Goal: Task Accomplishment & Management: Complete application form

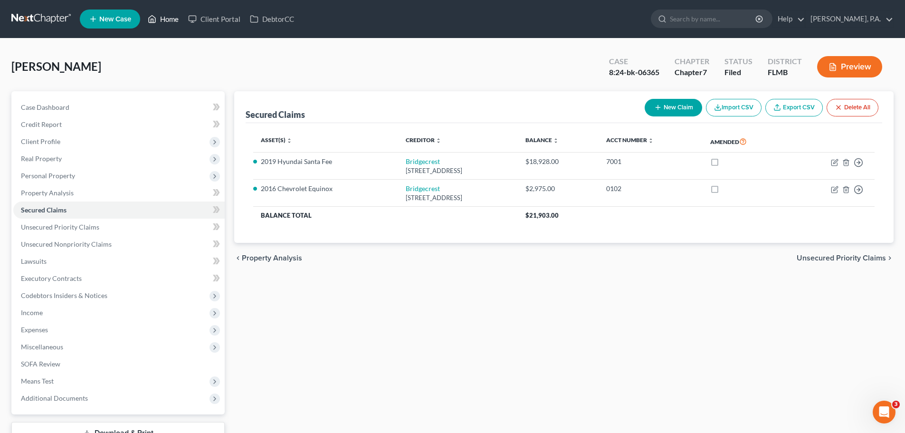
click at [162, 13] on link "Home" at bounding box center [163, 18] width 40 height 17
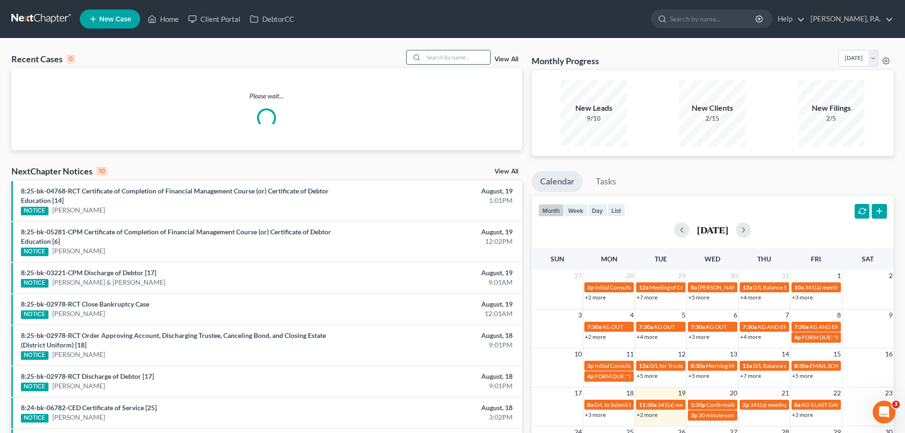
click at [422, 61] on div at bounding box center [415, 57] width 17 height 14
click at [431, 58] on input "search" at bounding box center [457, 57] width 67 height 14
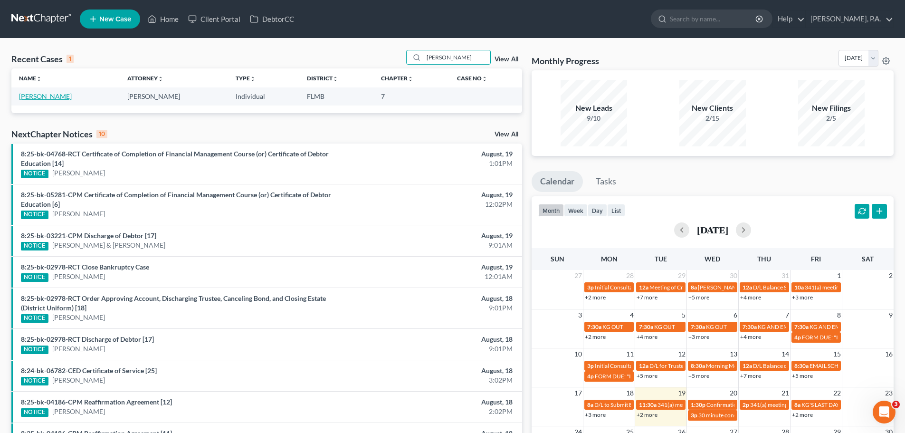
type input "[PERSON_NAME]"
click at [55, 96] on link "[PERSON_NAME]" at bounding box center [45, 96] width 53 height 8
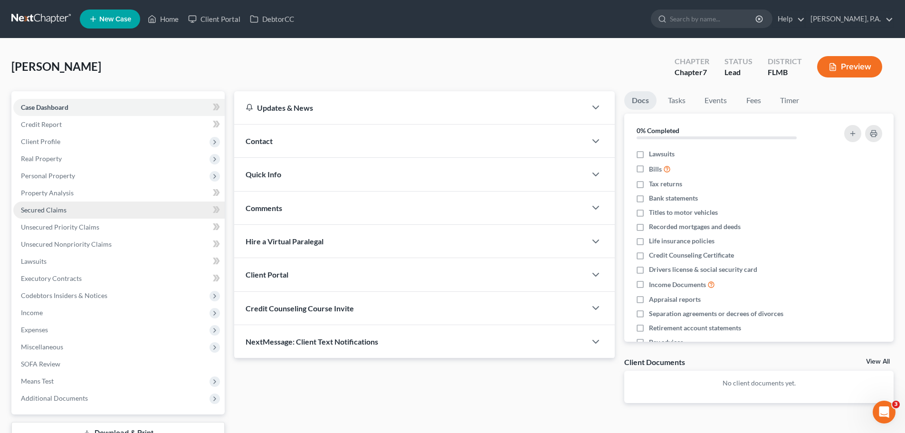
click at [108, 205] on link "Secured Claims" at bounding box center [118, 209] width 211 height 17
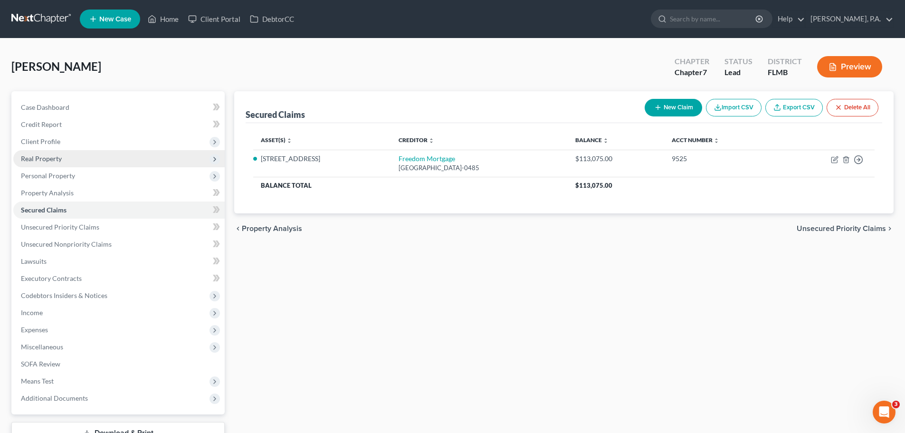
click at [79, 157] on span "Real Property" at bounding box center [118, 158] width 211 height 17
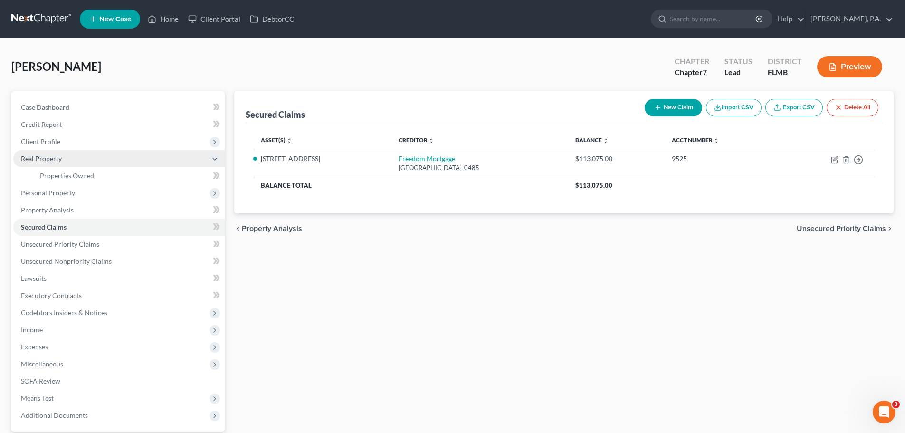
click at [78, 158] on span "Real Property" at bounding box center [118, 158] width 211 height 17
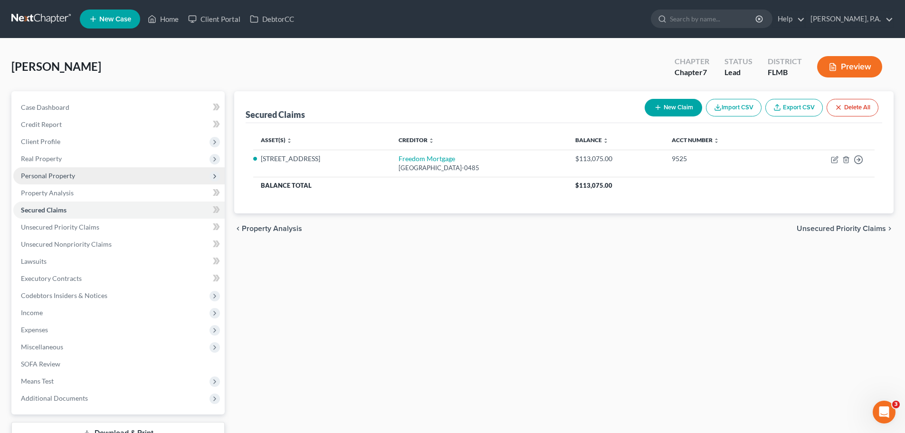
click at [78, 172] on span "Personal Property" at bounding box center [118, 175] width 211 height 17
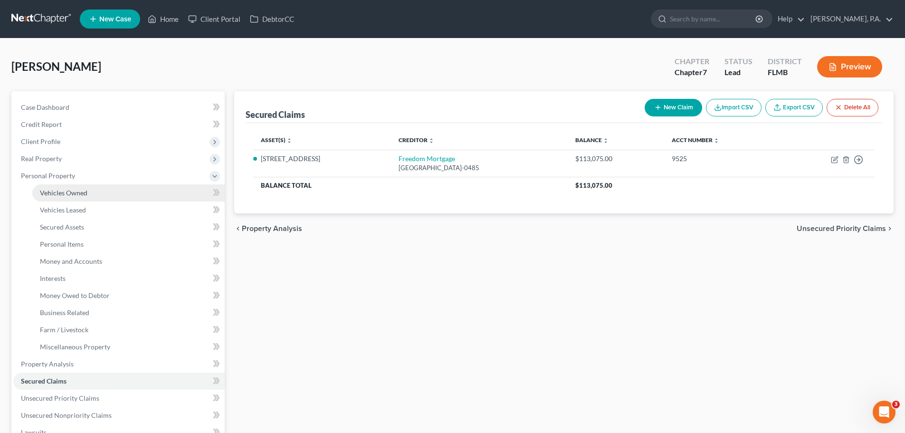
click at [72, 194] on span "Vehicles Owned" at bounding box center [64, 193] width 48 height 8
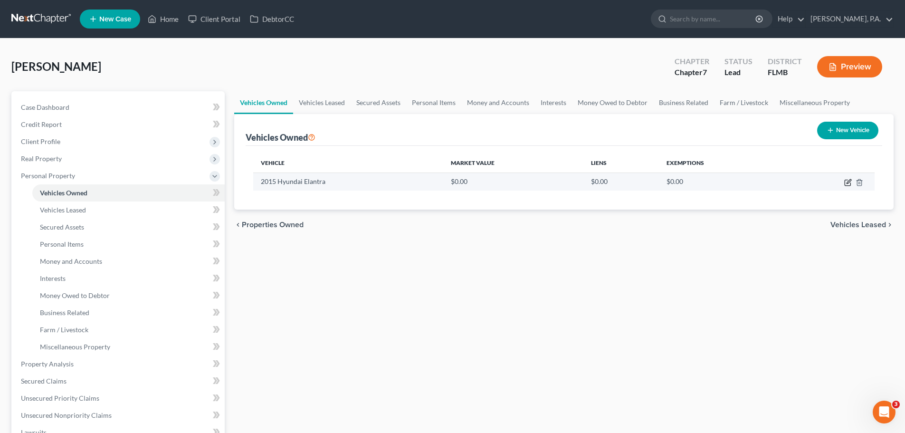
click at [846, 181] on icon "button" at bounding box center [848, 183] width 8 height 8
select select "0"
select select "11"
select select "0"
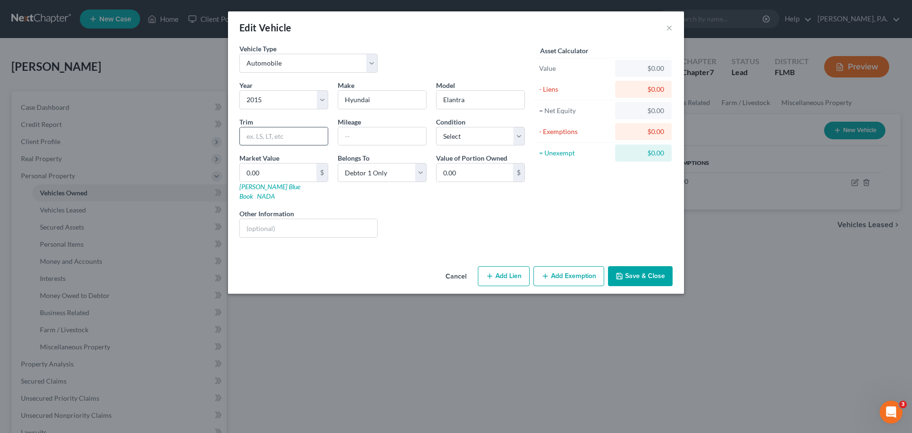
click at [266, 131] on input "text" at bounding box center [284, 136] width 88 height 18
type input "SE Sedan 4D"
click at [347, 130] on input "text" at bounding box center [382, 136] width 88 height 18
type input "119,089"
click at [504, 136] on select "Select Excellent Very Good Good Fair Poor" at bounding box center [480, 136] width 89 height 19
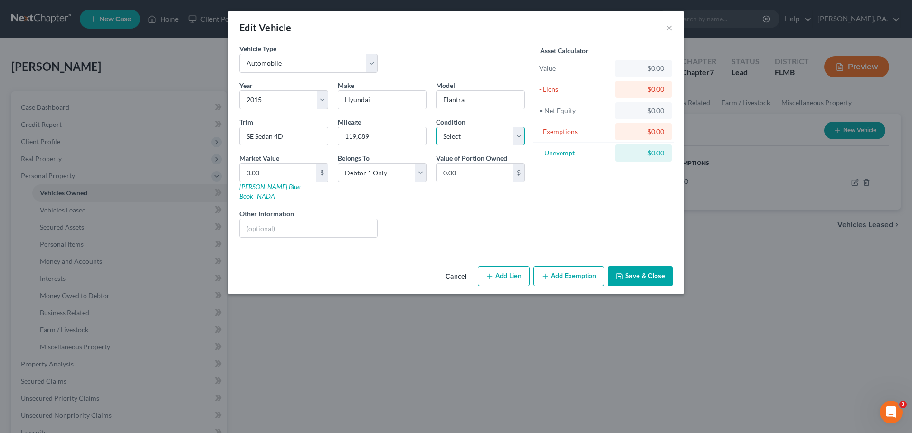
select select "3"
click at [436, 127] on select "Select Excellent Very Good Good Fair Poor" at bounding box center [480, 136] width 89 height 19
click at [293, 168] on input "0.00" at bounding box center [278, 172] width 76 height 18
type input "3"
type input "3.00"
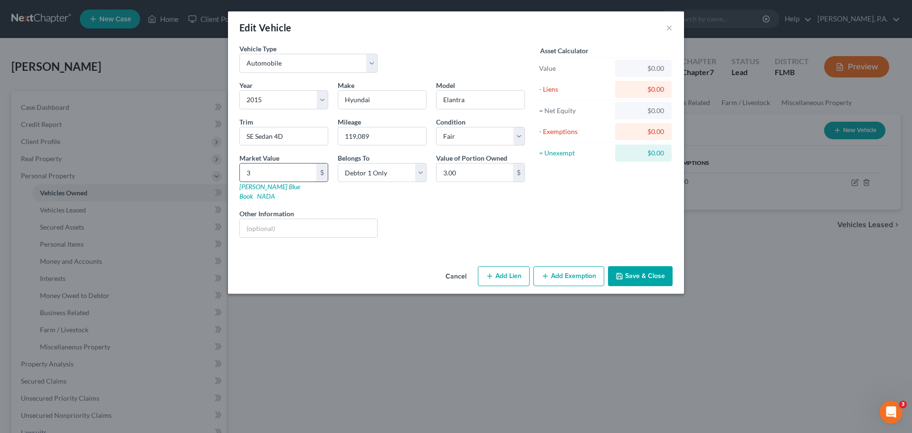
type input "38"
type input "38.00"
type input "385"
type input "385.00"
type input "3856"
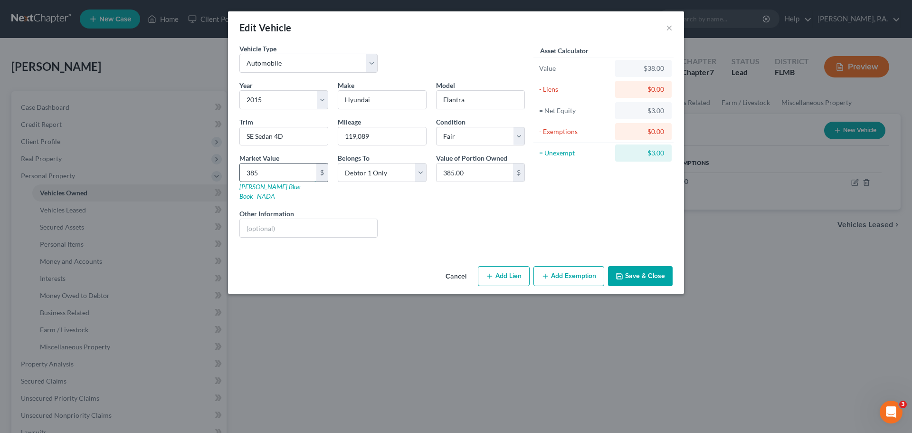
type input "3,856.00"
click at [650, 272] on button "Save & Close" at bounding box center [640, 276] width 65 height 20
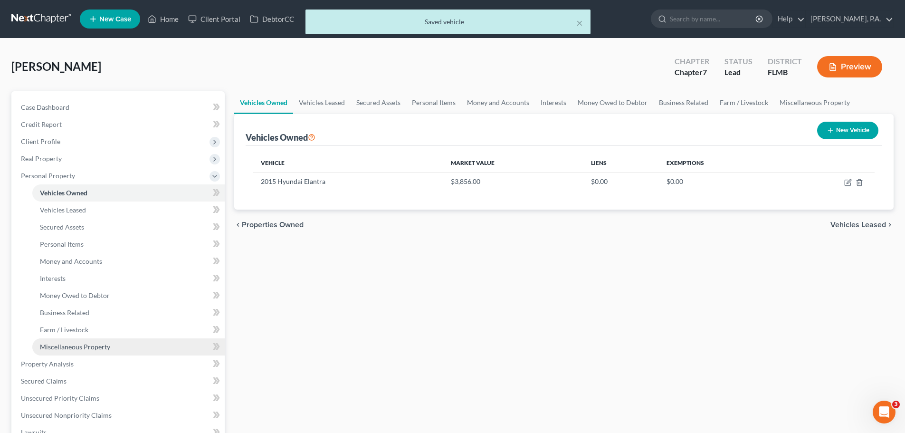
click at [84, 343] on span "Miscellaneous Property" at bounding box center [75, 347] width 70 height 8
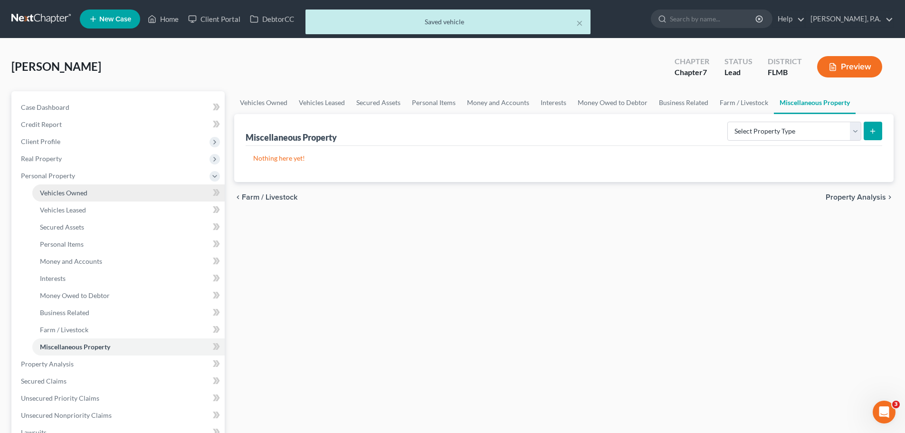
click at [139, 193] on link "Vehicles Owned" at bounding box center [128, 192] width 192 height 17
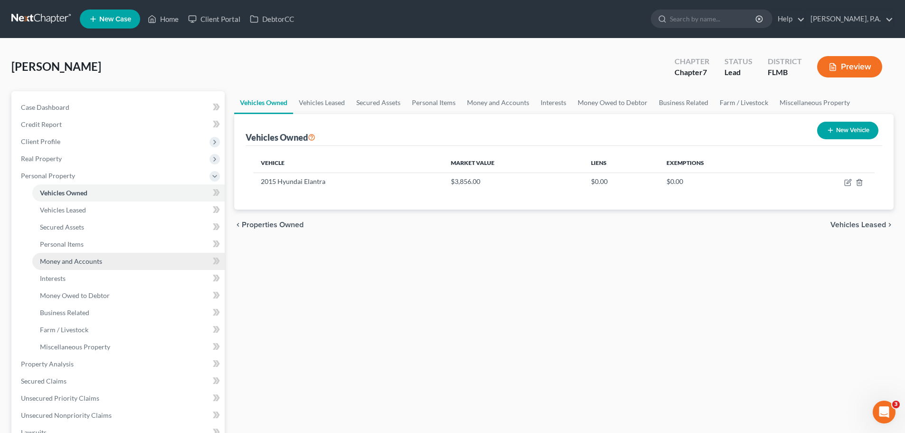
click at [107, 259] on link "Money and Accounts" at bounding box center [128, 261] width 192 height 17
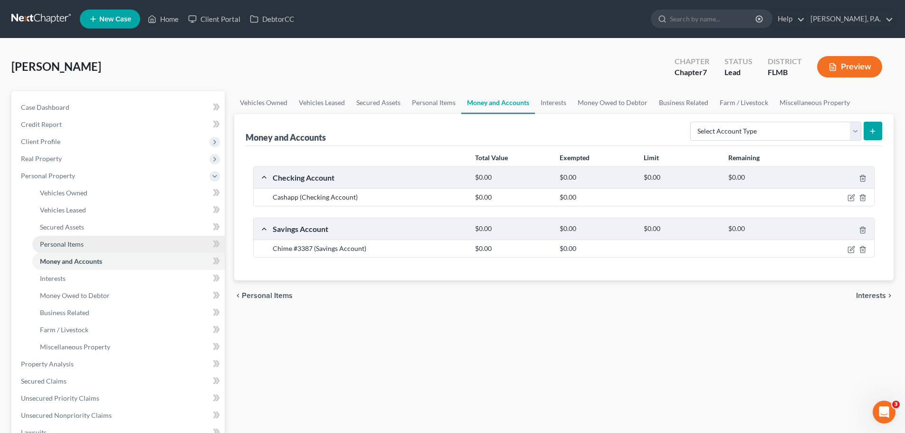
click at [107, 248] on link "Personal Items" at bounding box center [128, 244] width 192 height 17
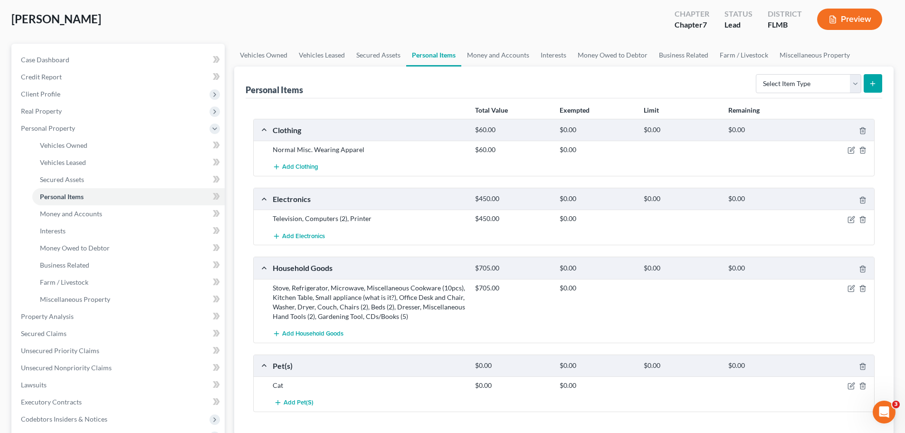
scroll to position [95, 0]
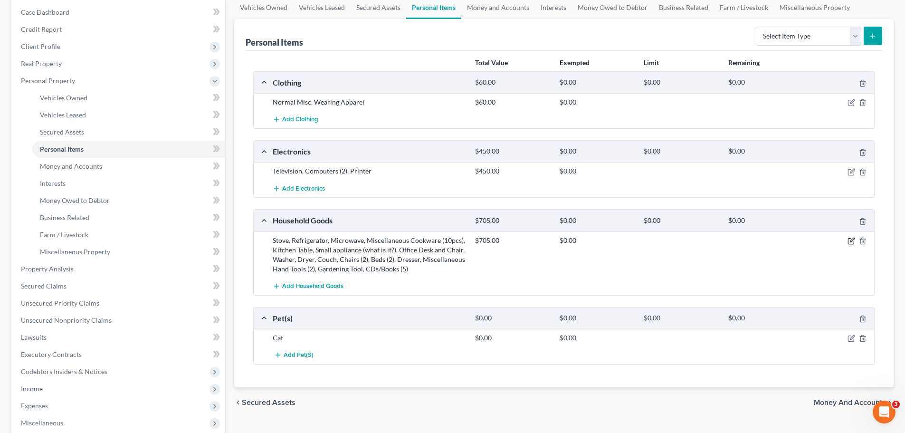
click at [851, 242] on icon "button" at bounding box center [851, 241] width 8 height 8
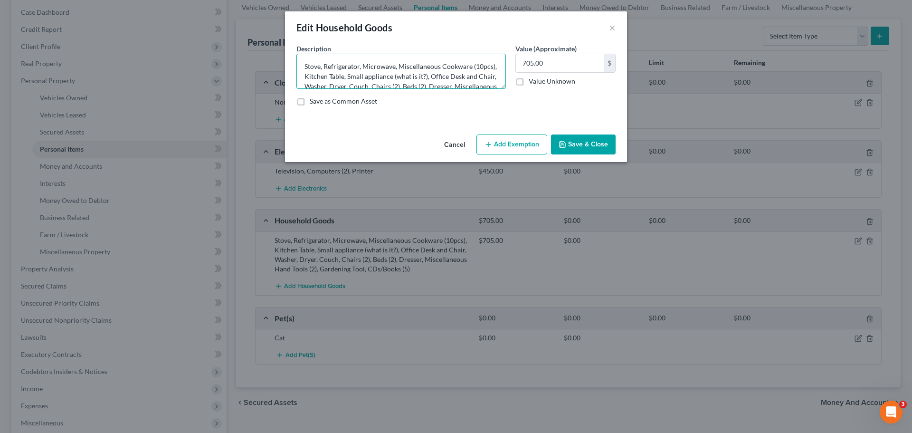
drag, startPoint x: 448, startPoint y: 76, endPoint x: 526, endPoint y: 114, distance: 86.0
click at [448, 76] on textarea "Stove, Refrigerator, Microwave, Miscellaneous Cookware (10pcs), Kitchen Table, …" at bounding box center [400, 71] width 209 height 35
click at [382, 80] on textarea "Stove, Refrigerator, Microwave, Miscellaneous Cookware (10pcs), Kitchen Table, …" at bounding box center [400, 71] width 209 height 35
type textarea "Stove, Refrigerator, Microwave, Miscellaneous Cookware (10pcs), Kitchen Table, …"
click at [588, 146] on button "Save & Close" at bounding box center [583, 144] width 65 height 20
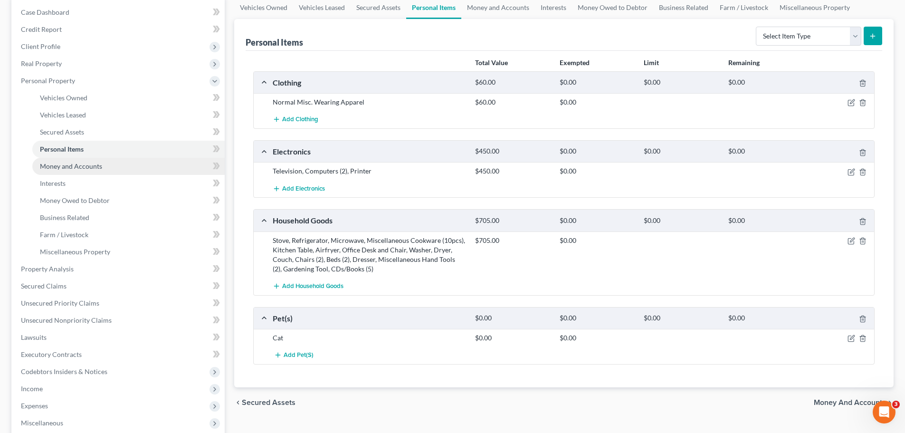
click at [91, 171] on link "Money and Accounts" at bounding box center [128, 166] width 192 height 17
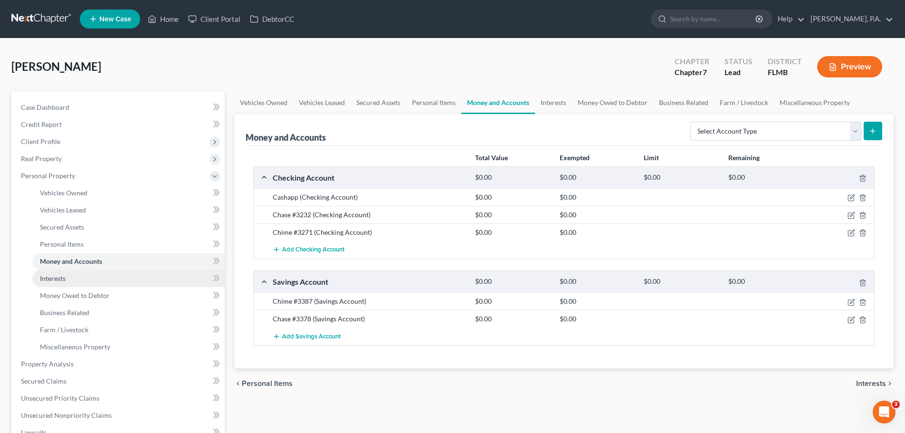
click at [92, 283] on link "Interests" at bounding box center [128, 278] width 192 height 17
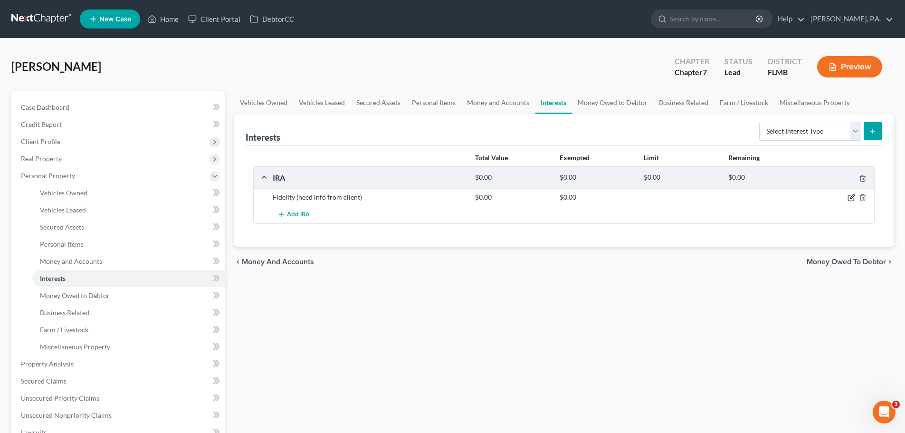
click at [848, 199] on icon "button" at bounding box center [851, 198] width 8 height 8
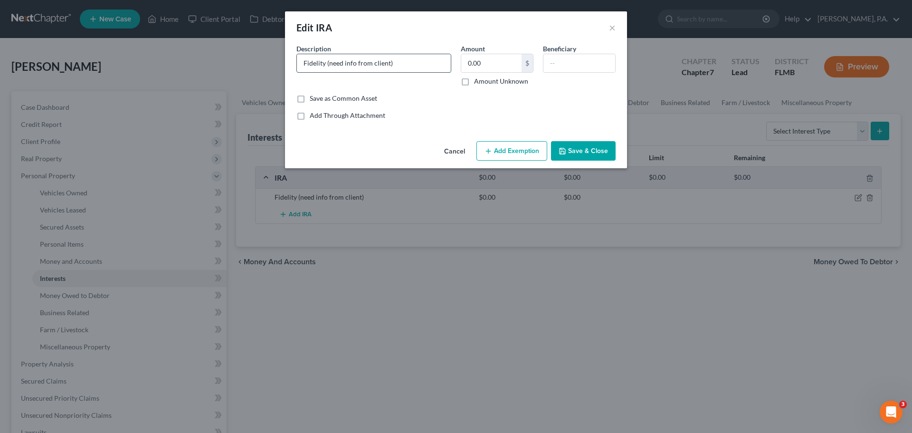
drag, startPoint x: 412, startPoint y: 67, endPoint x: 327, endPoint y: 72, distance: 84.7
click at [327, 72] on div "Fidelity (need info from client)" at bounding box center [373, 63] width 155 height 19
type input "Fidelity [PERSON_NAME]"
click at [495, 65] on input "0.00" at bounding box center [491, 63] width 60 height 18
type input "0.11"
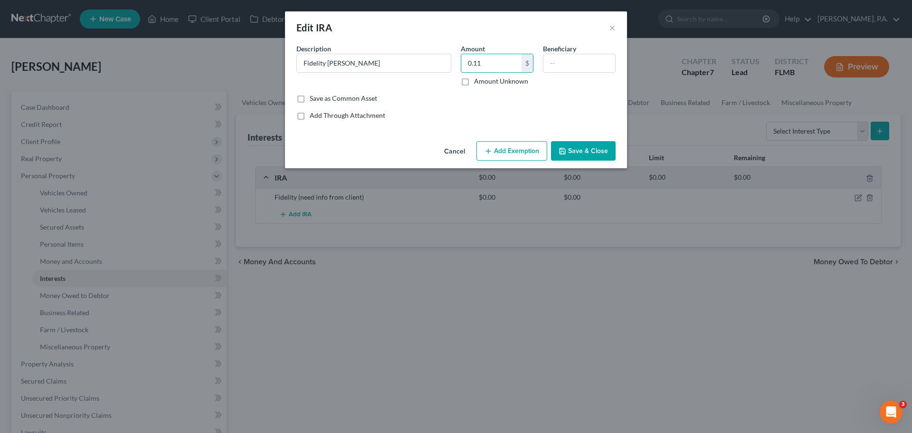
click at [601, 152] on button "Save & Close" at bounding box center [583, 151] width 65 height 20
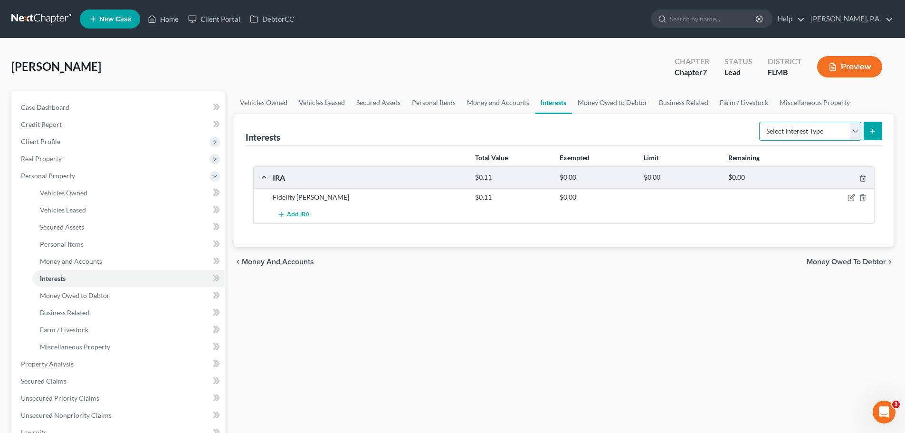
click at [784, 138] on select "Select Interest Type 401K Annuity Bond Education IRA Government Bond Government…" at bounding box center [810, 131] width 102 height 19
drag, startPoint x: 581, startPoint y: 348, endPoint x: 575, endPoint y: 349, distance: 5.2
click at [581, 348] on div "Vehicles Owned Vehicles Leased Secured Assets Personal Items Money and Accounts…" at bounding box center [563, 365] width 669 height 549
click at [94, 266] on link "Money and Accounts" at bounding box center [128, 261] width 192 height 17
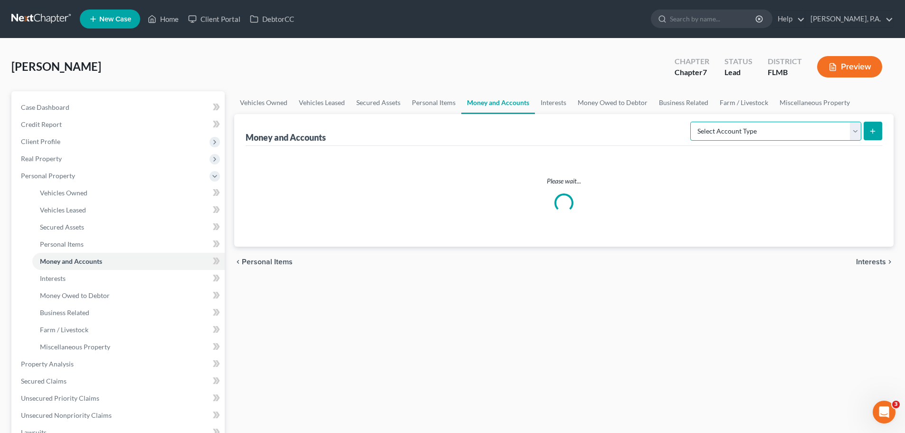
click at [788, 125] on select "Select Account Type Brokerage Cash on Hand Certificates of Deposit Checking Acc…" at bounding box center [775, 131] width 171 height 19
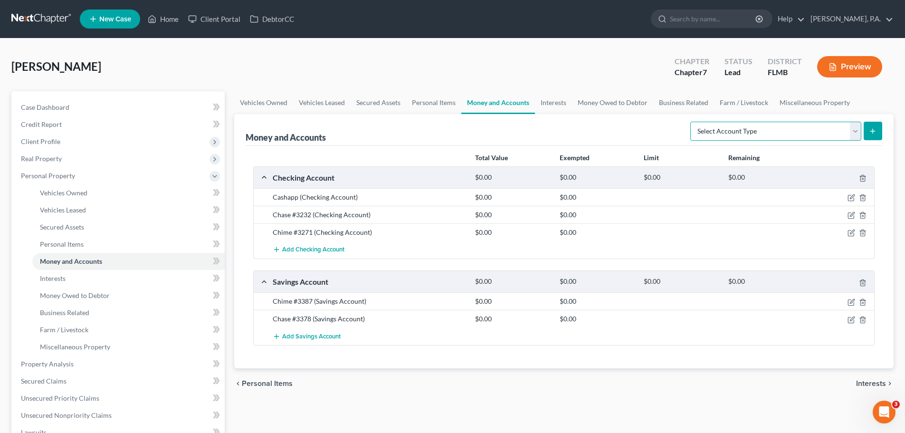
select select "money_market"
click at [692, 122] on select "Select Account Type Brokerage Cash on Hand Certificates of Deposit Checking Acc…" at bounding box center [775, 131] width 171 height 19
click at [871, 124] on button "submit" at bounding box center [873, 131] width 19 height 19
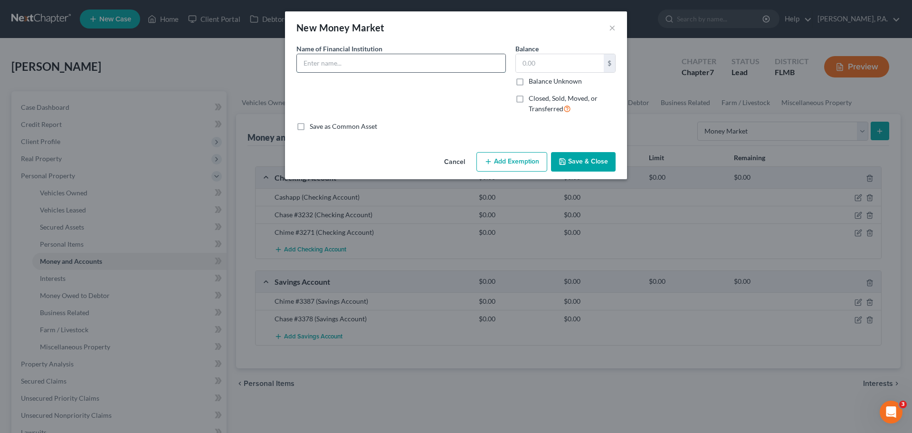
click at [341, 61] on input "text" at bounding box center [401, 63] width 209 height 18
type input "Fidelity Money Market"
click at [532, 65] on input "text" at bounding box center [560, 63] width 88 height 18
type input "1.09"
click at [613, 162] on button "Save & Close" at bounding box center [583, 162] width 65 height 20
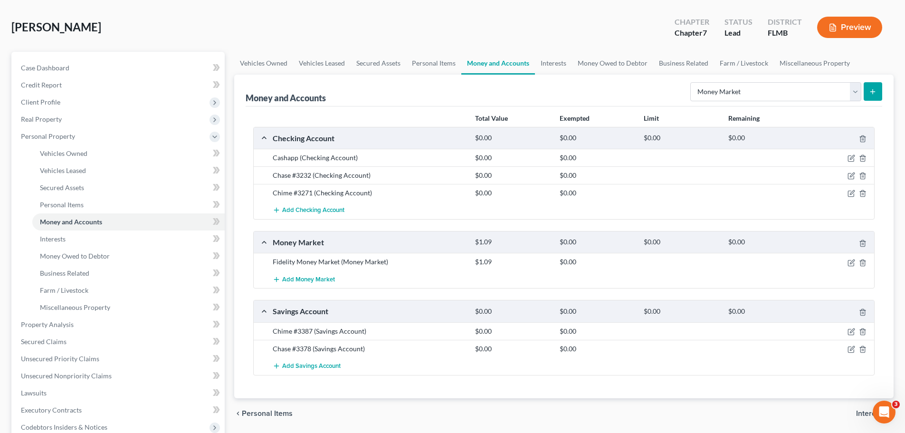
scroll to position [95, 0]
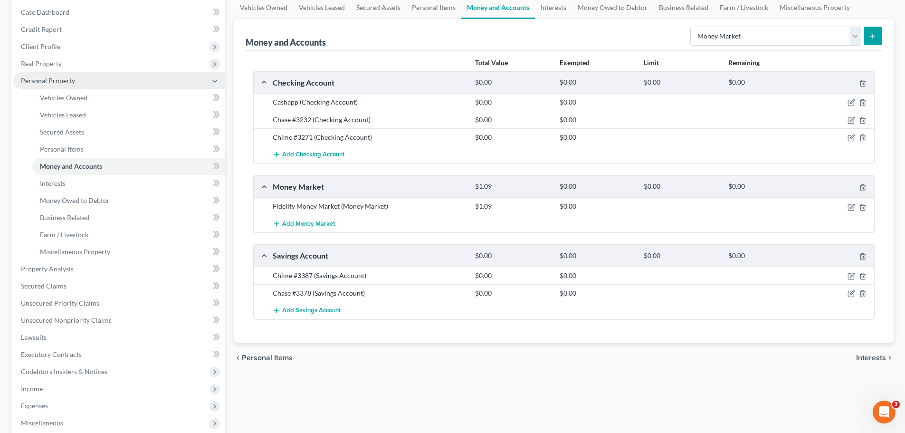
click at [96, 86] on span "Personal Property" at bounding box center [118, 80] width 211 height 17
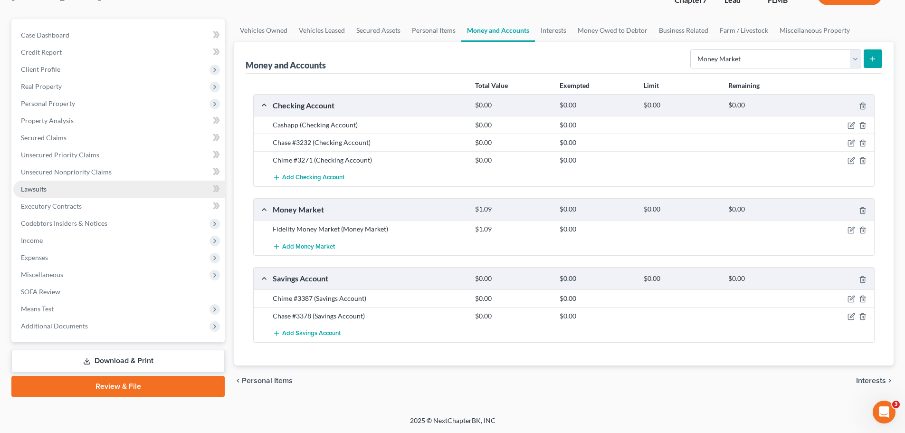
scroll to position [72, 0]
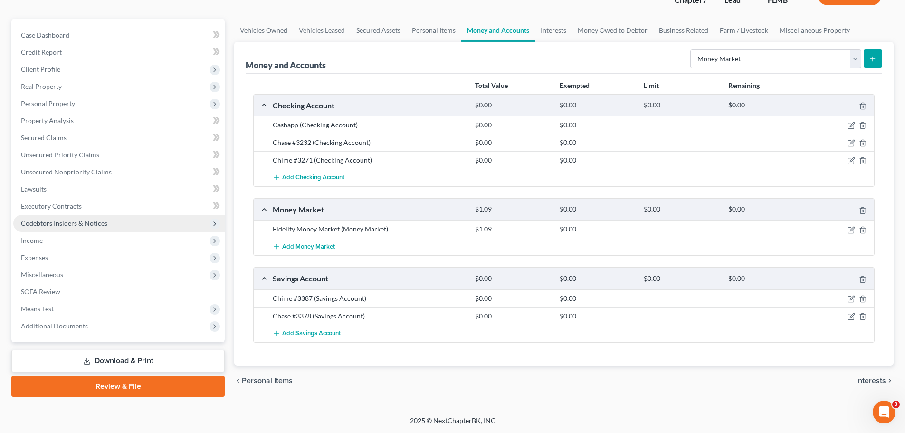
click at [75, 226] on span "Codebtors Insiders & Notices" at bounding box center [64, 223] width 86 height 8
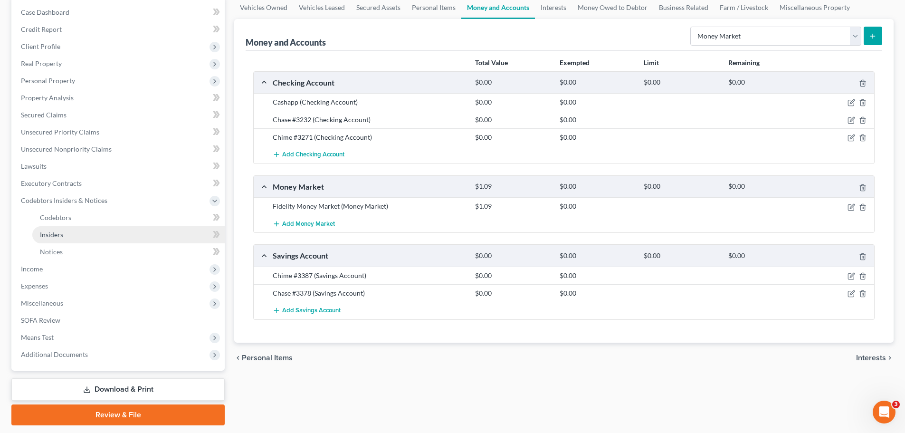
click at [75, 232] on link "Insiders" at bounding box center [128, 234] width 192 height 17
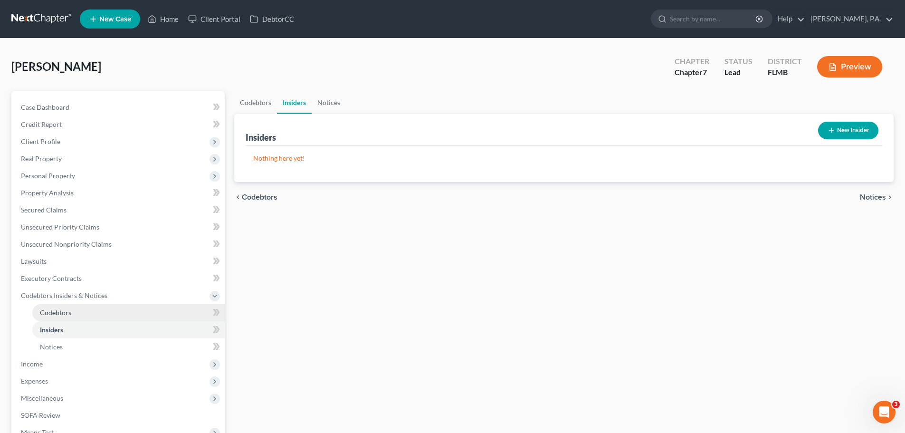
click at [95, 316] on link "Codebtors" at bounding box center [128, 312] width 192 height 17
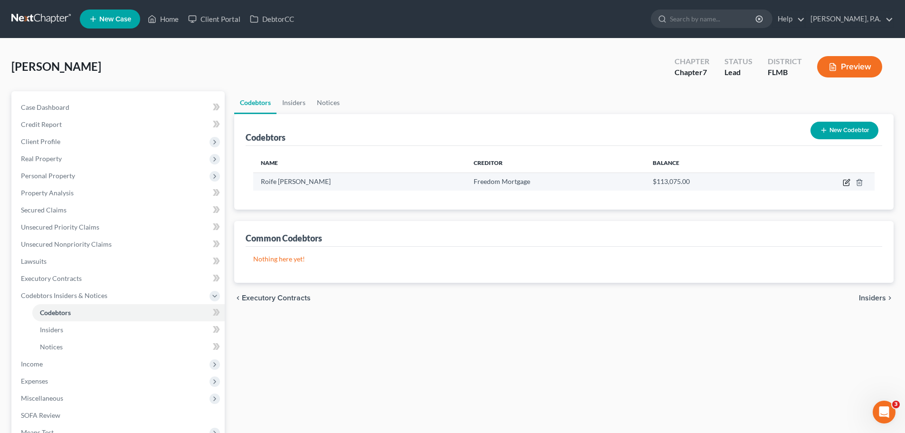
click at [847, 185] on icon "button" at bounding box center [846, 183] width 6 height 6
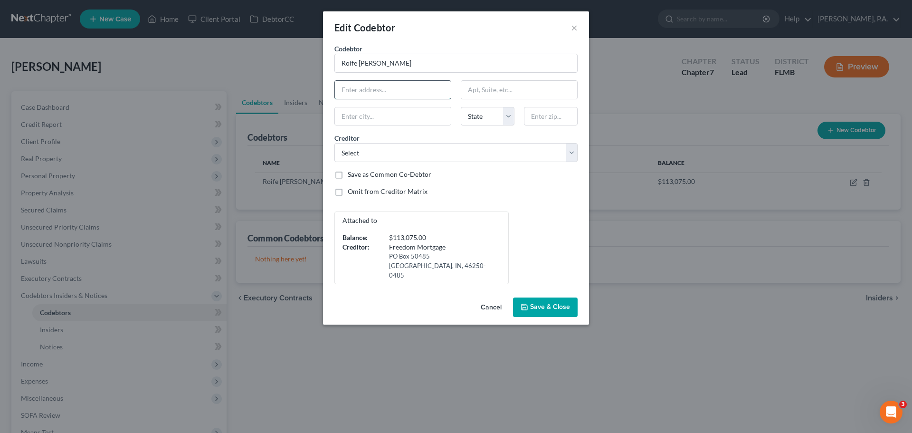
click at [421, 95] on input "text" at bounding box center [393, 90] width 116 height 18
type input "[STREET_ADDRESS]"
type input "[GEOGRAPHIC_DATA]"
select select "9"
type input "33881"
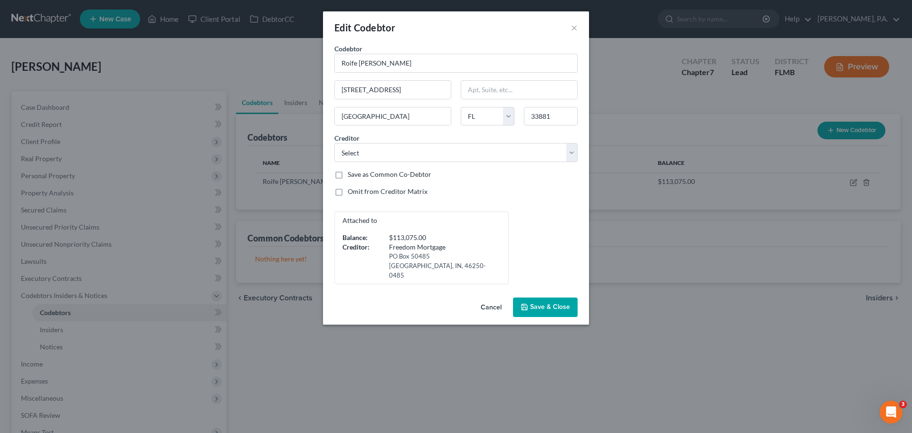
click at [554, 303] on span "Save & Close" at bounding box center [550, 307] width 40 height 8
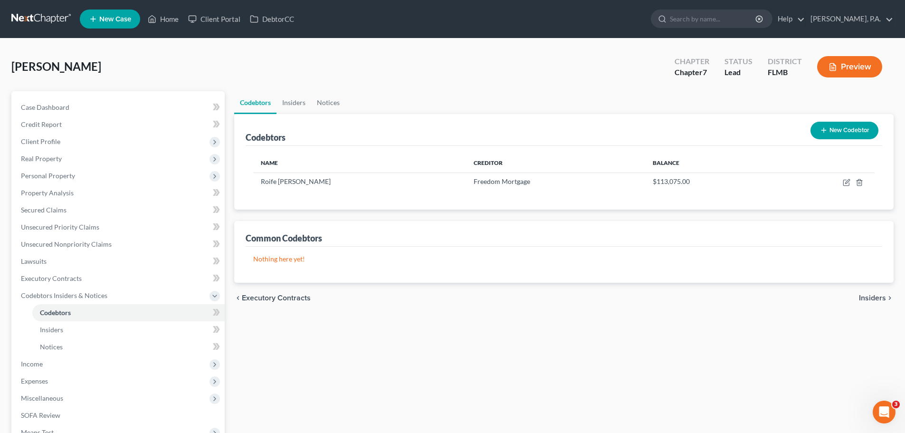
click at [829, 132] on button "New Codebtor" at bounding box center [844, 131] width 68 height 18
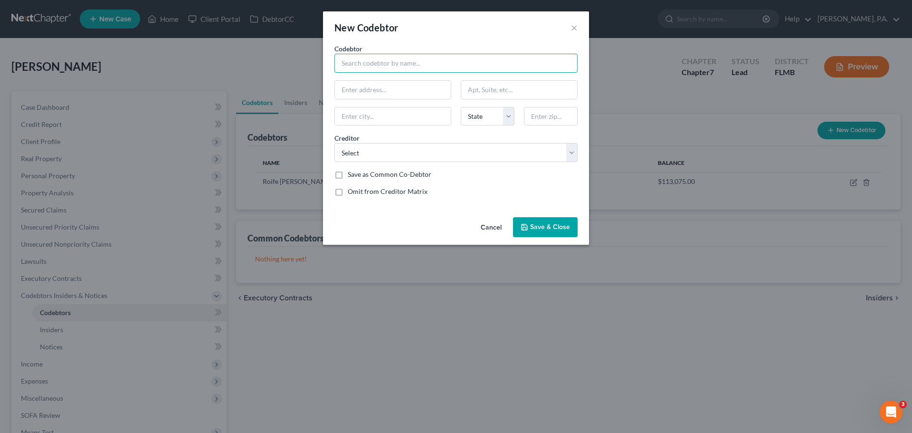
click at [422, 63] on input "text" at bounding box center [455, 63] width 243 height 19
type input "[PERSON_NAME]"
click at [486, 154] on select "Select Collegeave Department of Education/Aidvantage [PERSON_NAME] [PERSON_NAME…" at bounding box center [455, 152] width 243 height 19
select select "0"
click at [334, 143] on select "Select Collegeave Department of Education/Aidvantage [PERSON_NAME] [PERSON_NAME…" at bounding box center [455, 152] width 243 height 19
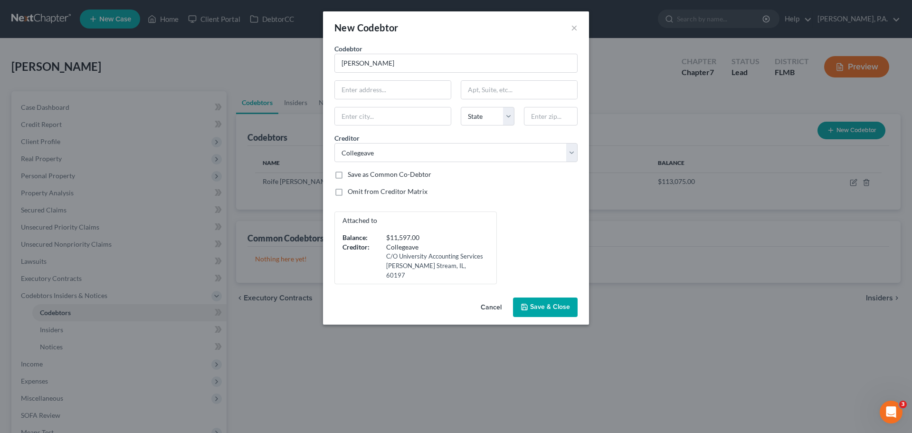
click at [548, 310] on span "Save & Close" at bounding box center [550, 307] width 40 height 8
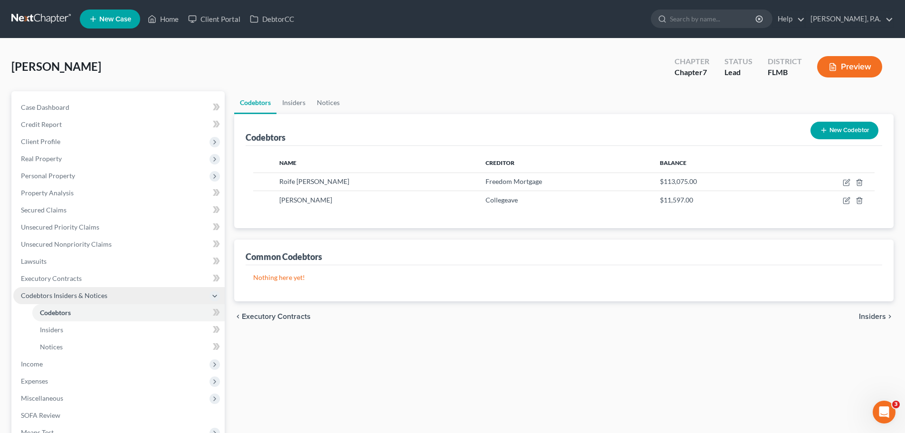
click at [86, 302] on span "Codebtors Insiders & Notices" at bounding box center [118, 295] width 211 height 17
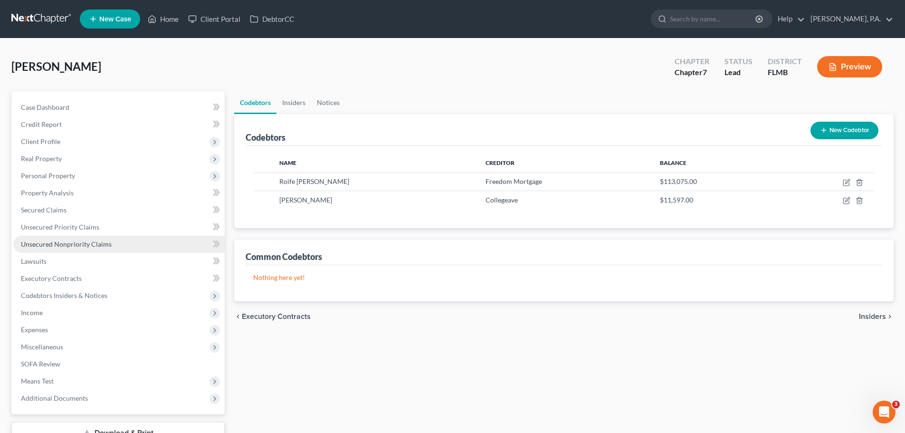
click at [92, 245] on span "Unsecured Nonpriority Claims" at bounding box center [66, 244] width 91 height 8
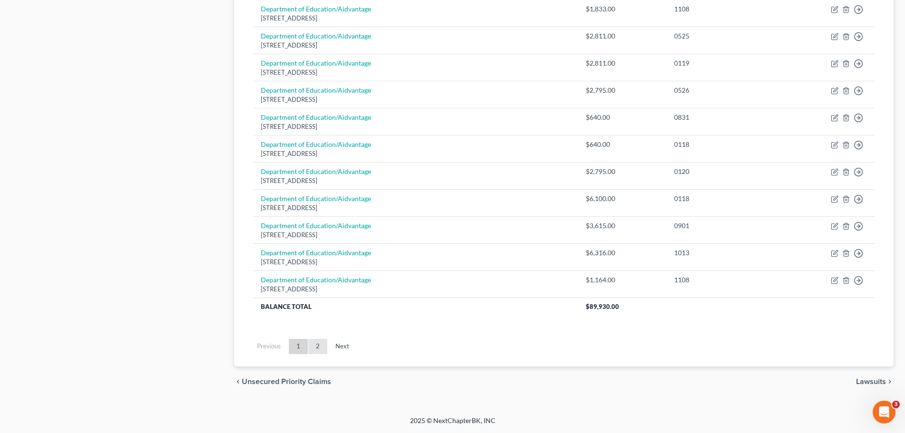
click at [318, 343] on link "2" at bounding box center [317, 346] width 19 height 15
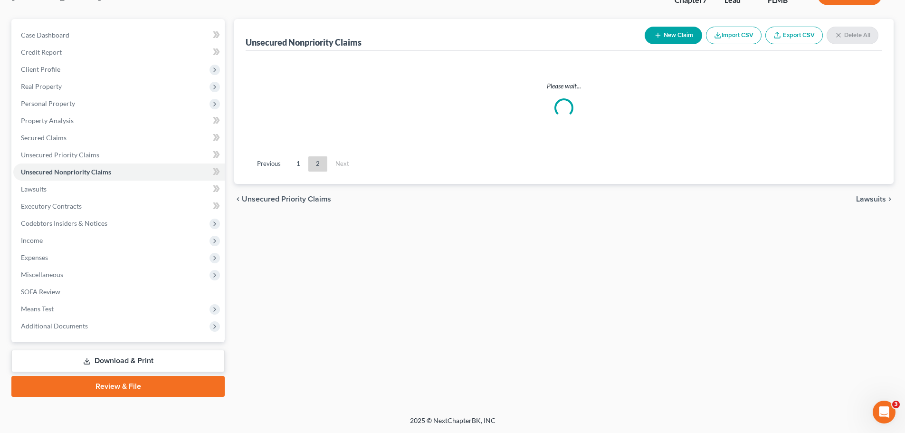
scroll to position [95, 0]
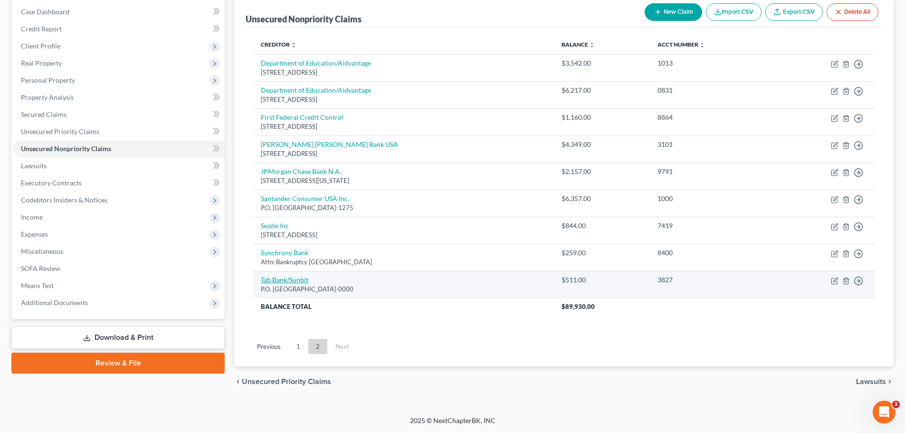
click at [298, 284] on link "Tab Bank/Sunbit" at bounding box center [285, 280] width 48 height 8
select select "46"
select select "0"
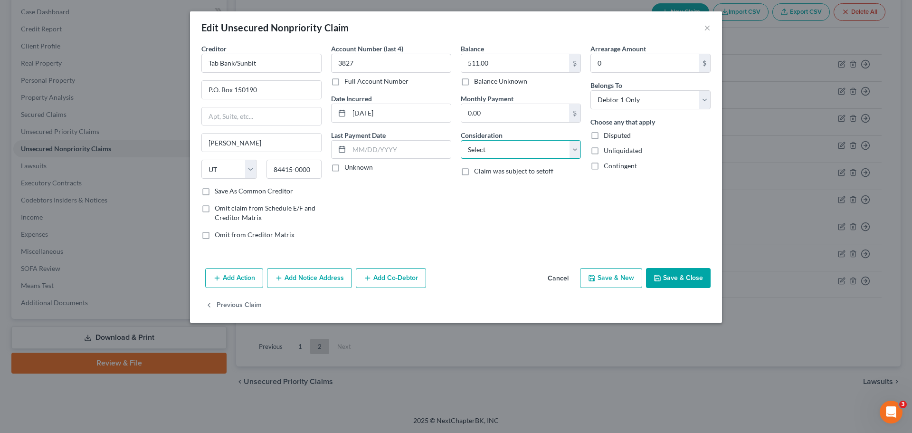
click at [504, 152] on select "Select Cable / Satellite Services Collection Agency Credit Card Debt Debt Couns…" at bounding box center [521, 149] width 120 height 19
select select "10"
click at [461, 140] on select "Select Cable / Satellite Services Collection Agency Credit Card Debt Debt Couns…" at bounding box center [521, 149] width 120 height 19
click at [674, 276] on button "Save & Close" at bounding box center [678, 278] width 65 height 20
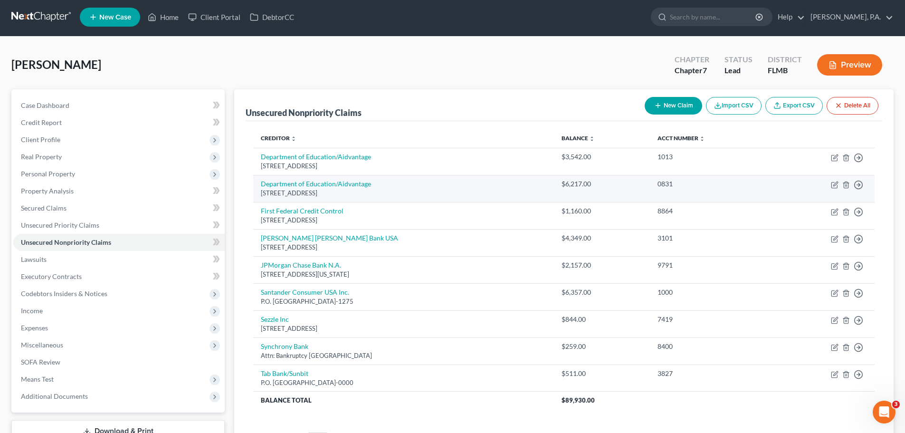
scroll to position [0, 0]
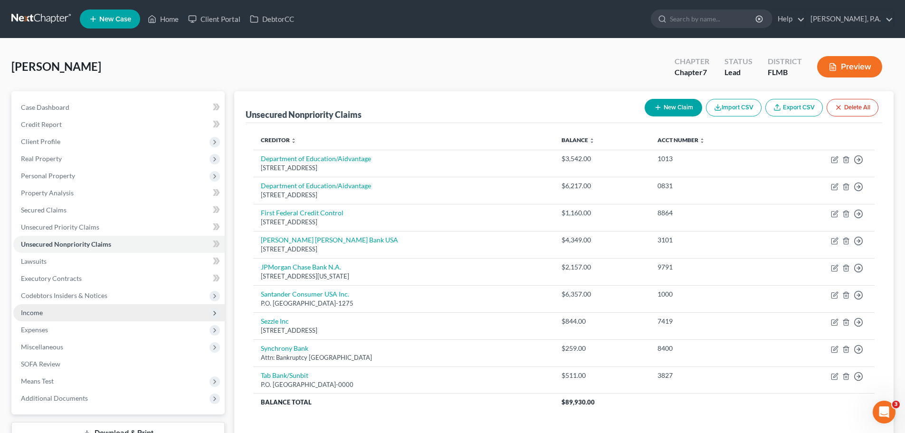
click at [85, 315] on span "Income" at bounding box center [118, 312] width 211 height 17
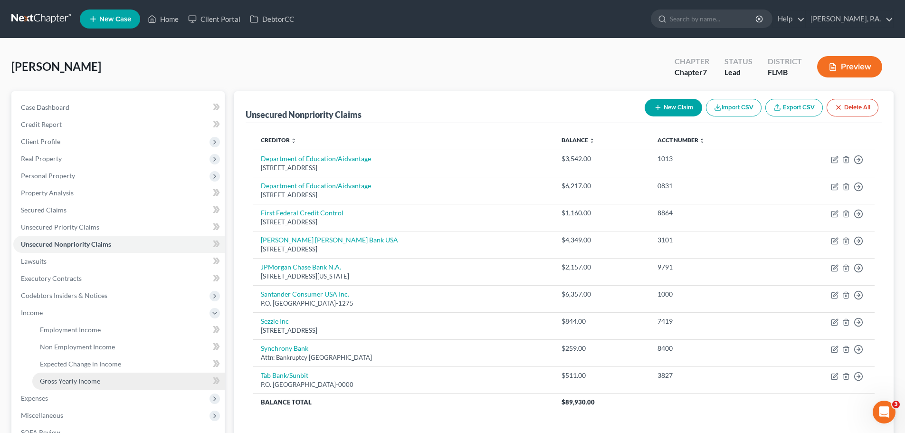
click at [91, 378] on span "Gross Yearly Income" at bounding box center [70, 381] width 60 height 8
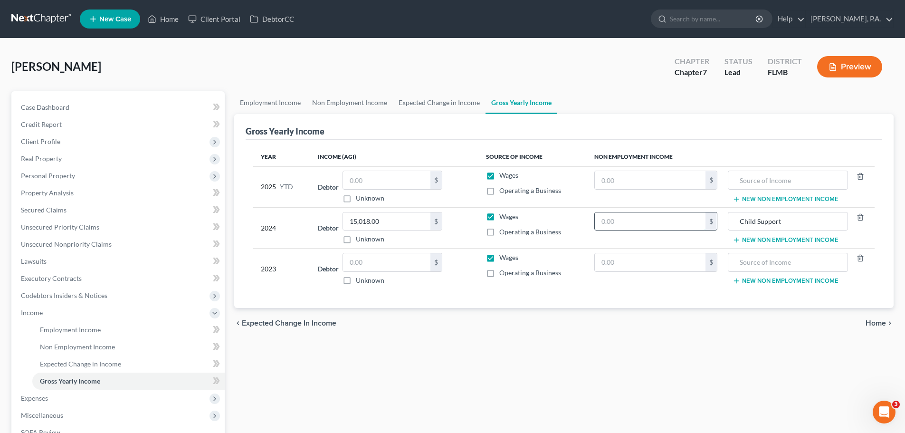
click at [615, 224] on input "text" at bounding box center [650, 221] width 111 height 18
type input "1,538.96"
click at [659, 266] on input "text" at bounding box center [650, 262] width 111 height 18
click at [379, 265] on input "text" at bounding box center [386, 262] width 87 height 18
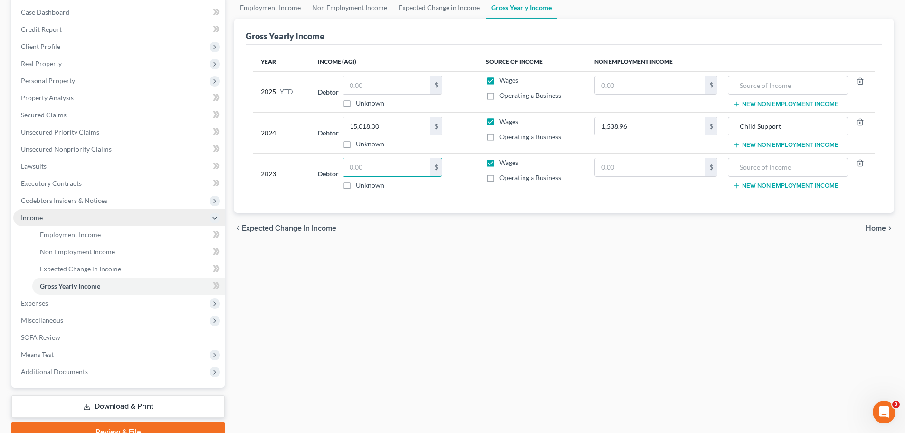
click at [92, 221] on span "Income" at bounding box center [118, 217] width 211 height 17
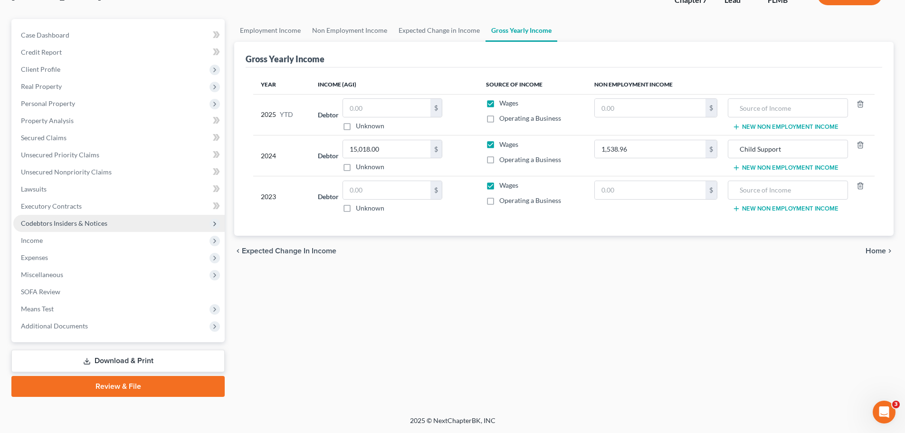
scroll to position [72, 0]
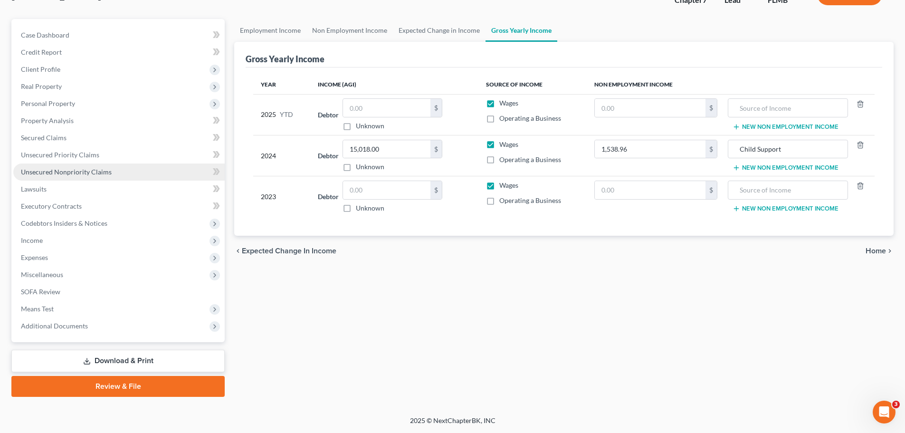
click at [74, 167] on link "Unsecured Nonpriority Claims" at bounding box center [118, 171] width 211 height 17
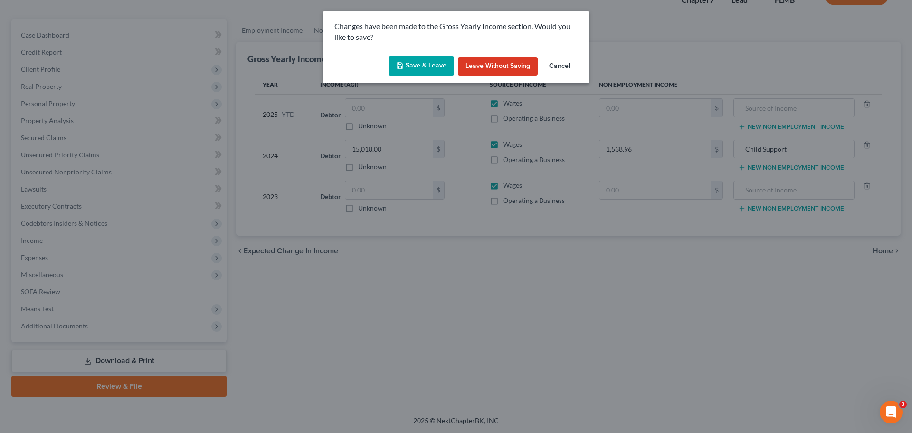
click at [432, 57] on button "Save & Leave" at bounding box center [422, 66] width 66 height 20
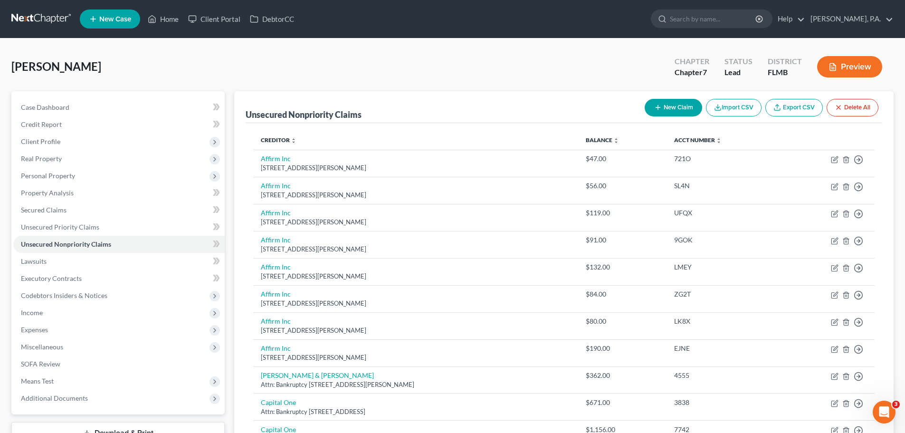
click at [657, 106] on icon "button" at bounding box center [658, 108] width 8 height 8
select select "0"
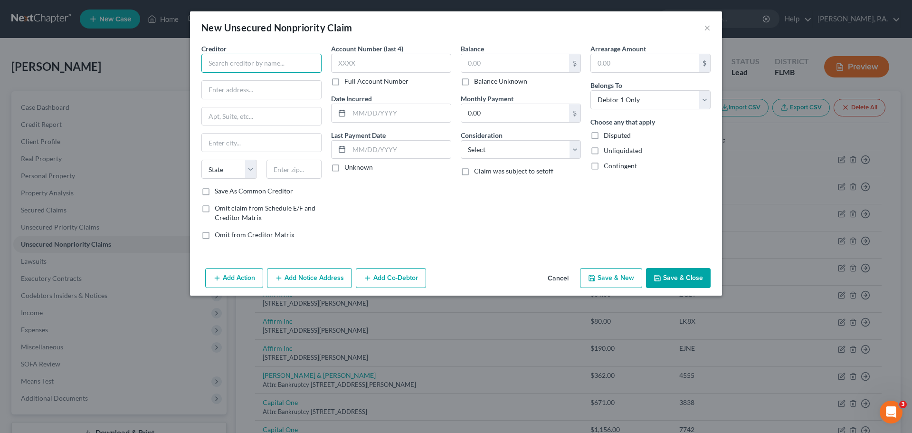
click at [247, 59] on input "text" at bounding box center [261, 63] width 120 height 19
type input "RIDD Pest Control"
click at [287, 86] on input "text" at bounding box center [261, 90] width 119 height 18
type input "525 S 850 E"
click at [208, 113] on input "text" at bounding box center [261, 116] width 119 height 18
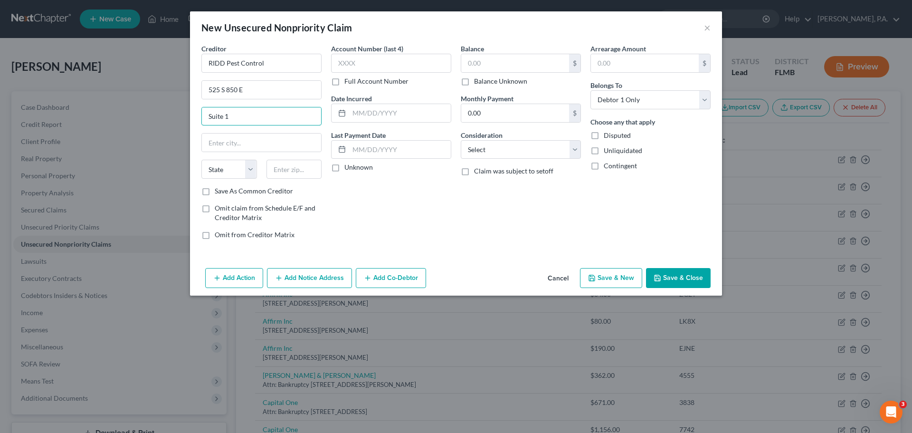
type input "Suite 1"
type input "Lehi"
select select "46"
type input "84043"
click at [381, 66] on input "text" at bounding box center [391, 63] width 120 height 19
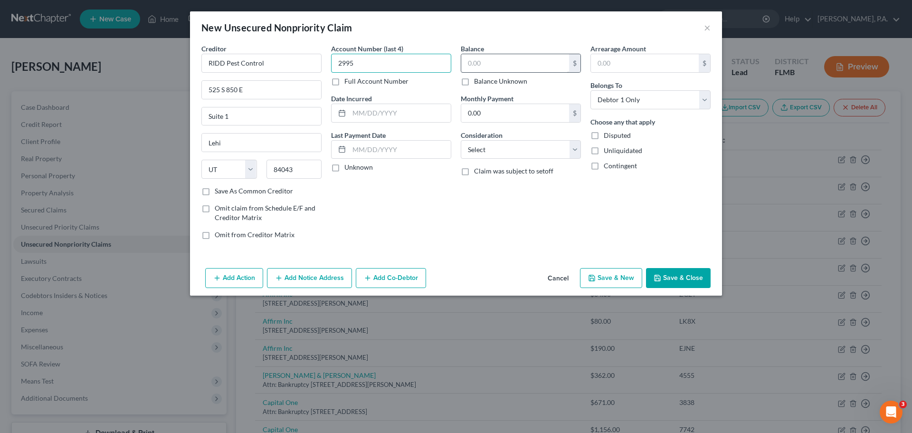
type input "2995"
click at [515, 67] on input "text" at bounding box center [515, 63] width 108 height 18
type input "167.74"
click at [518, 154] on select "Select Cable / Satellite Services Collection Agency Credit Card Debt Debt Couns…" at bounding box center [521, 149] width 120 height 19
select select "14"
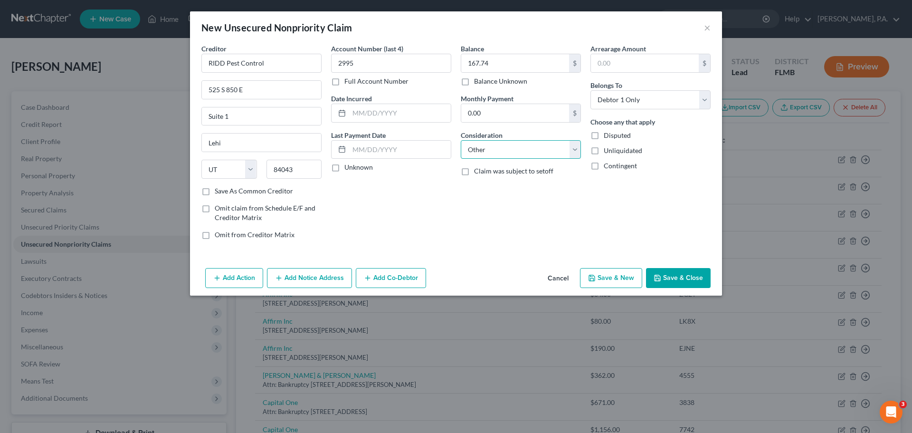
click at [461, 140] on select "Select Cable / Satellite Services Collection Agency Credit Card Debt Debt Couns…" at bounding box center [521, 149] width 120 height 19
click at [518, 190] on input "text" at bounding box center [520, 186] width 119 height 18
type input "Pest Control Services"
click at [690, 275] on button "Save & Close" at bounding box center [678, 278] width 65 height 20
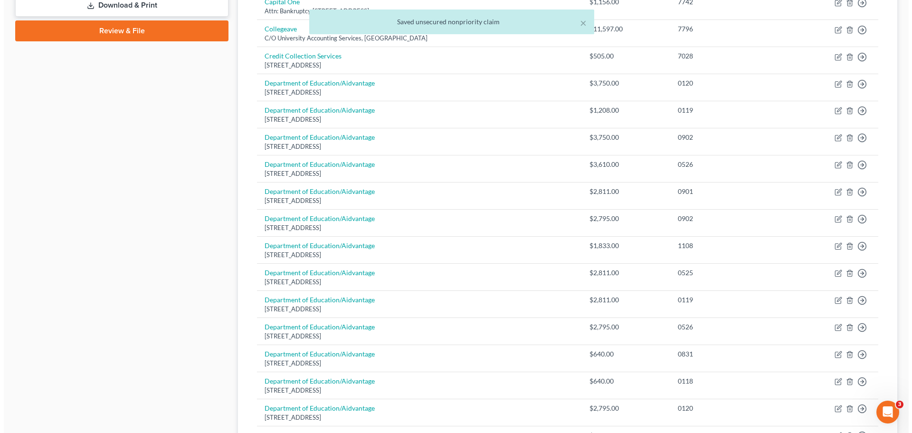
scroll to position [691, 0]
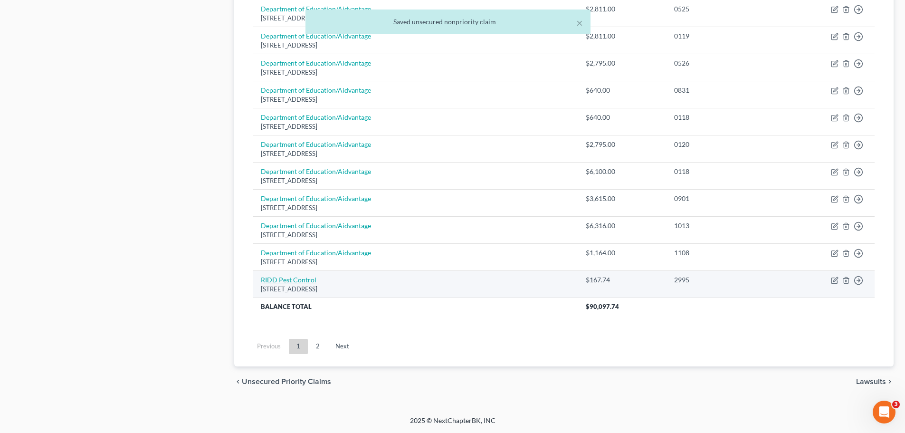
click at [310, 281] on link "RIDD Pest Control" at bounding box center [289, 280] width 56 height 8
select select "46"
select select "14"
select select "0"
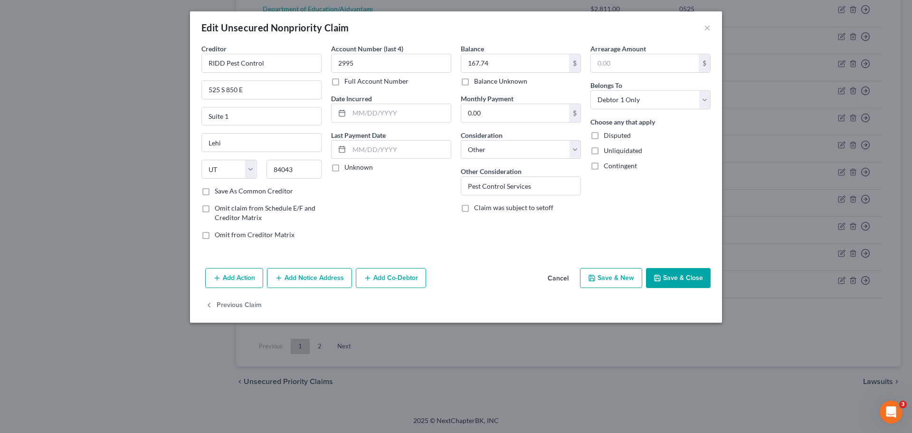
click at [295, 277] on button "Add Notice Address" at bounding box center [309, 278] width 85 height 20
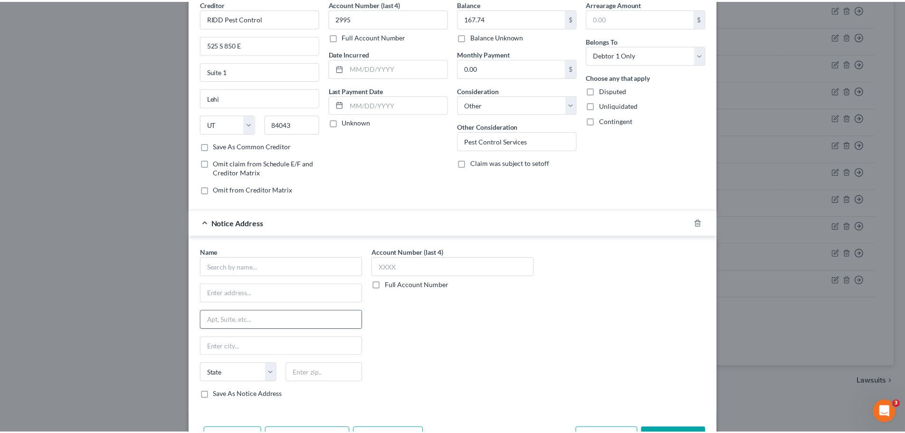
scroll to position [95, 0]
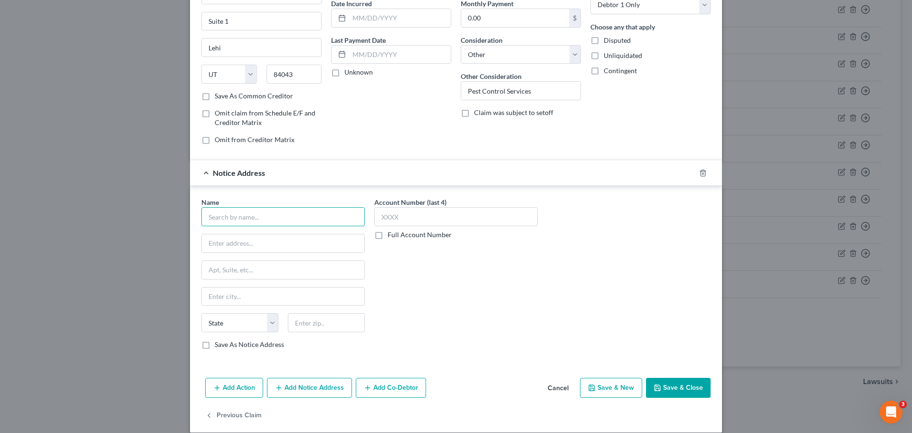
click at [262, 216] on input "text" at bounding box center [282, 216] width 163 height 19
click at [264, 234] on div "A.R.M. Inc." at bounding box center [258, 233] width 99 height 10
type input "A.R.M. Inc."
type input "PO Box 277690"
type input "Hollywood"
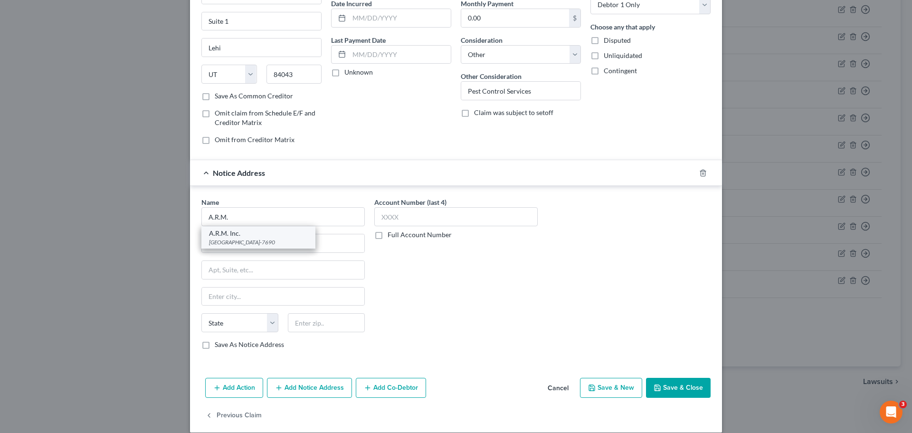
select select "9"
type input "33027-7690"
drag, startPoint x: 292, startPoint y: 240, endPoint x: 108, endPoint y: 247, distance: 183.5
click at [108, 247] on div "Edit Unsecured Nonpriority Claim × Creditor * RIDD Pest Control 525 S [GEOGRAPH…" at bounding box center [456, 216] width 912 height 433
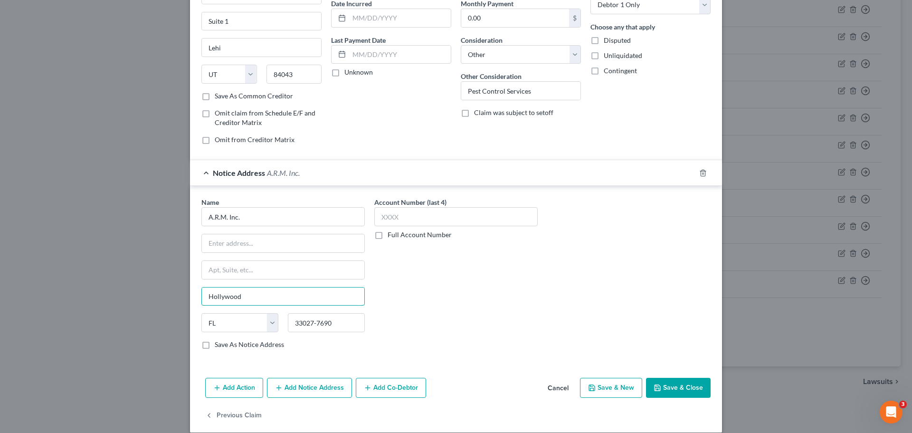
drag, startPoint x: 240, startPoint y: 300, endPoint x: 227, endPoint y: 284, distance: 20.9
click at [177, 302] on div "Edit Unsecured Nonpriority Claim × Creditor * RIDD Pest Control 525 S [GEOGRAPH…" at bounding box center [456, 216] width 912 height 433
click at [304, 218] on input "A.R.M. Inc." at bounding box center [282, 216] width 163 height 19
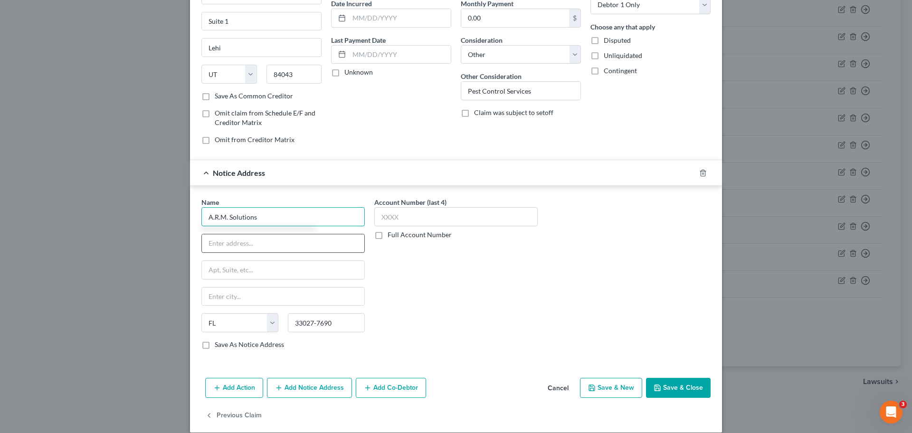
type input "A.R.M. Solutions"
click at [289, 243] on input "text" at bounding box center [283, 243] width 162 height 18
type input "P.O. Box 2929"
click at [286, 303] on input "Camarilloa" at bounding box center [283, 296] width 162 height 18
type input "Camarillo"
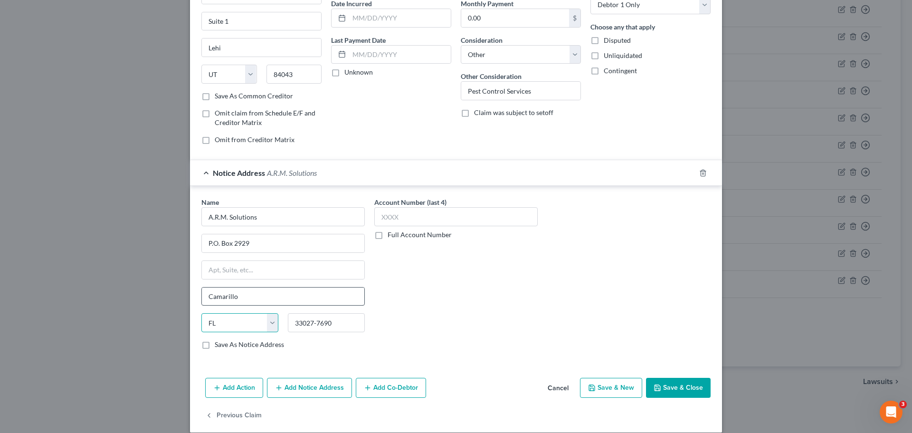
select select "4"
type input "93011-2929"
click at [673, 381] on button "Save & Close" at bounding box center [678, 388] width 65 height 20
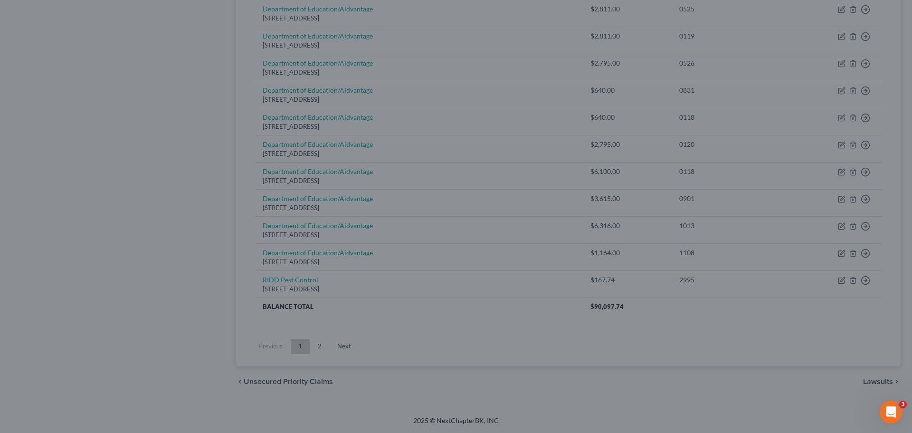
type input "0"
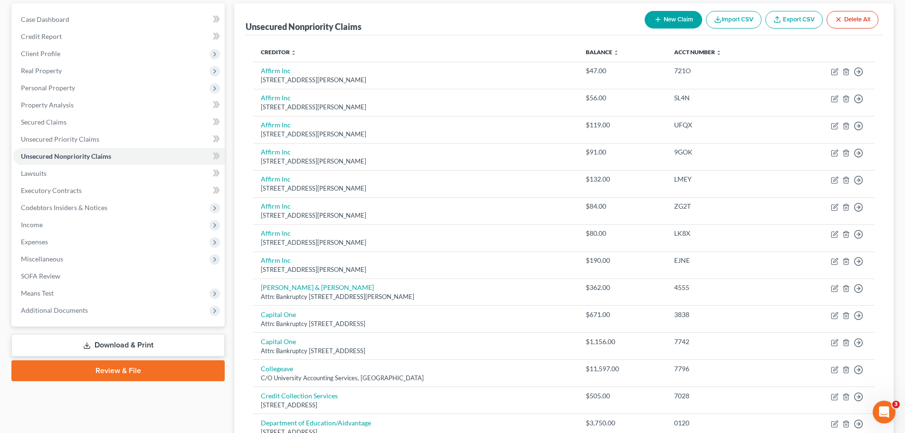
scroll to position [0, 0]
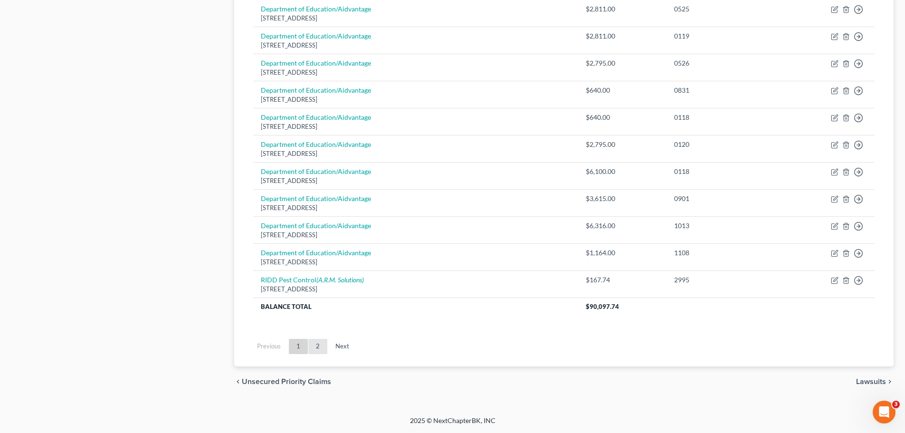
click at [313, 352] on link "2" at bounding box center [317, 346] width 19 height 15
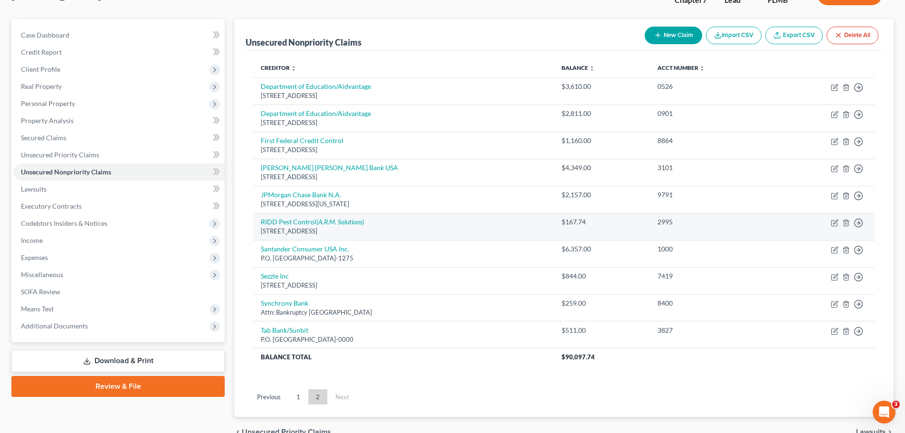
scroll to position [123, 0]
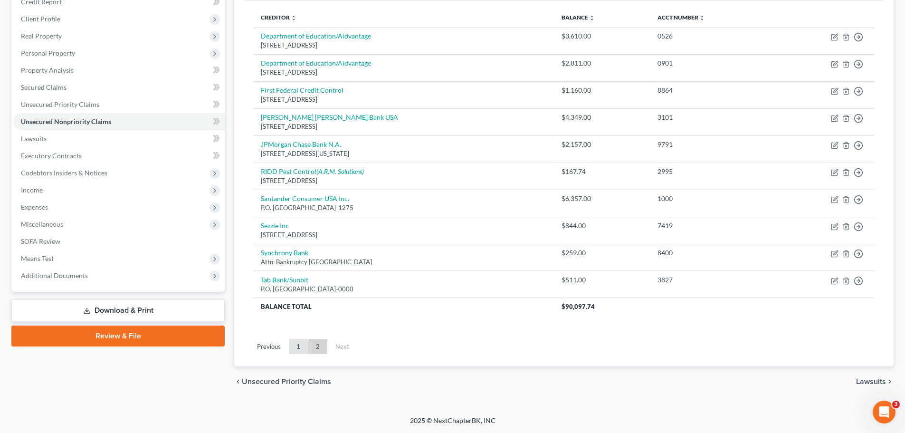
click at [292, 347] on link "1" at bounding box center [298, 346] width 19 height 15
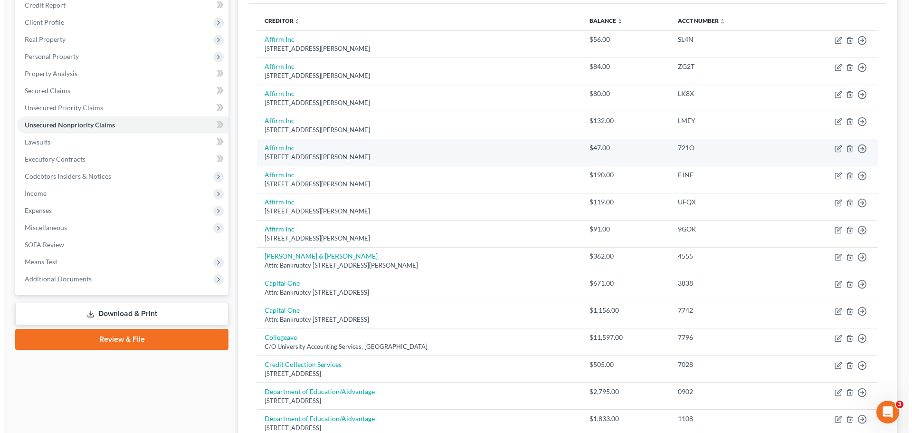
scroll to position [0, 0]
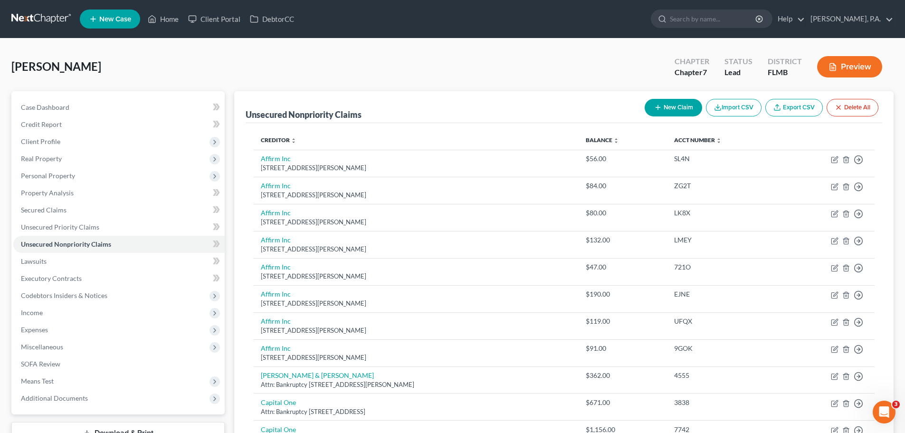
click at [675, 118] on div "New Claim Import CSV Export CSV Delete All" at bounding box center [761, 107] width 241 height 25
click at [672, 107] on button "New Claim" at bounding box center [673, 108] width 57 height 18
select select "0"
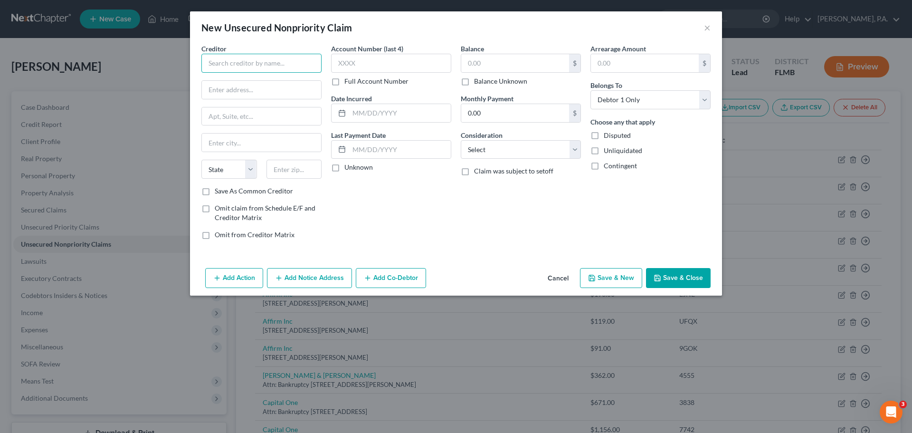
click at [262, 69] on input "text" at bounding box center [261, 63] width 120 height 19
type input "A"
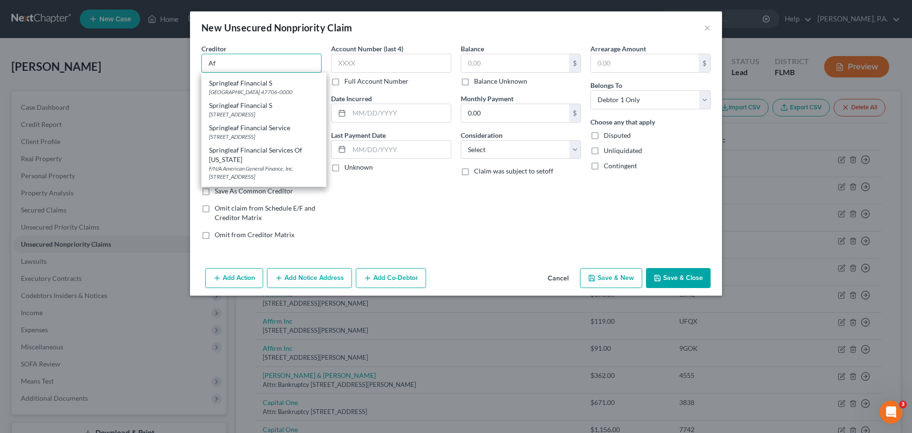
scroll to position [760, 0]
type input "A"
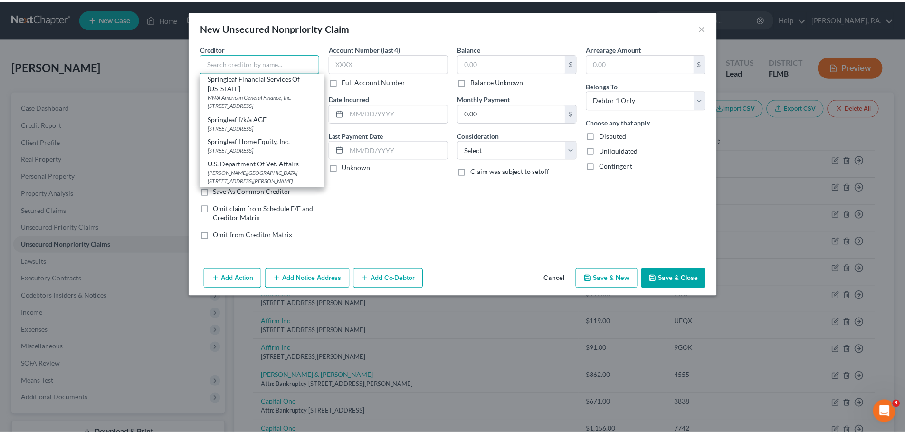
scroll to position [0, 0]
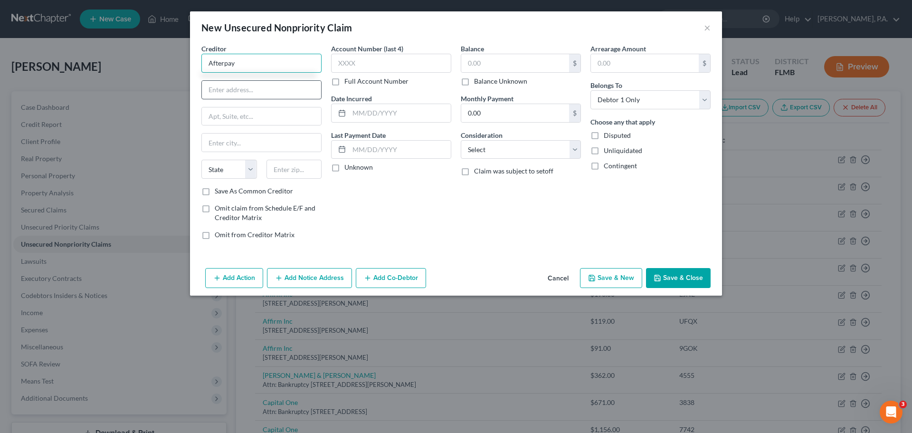
type input "Afterpay"
click at [301, 91] on input "text" at bounding box center [261, 90] width 119 height 18
click at [223, 92] on input "PO box 328" at bounding box center [261, 90] width 119 height 18
type input "PO Box 328"
click at [244, 118] on input "text" at bounding box center [261, 116] width 119 height 18
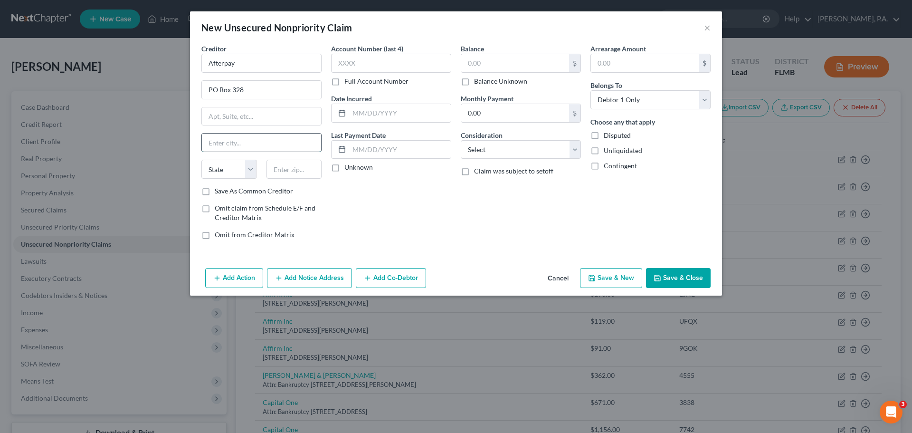
click at [264, 138] on input "text" at bounding box center [261, 142] width 119 height 18
type input "[GEOGRAPHIC_DATA]"
select select "4"
type input "94104-0328"
click at [414, 61] on input "text" at bounding box center [391, 63] width 120 height 19
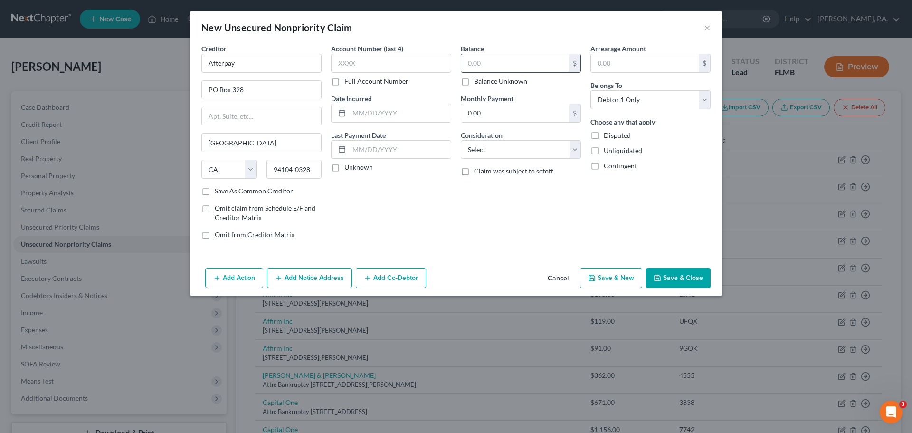
click at [493, 67] on input "text" at bounding box center [515, 63] width 108 height 18
type input "968.63"
click at [505, 155] on select "Select Cable / Satellite Services Collection Agency Credit Card Debt Debt Couns…" at bounding box center [521, 149] width 120 height 19
select select "10"
click at [461, 140] on select "Select Cable / Satellite Services Collection Agency Credit Card Debt Debt Couns…" at bounding box center [521, 149] width 120 height 19
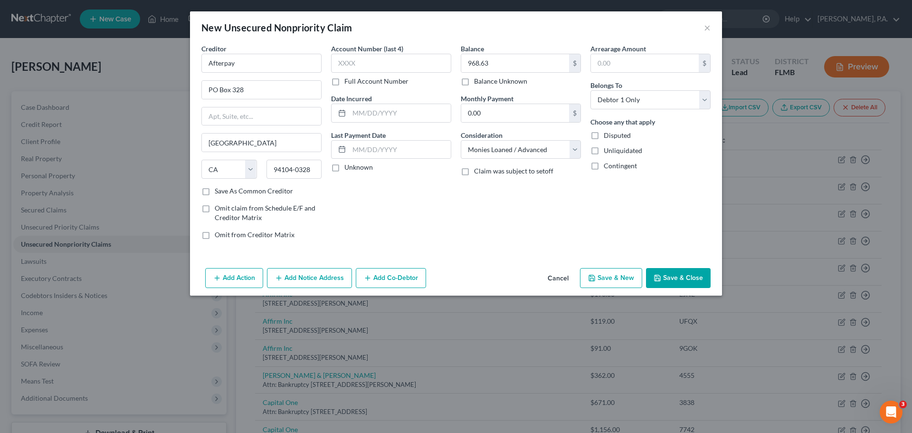
click at [692, 271] on button "Save & Close" at bounding box center [678, 278] width 65 height 20
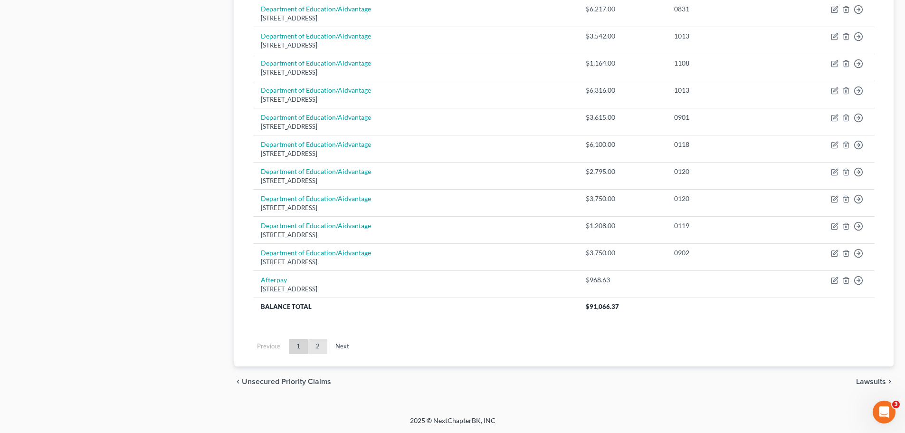
click at [314, 344] on link "2" at bounding box center [317, 346] width 19 height 15
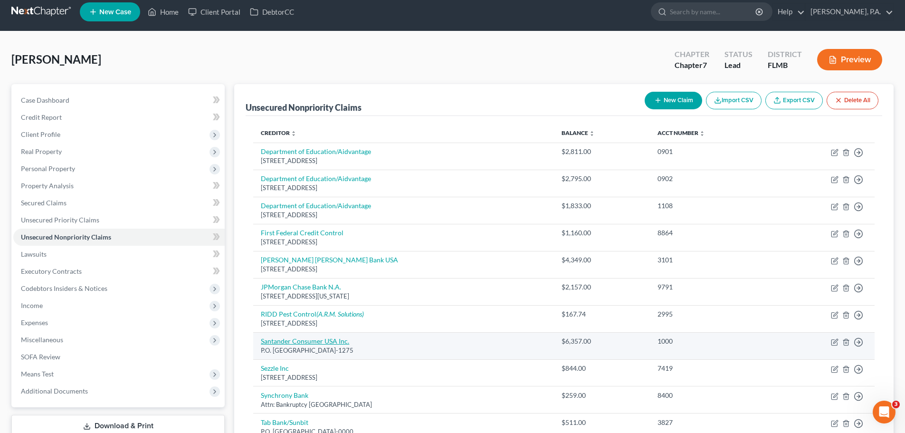
scroll to position [150, 0]
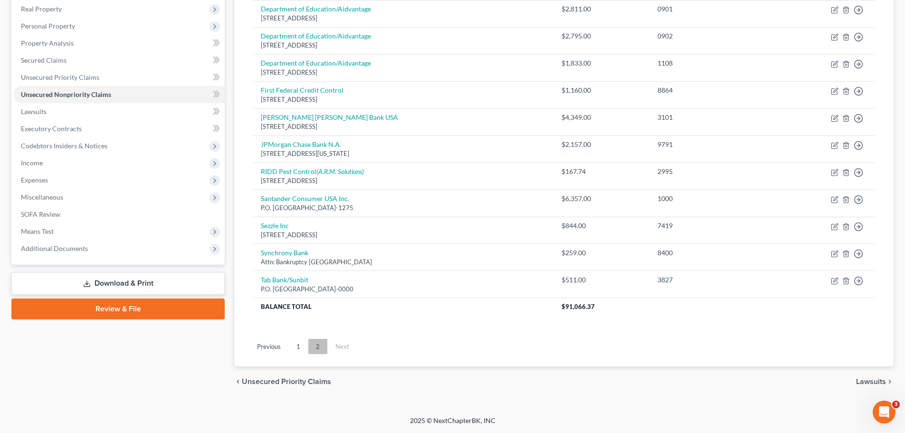
click at [308, 346] on link "2" at bounding box center [317, 346] width 19 height 15
click at [302, 347] on link "1" at bounding box center [298, 346] width 19 height 15
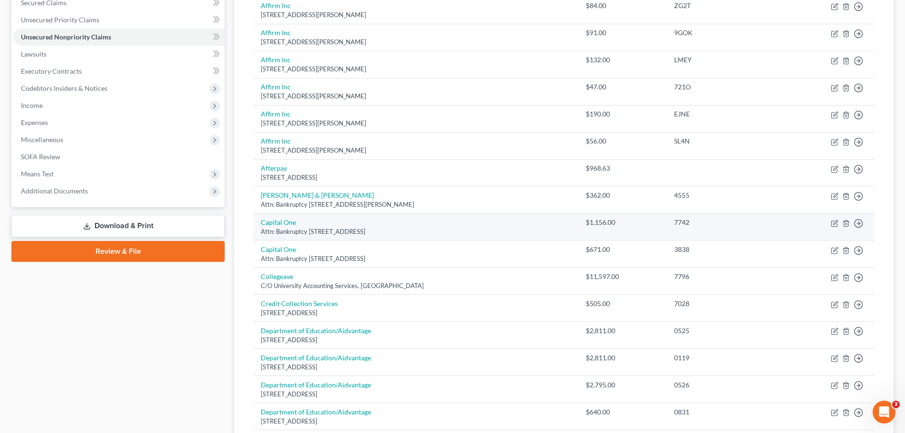
scroll to position [190, 0]
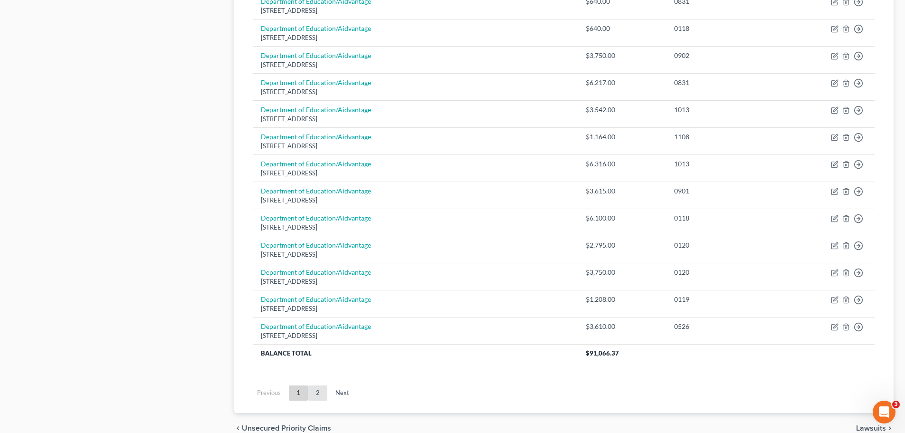
click at [317, 391] on link "2" at bounding box center [317, 392] width 19 height 15
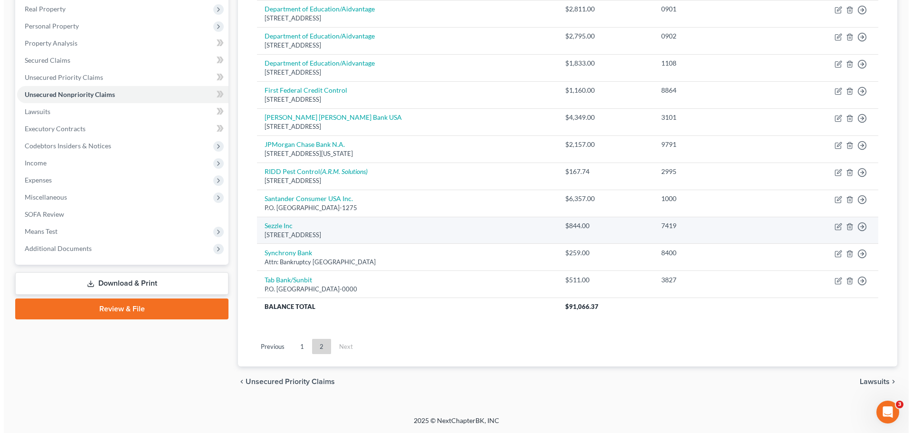
scroll to position [7, 0]
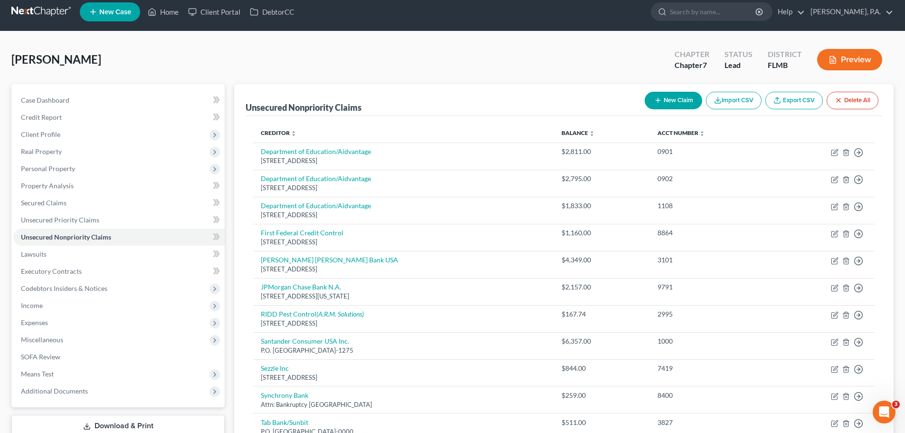
click at [682, 99] on button "New Claim" at bounding box center [673, 101] width 57 height 18
select select "0"
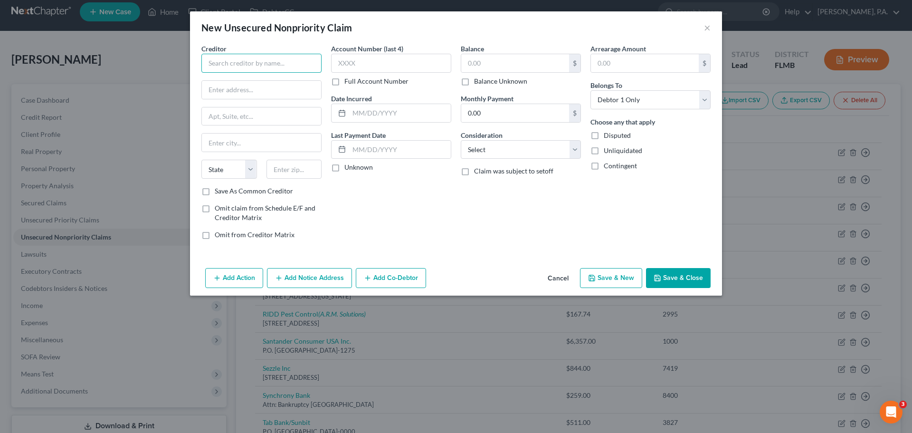
click at [258, 68] on input "text" at bounding box center [261, 63] width 120 height 19
click at [253, 93] on div "[STREET_ADDRESS]" at bounding box center [258, 89] width 99 height 8
type input "Klarna Inc."
type input "[STREET_ADDRESS]"
type input "Suite 300"
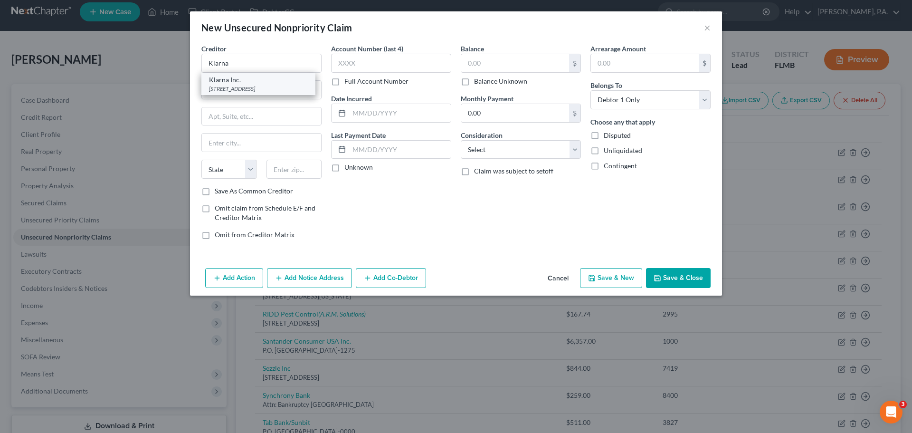
type input "Columbus"
select select "36"
type input "43215-0000"
click at [324, 273] on button "Add Notice Address" at bounding box center [309, 278] width 85 height 20
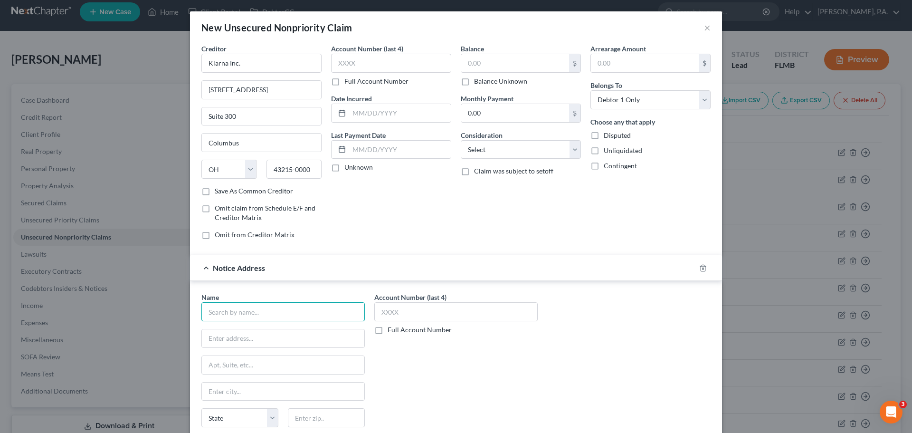
click at [277, 321] on input "text" at bounding box center [282, 311] width 163 height 19
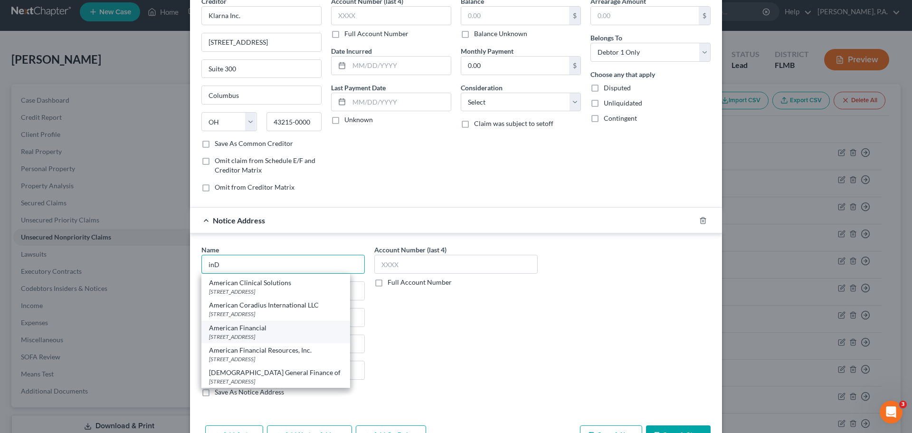
scroll to position [0, 0]
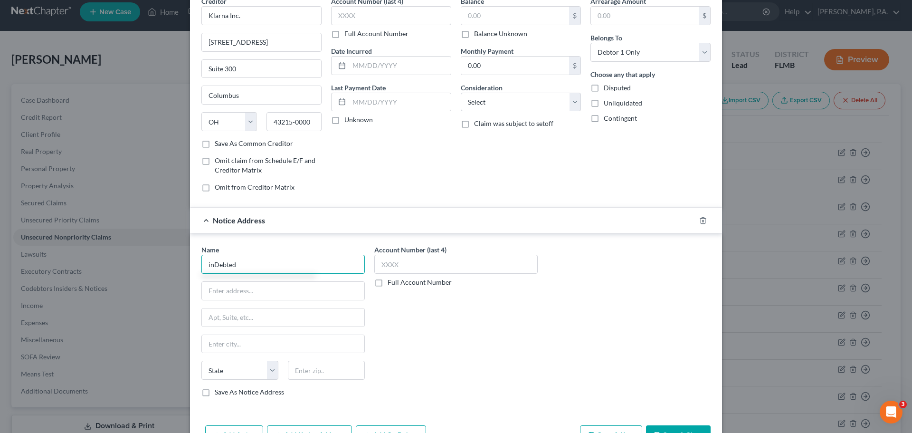
type input "inDebted"
click at [279, 284] on input "text" at bounding box center [283, 291] width 162 height 18
type input "P.O. Box 1201"
click at [248, 344] on input "text" at bounding box center [283, 344] width 162 height 18
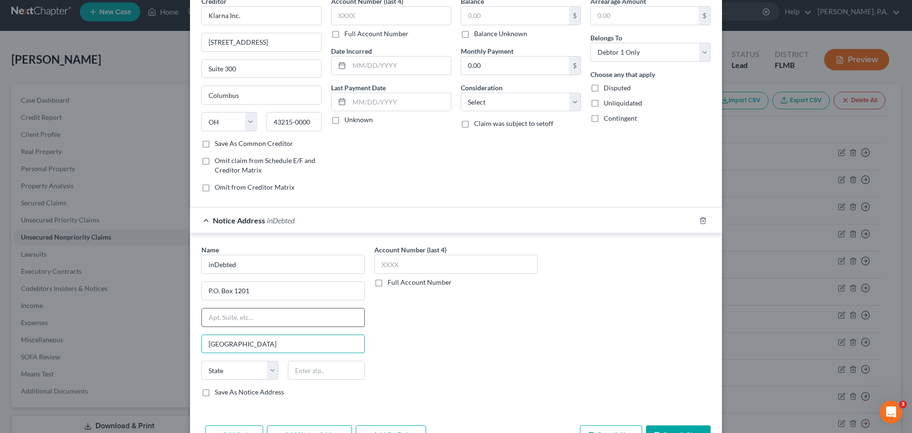
type input "[GEOGRAPHIC_DATA]"
select select "26"
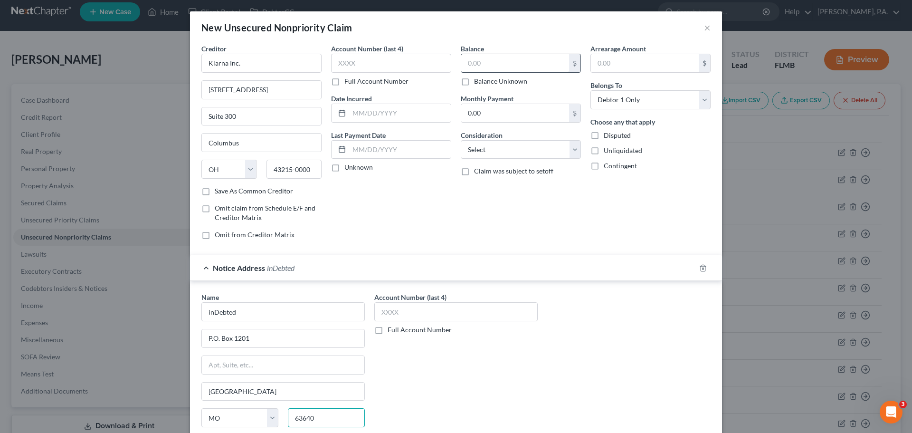
type input "63640"
click at [472, 62] on input "text" at bounding box center [515, 63] width 108 height 18
type input "181.36"
click at [514, 154] on select "Select Cable / Satellite Services Collection Agency Credit Card Debt Debt Couns…" at bounding box center [521, 149] width 120 height 19
select select "10"
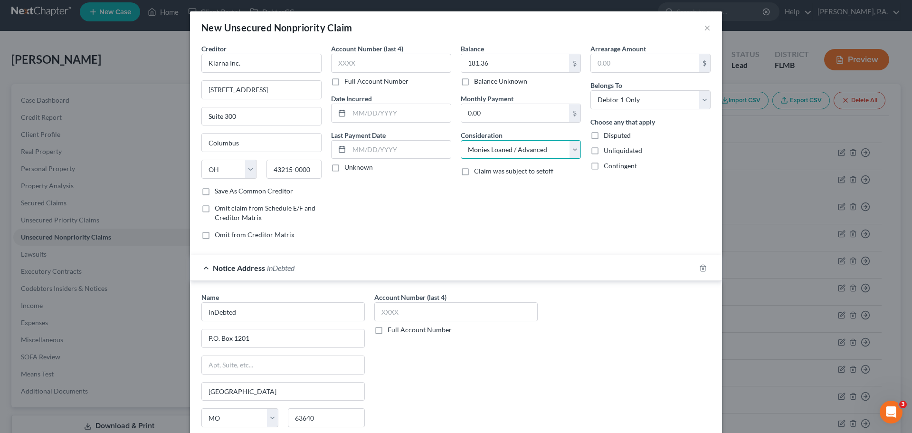
click at [461, 140] on select "Select Cable / Satellite Services Collection Agency Credit Card Debt Debt Couns…" at bounding box center [521, 149] width 120 height 19
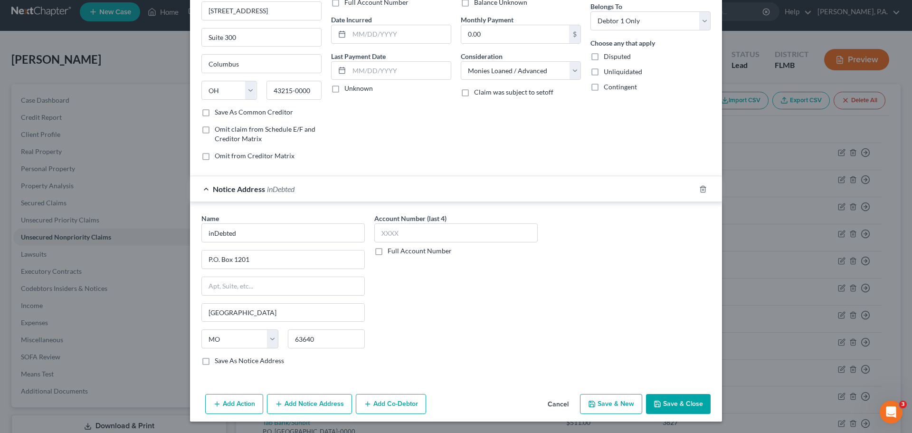
click at [678, 400] on button "Save & Close" at bounding box center [678, 404] width 65 height 20
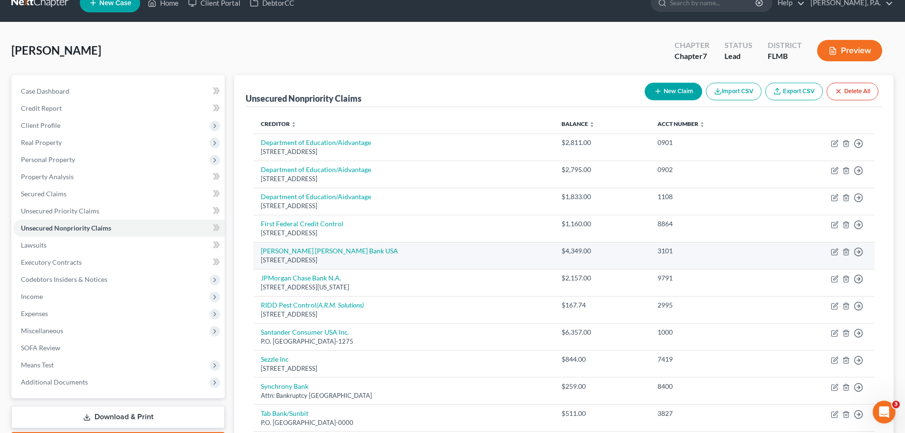
scroll to position [0, 0]
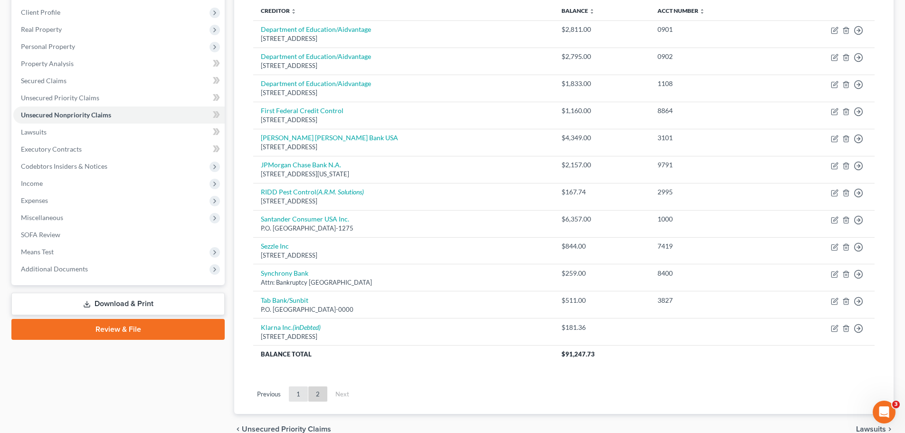
click at [294, 397] on link "1" at bounding box center [298, 393] width 19 height 15
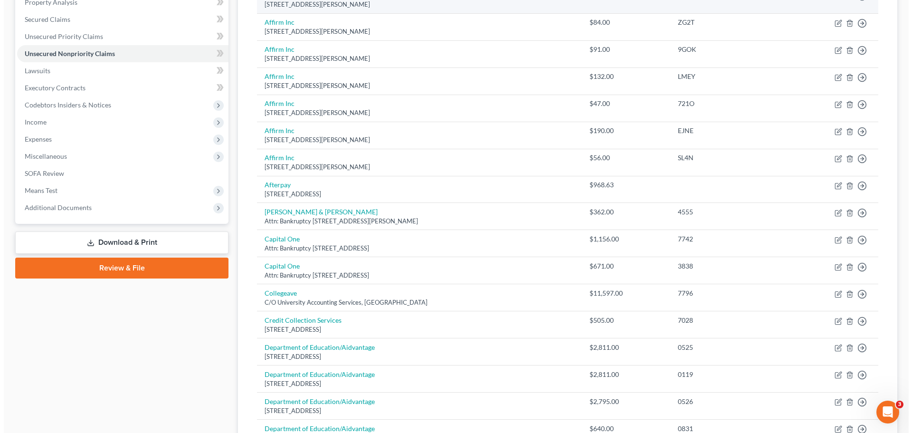
scroll to position [82, 0]
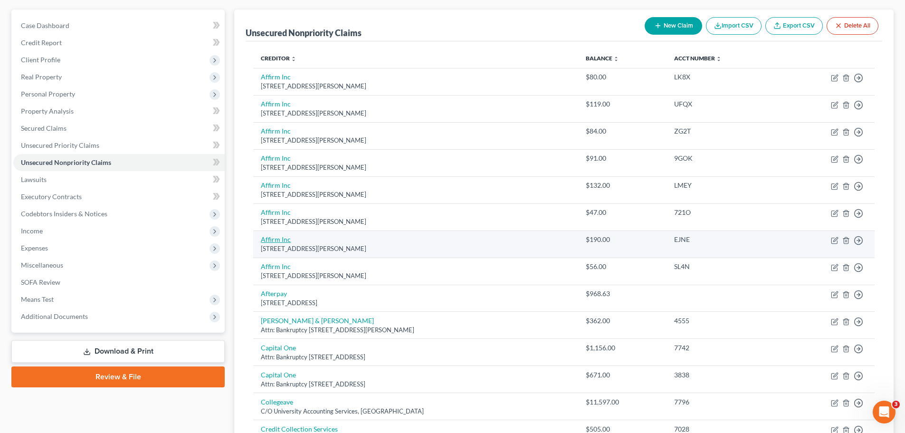
click at [274, 242] on link "Affirm Inc" at bounding box center [276, 239] width 30 height 8
select select "39"
select select "10"
select select "0"
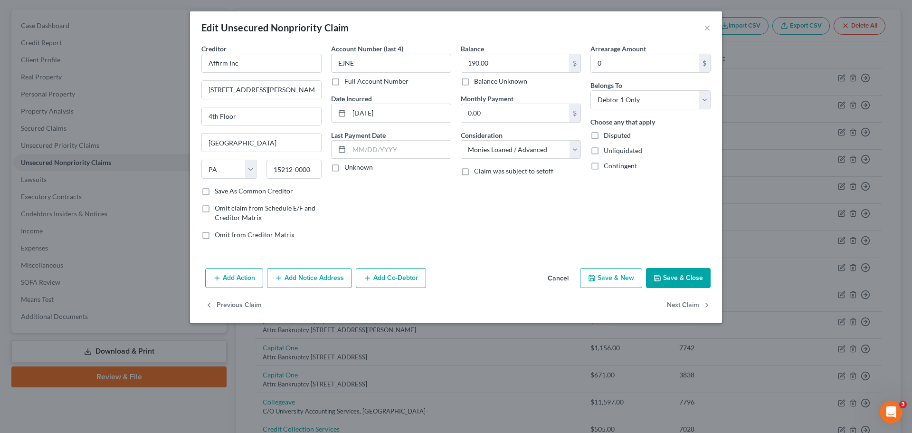
click at [309, 276] on button "Add Notice Address" at bounding box center [309, 278] width 85 height 20
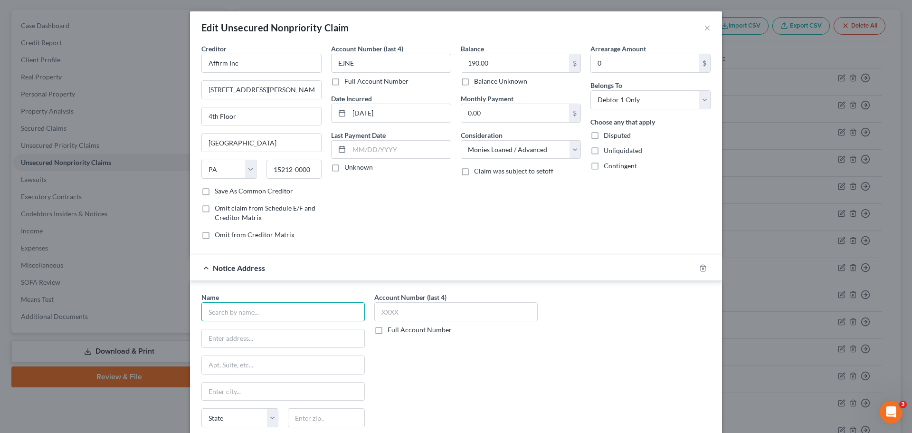
click at [255, 311] on input "text" at bounding box center [282, 311] width 163 height 19
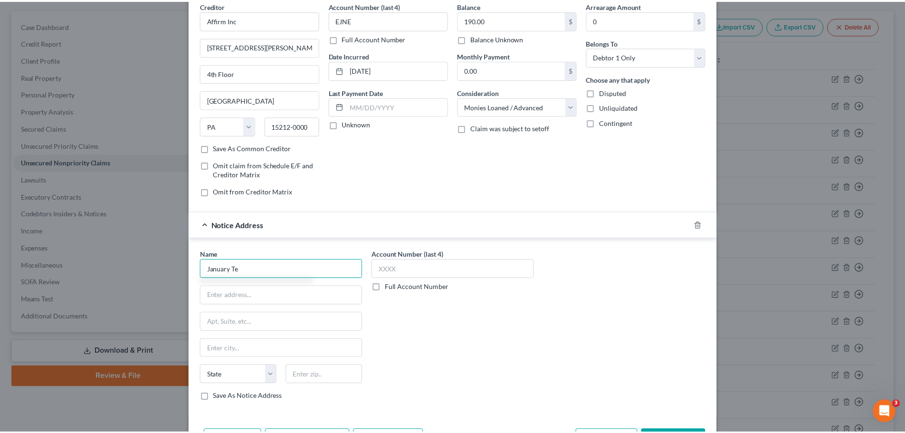
scroll to position [0, 0]
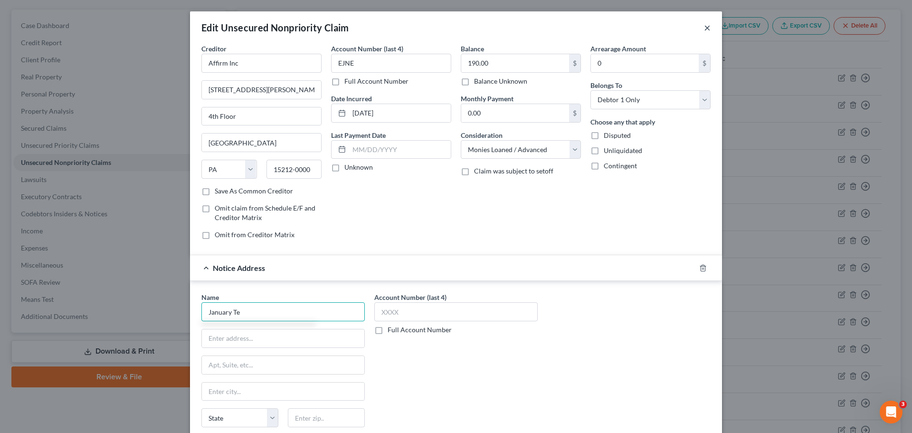
type input "January Te"
click at [704, 26] on button "×" at bounding box center [707, 27] width 7 height 11
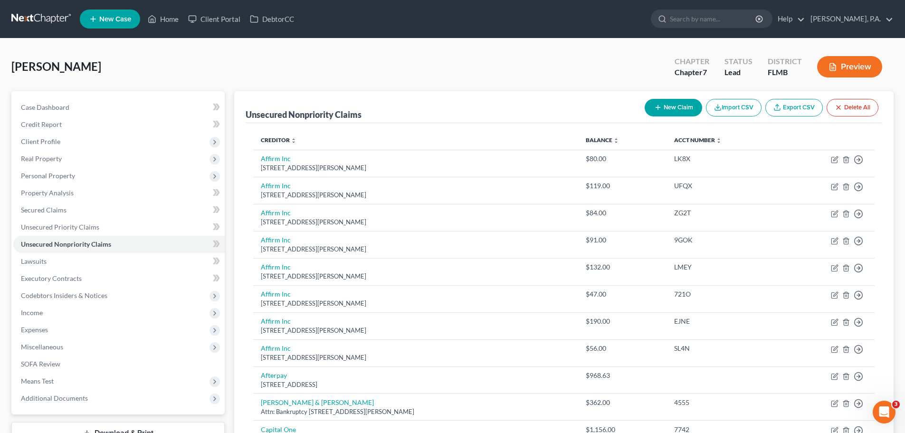
click at [653, 116] on button "New Claim" at bounding box center [673, 108] width 57 height 18
select select "0"
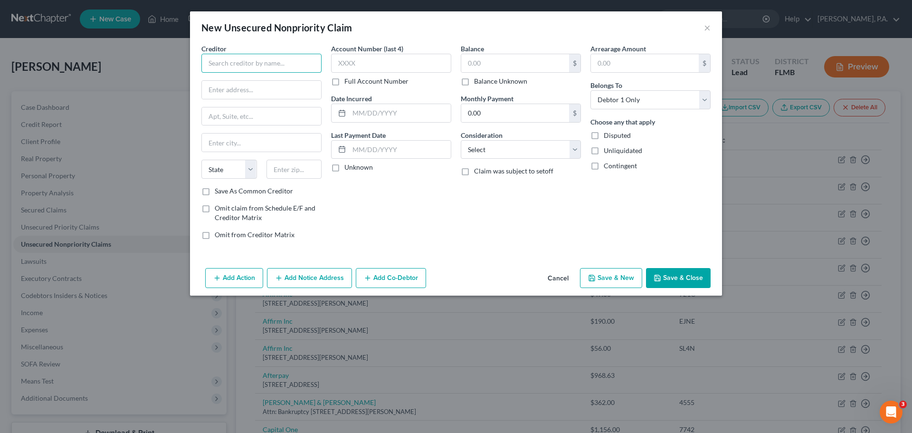
click at [279, 68] on input "text" at bounding box center [261, 63] width 120 height 19
type input "January"
drag, startPoint x: 265, startPoint y: 60, endPoint x: 200, endPoint y: 61, distance: 64.1
click at [200, 61] on div "Creditor * January State [US_STATE] AK AR AZ CA CO [GEOGRAPHIC_DATA] DE DC [GEO…" at bounding box center [262, 145] width 130 height 203
click at [707, 28] on button "×" at bounding box center [707, 27] width 7 height 11
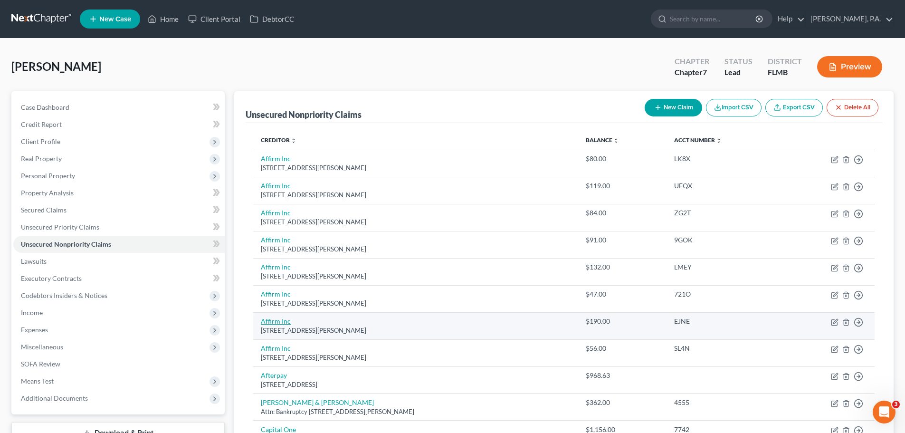
click at [284, 323] on link "Affirm Inc" at bounding box center [276, 321] width 30 height 8
select select "39"
select select "10"
select select "0"
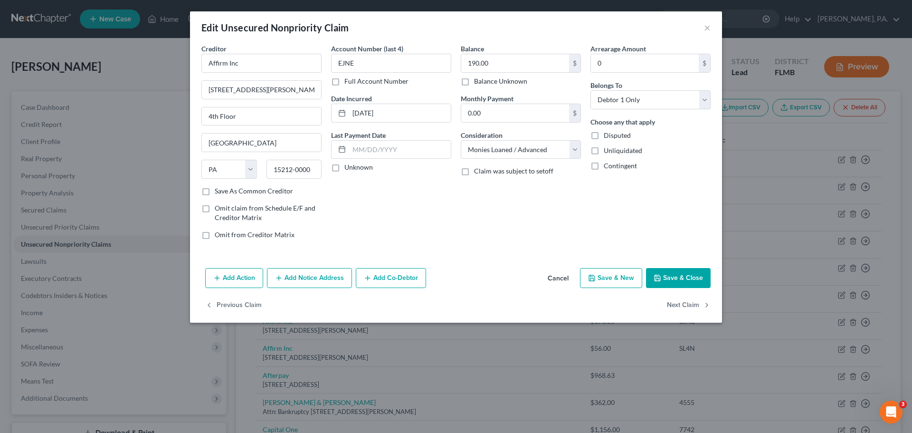
click at [309, 284] on button "Add Notice Address" at bounding box center [309, 278] width 85 height 20
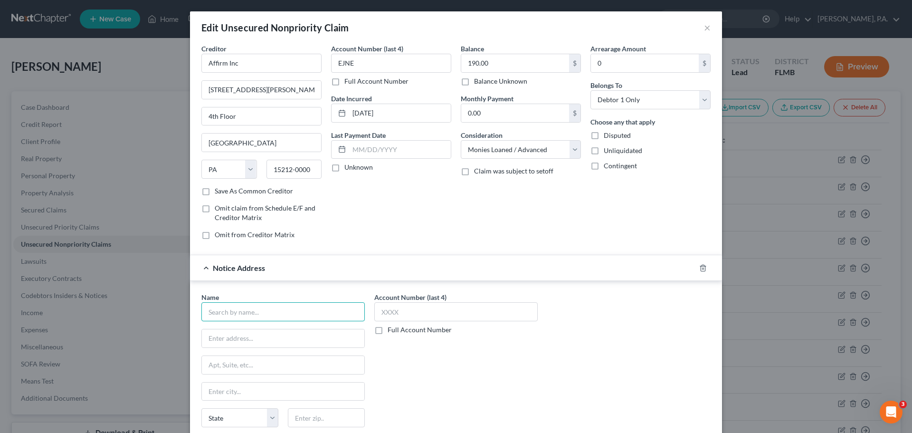
click at [258, 317] on input "text" at bounding box center [282, 311] width 163 height 19
click at [313, 318] on input "January Tech" at bounding box center [282, 311] width 163 height 19
type input "January Technologies, Inc."
type input "[STREET_ADDRESS]"
type input "4"
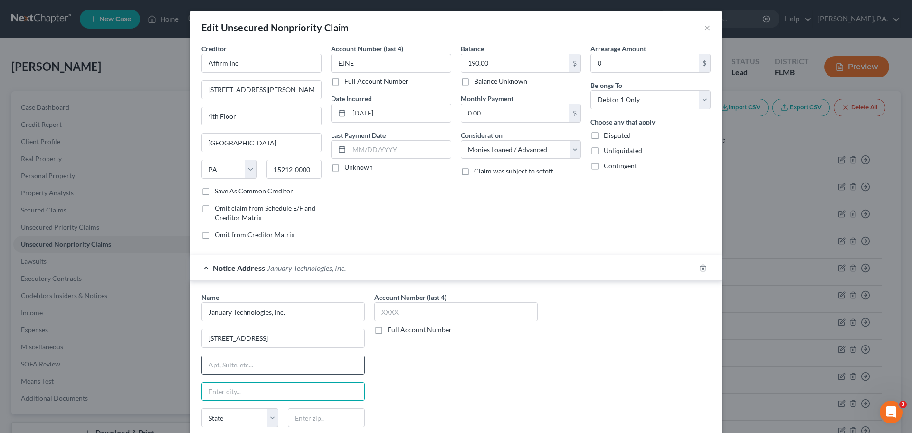
click at [288, 365] on input "text" at bounding box center [283, 365] width 162 height 18
type input "4th Floor"
type input "[US_STATE]"
select select "35"
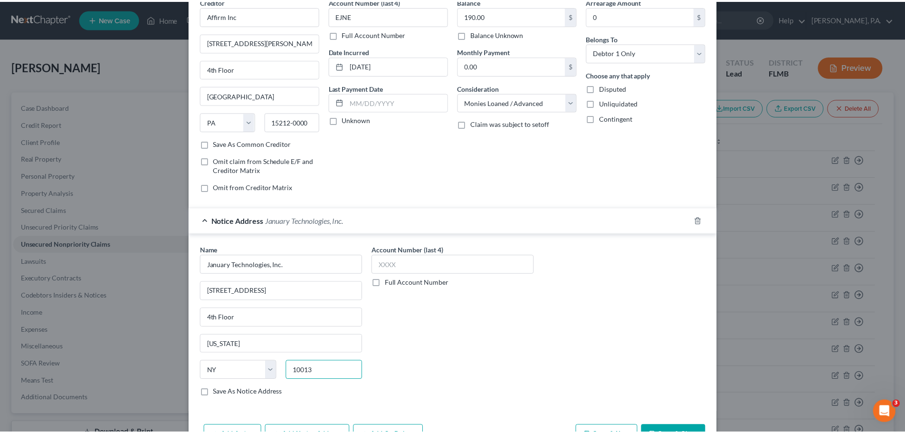
scroll to position [95, 0]
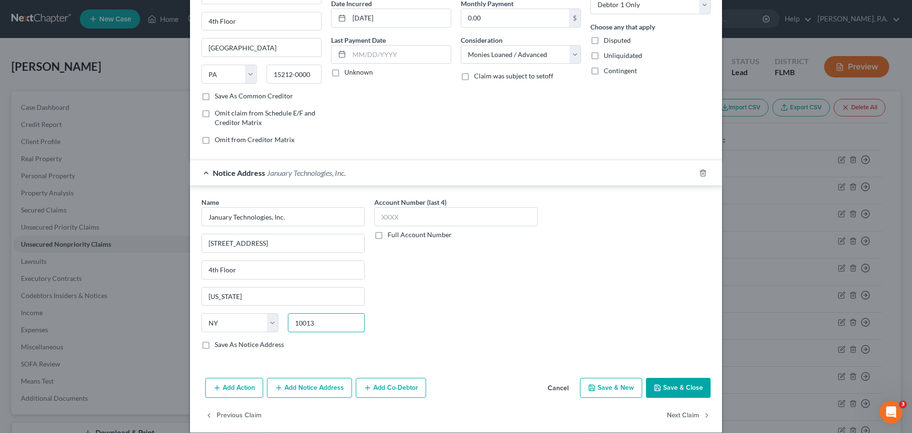
type input "10013"
click at [673, 395] on button "Save & Close" at bounding box center [678, 388] width 65 height 20
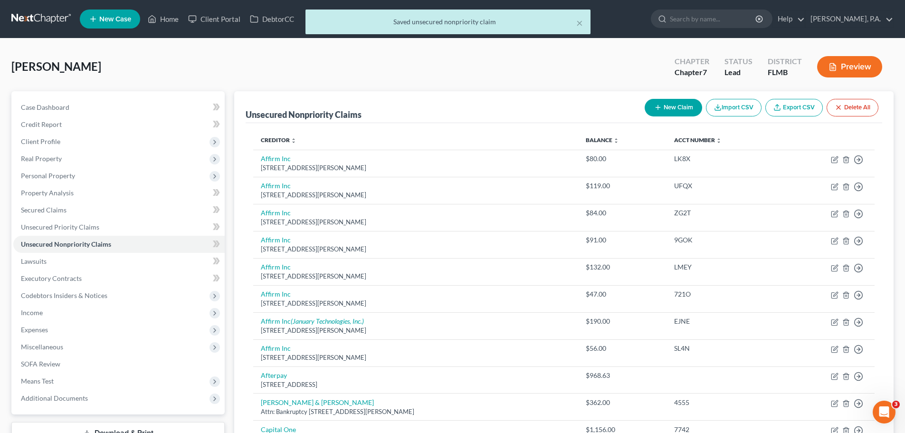
click at [842, 17] on div "× Saved unsecured nonpriority claim" at bounding box center [447, 24] width 905 height 29
click at [581, 23] on button "×" at bounding box center [579, 22] width 7 height 11
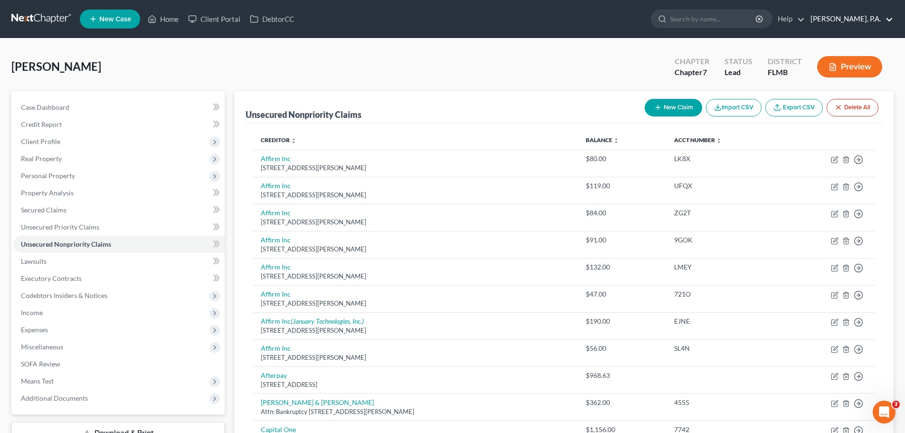
click at [886, 24] on link "[PERSON_NAME], P.A." at bounding box center [849, 18] width 87 height 17
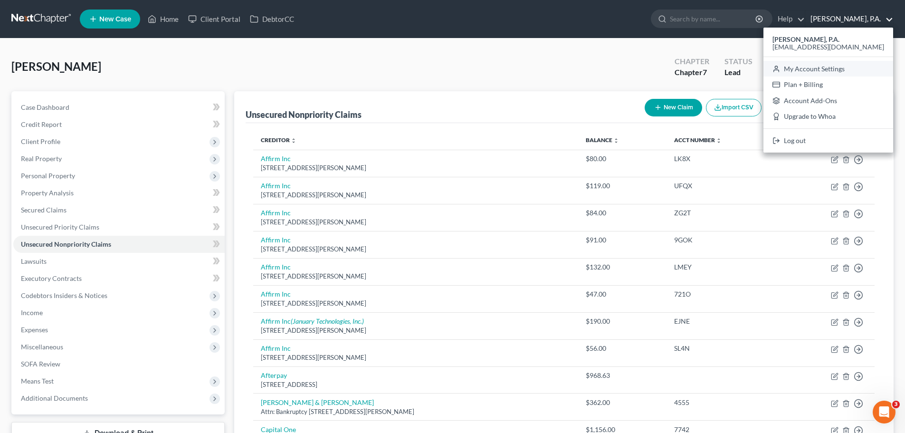
click at [838, 71] on link "My Account Settings" at bounding box center [828, 69] width 130 height 16
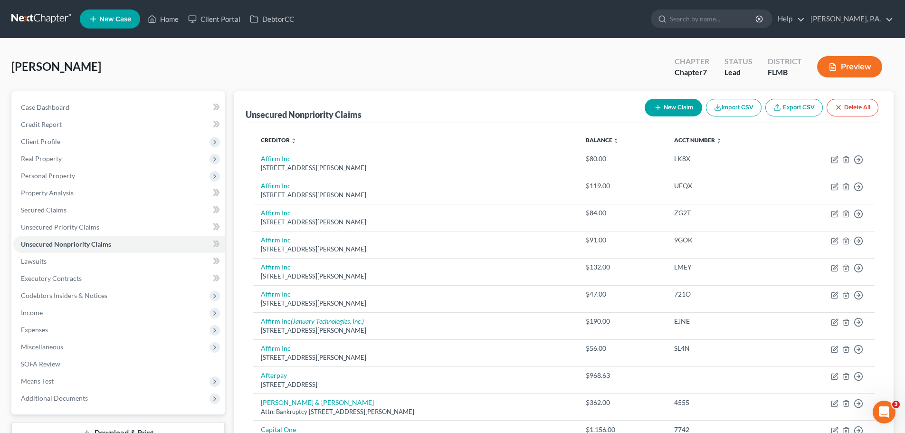
select select "24"
select select "9"
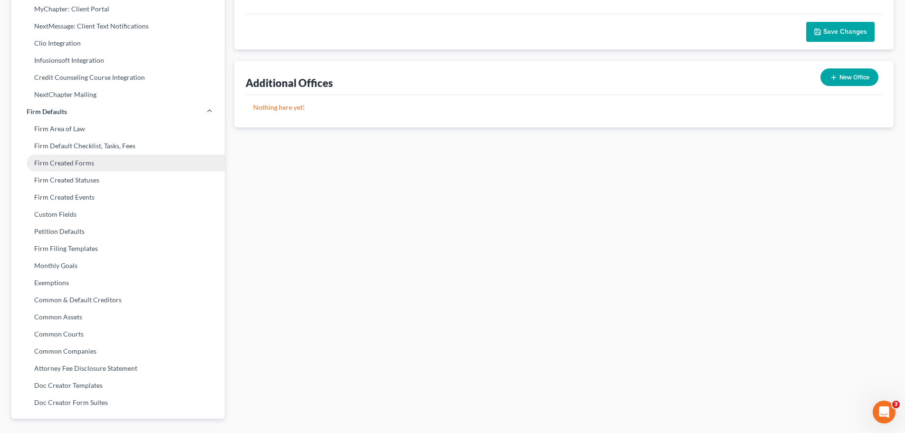
scroll to position [285, 0]
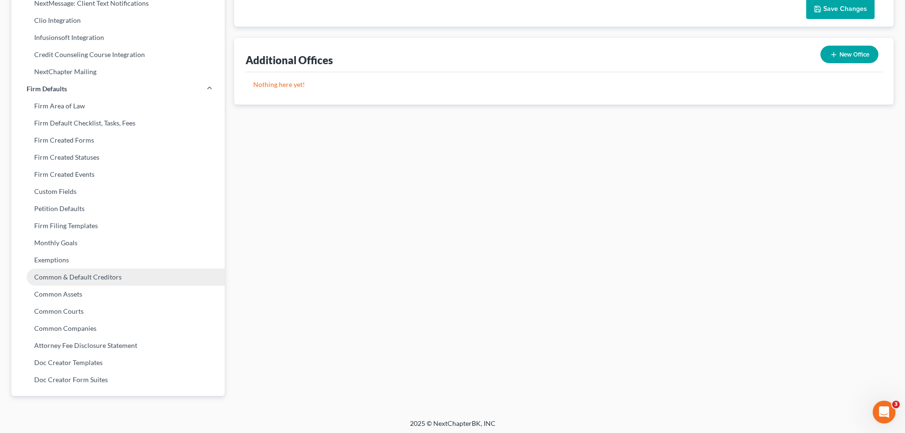
click at [110, 278] on link "Common & Default Creditors" at bounding box center [117, 276] width 213 height 17
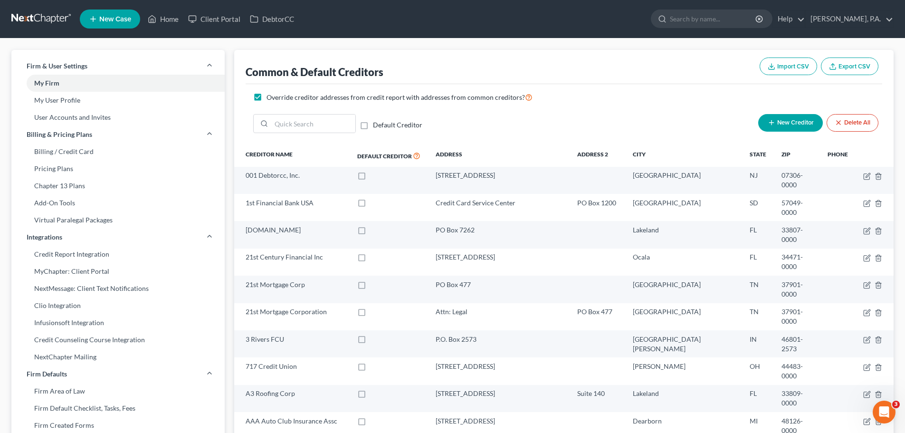
click at [769, 127] on button "New Creditor" at bounding box center [790, 123] width 65 height 18
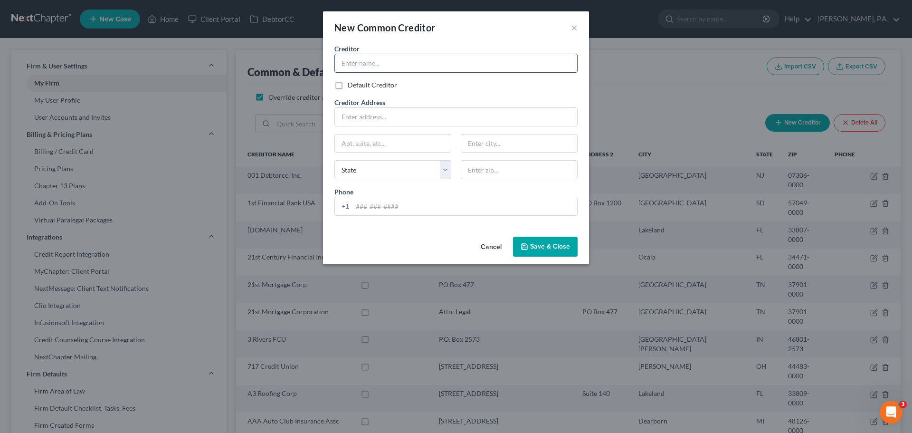
click at [397, 61] on input "text" at bounding box center [456, 63] width 242 height 18
type input "January Technologies, Inc."
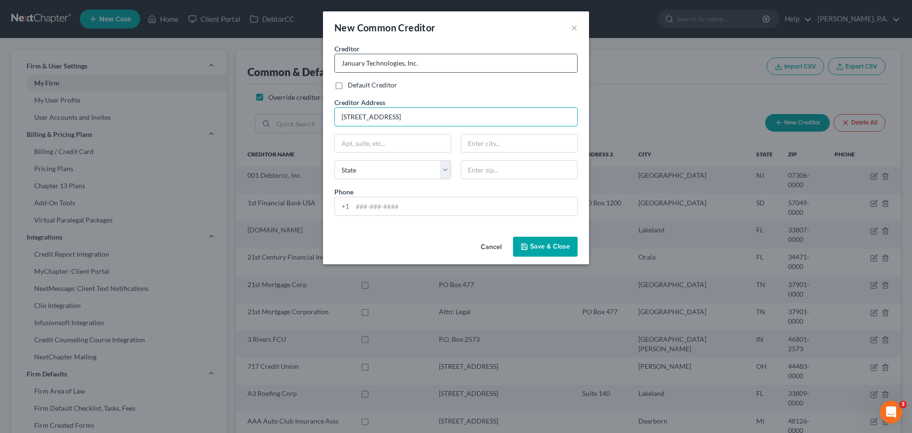
type input "[STREET_ADDRESS]"
type input "4th Floor"
type input "[US_STATE]"
select select "35"
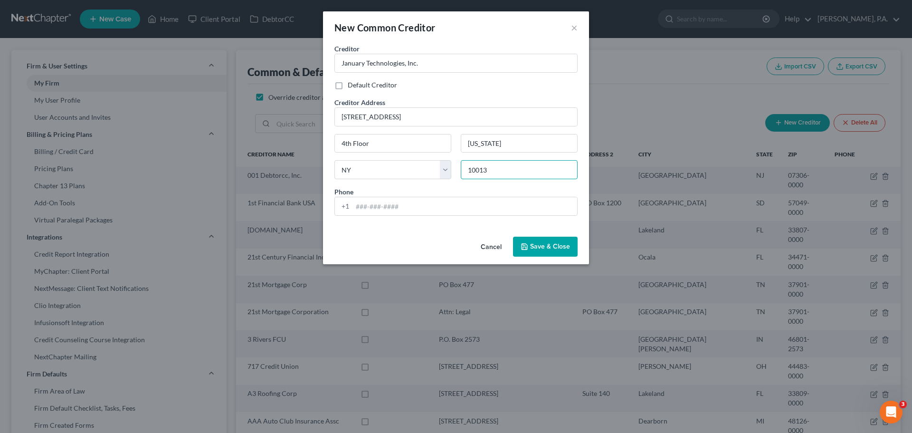
type input "10013"
click at [556, 250] on button "Save & Close" at bounding box center [545, 247] width 65 height 20
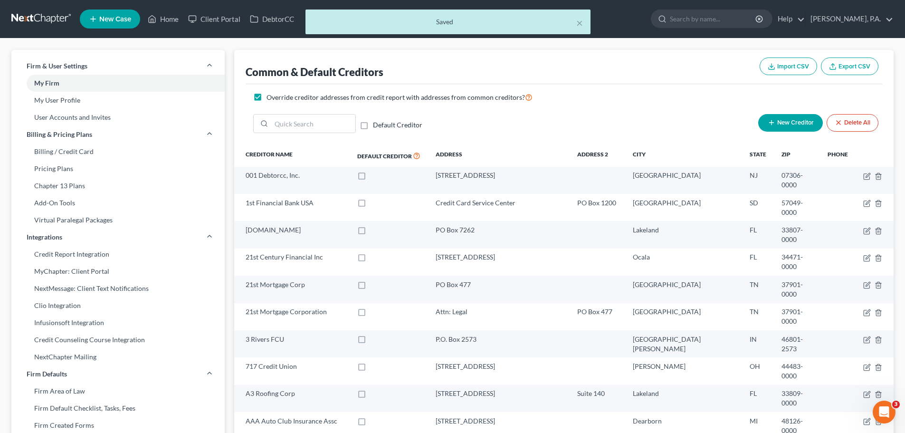
click at [174, 22] on div "× Saved" at bounding box center [447, 24] width 905 height 29
click at [579, 24] on button "×" at bounding box center [579, 22] width 7 height 11
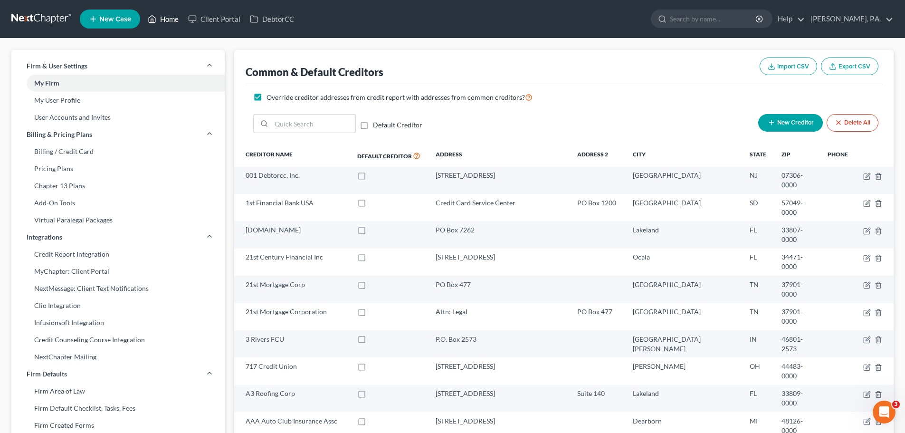
click at [163, 19] on link "Home" at bounding box center [163, 18] width 40 height 17
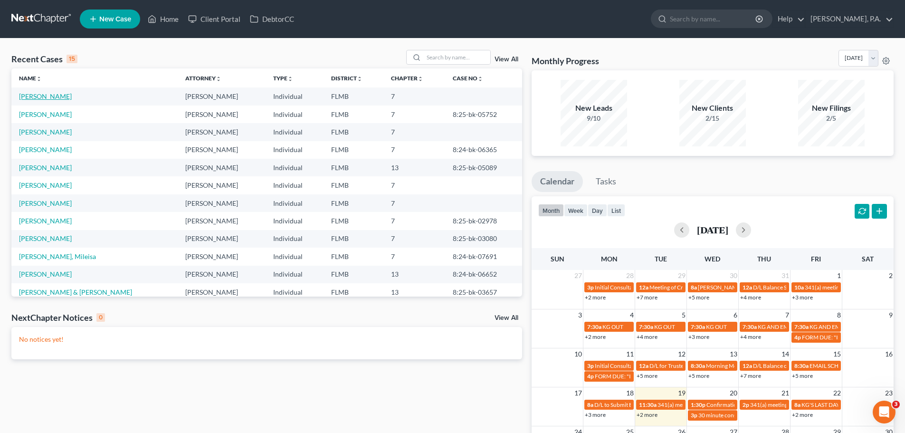
click at [36, 97] on link "[PERSON_NAME]" at bounding box center [45, 96] width 53 height 8
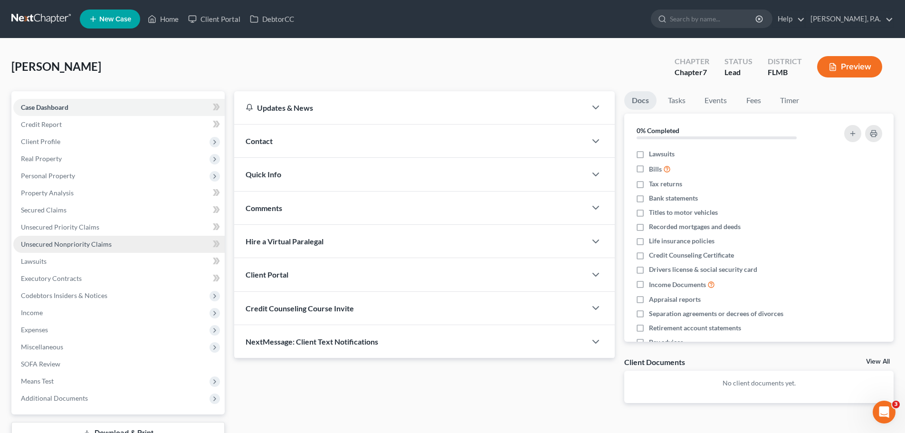
click at [133, 244] on link "Unsecured Nonpriority Claims" at bounding box center [118, 244] width 211 height 17
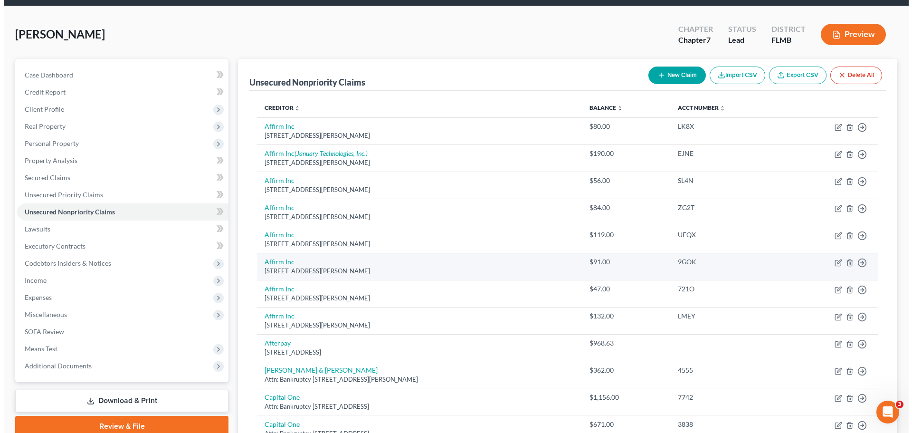
scroll to position [48, 0]
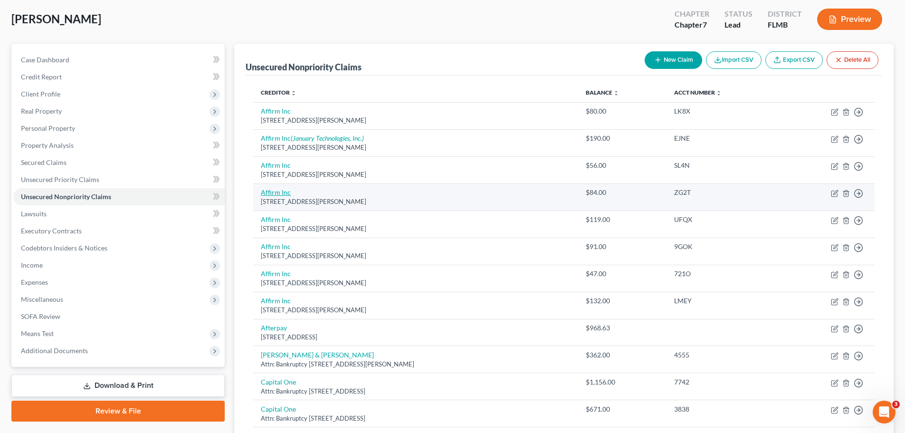
click at [278, 196] on link "Affirm Inc" at bounding box center [276, 192] width 30 height 8
select select "39"
select select "10"
select select "0"
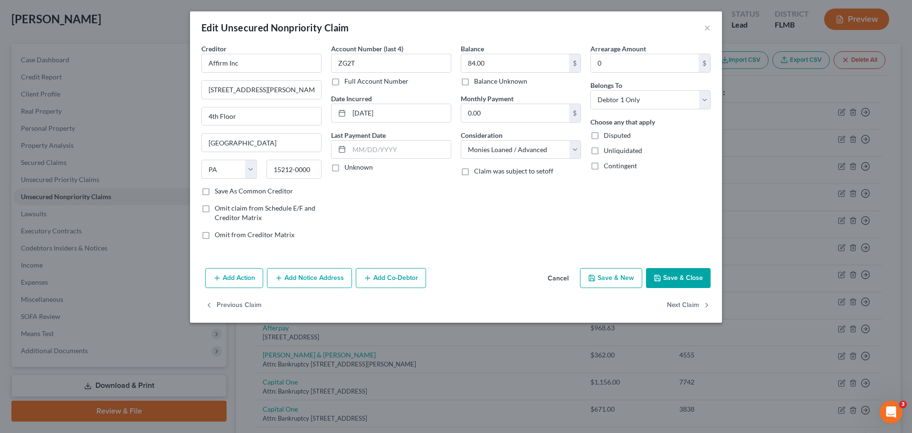
click at [285, 284] on button "Add Notice Address" at bounding box center [309, 278] width 85 height 20
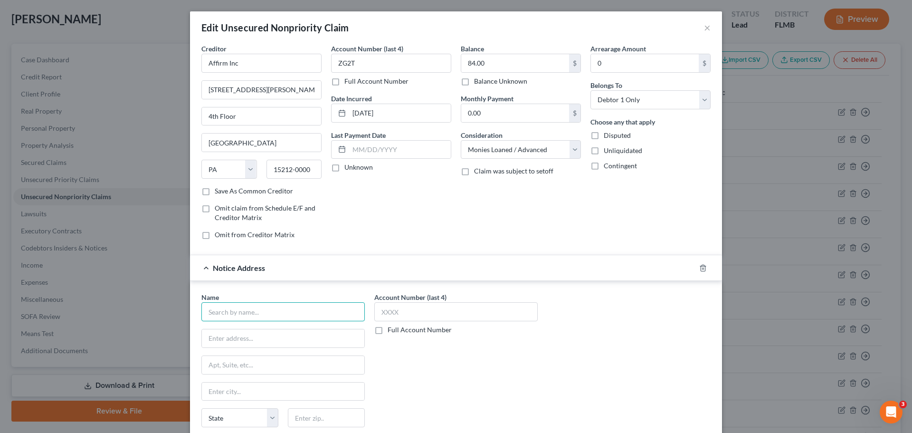
click at [271, 317] on input "text" at bounding box center [282, 311] width 163 height 19
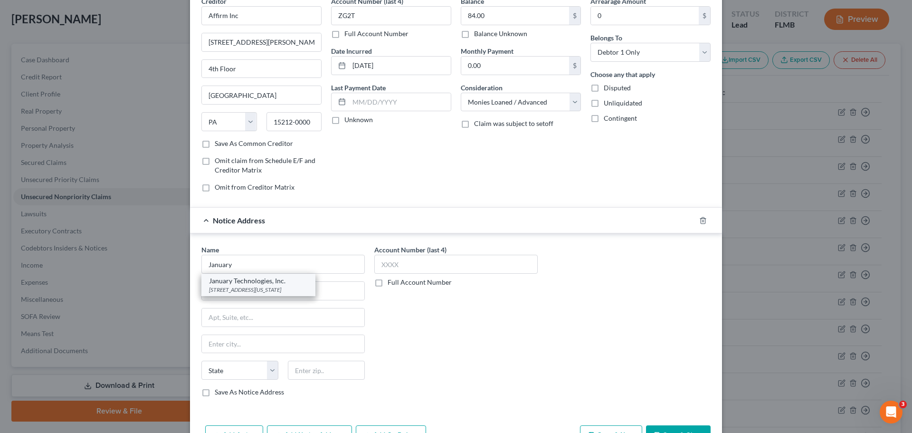
click at [281, 280] on div "January Technologies, Inc." at bounding box center [258, 281] width 99 height 10
type input "January Technologies, Inc."
type input "[STREET_ADDRESS]"
type input "4th Floor"
type input "[US_STATE]"
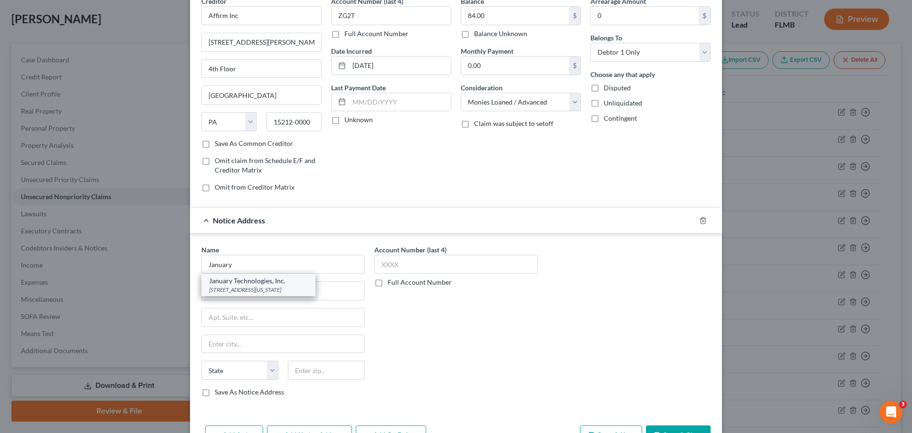
select select "35"
type input "10013"
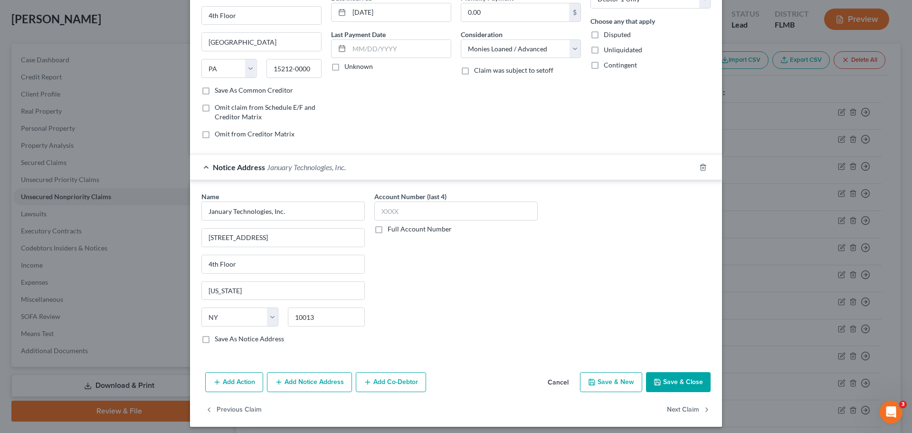
scroll to position [106, 0]
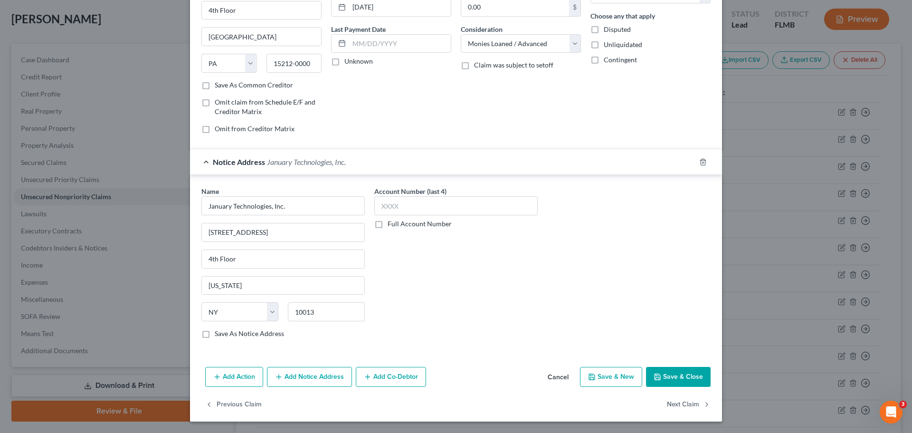
click at [691, 384] on button "Save & Close" at bounding box center [678, 377] width 65 height 20
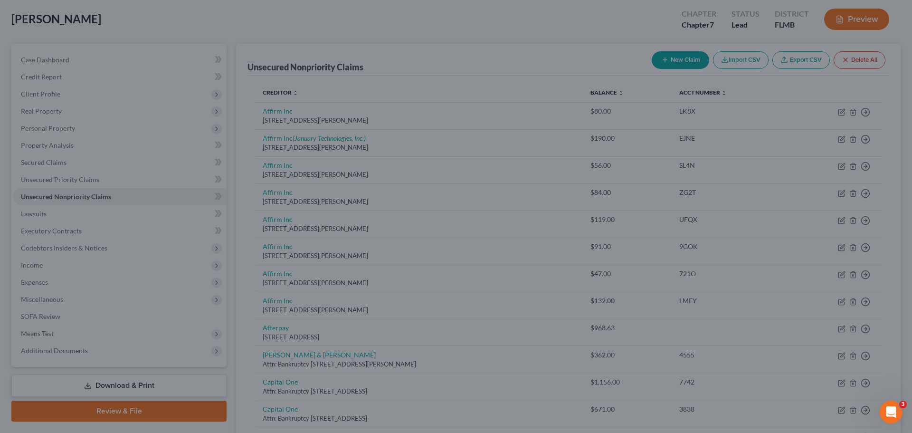
scroll to position [0, 0]
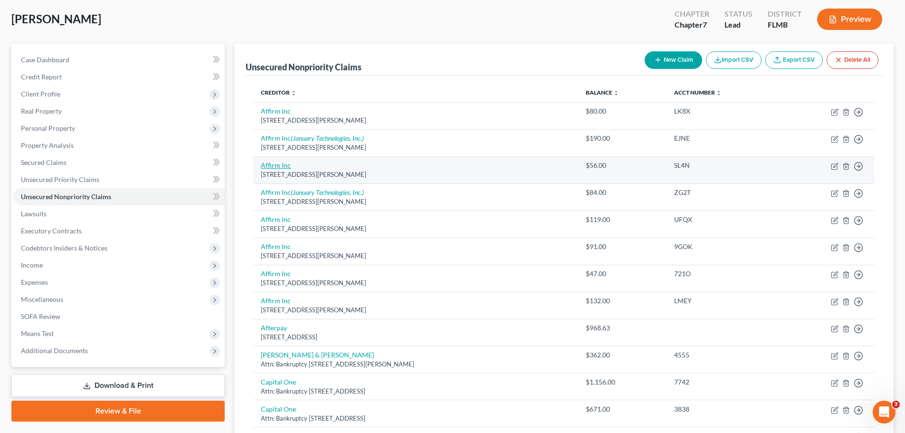
click at [264, 165] on link "Affirm Inc" at bounding box center [276, 165] width 30 height 8
select select "39"
select select "10"
select select "0"
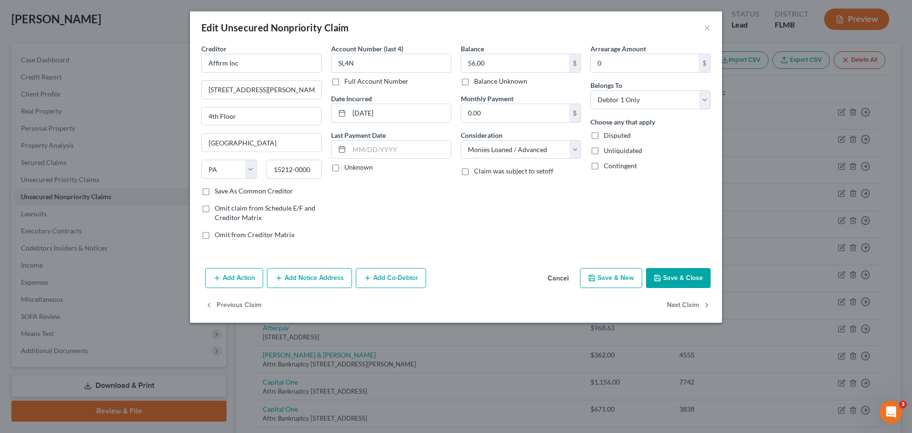
drag, startPoint x: 277, startPoint y: 279, endPoint x: 292, endPoint y: 285, distance: 15.8
click at [277, 280] on icon "button" at bounding box center [279, 278] width 8 height 8
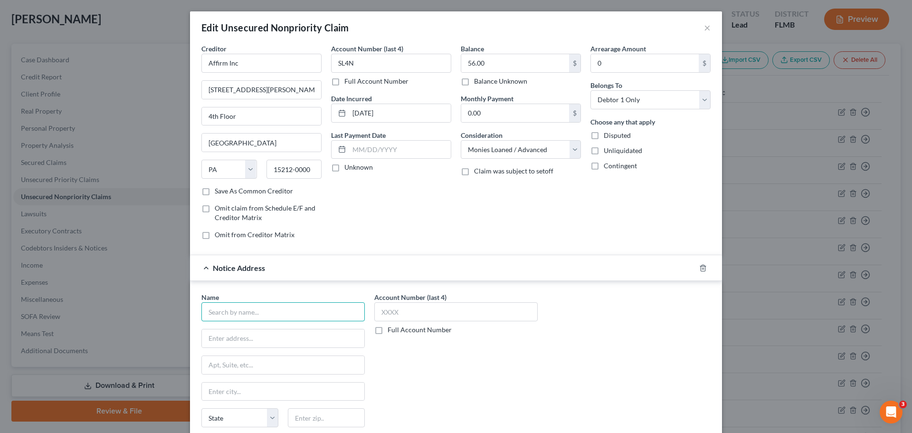
click at [261, 311] on input "text" at bounding box center [282, 311] width 163 height 19
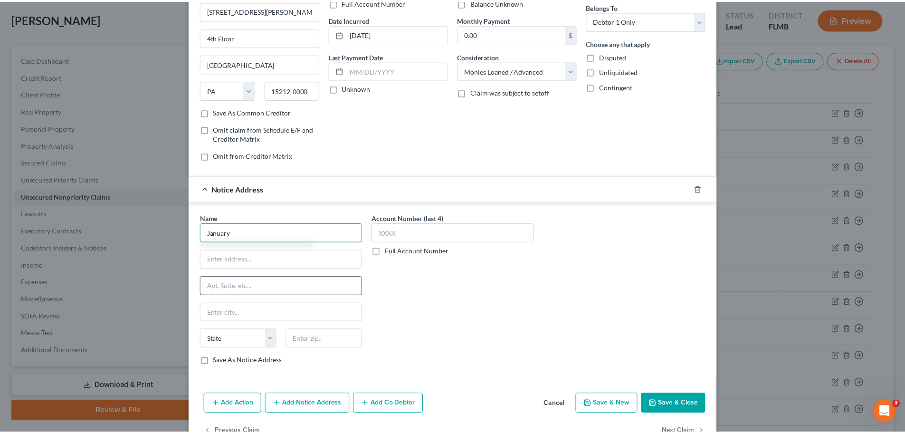
scroll to position [95, 0]
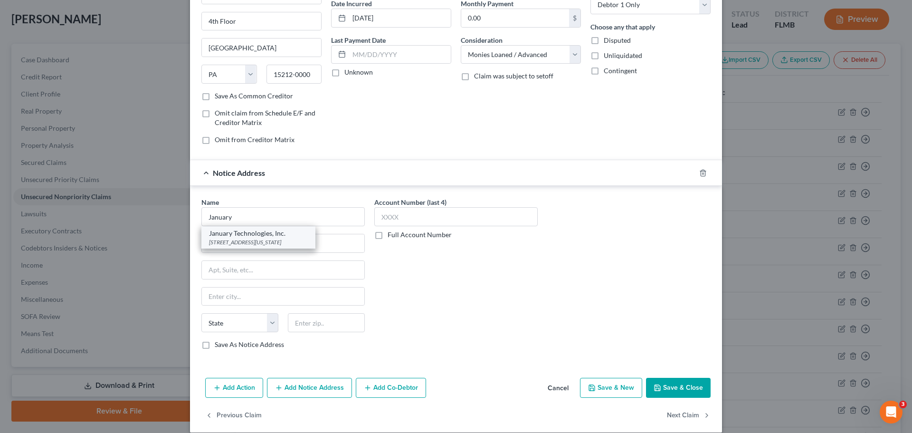
click at [261, 238] on div "January Technologies, Inc." at bounding box center [258, 233] width 99 height 10
type input "January Technologies, Inc."
type input "[STREET_ADDRESS]"
type input "4th Floor"
type input "[US_STATE]"
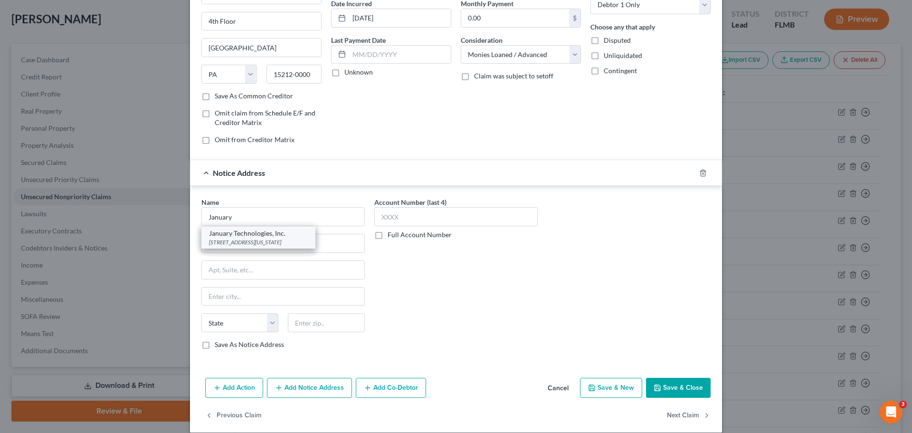
select select "35"
type input "10013"
click at [666, 391] on button "Save & Close" at bounding box center [678, 388] width 65 height 20
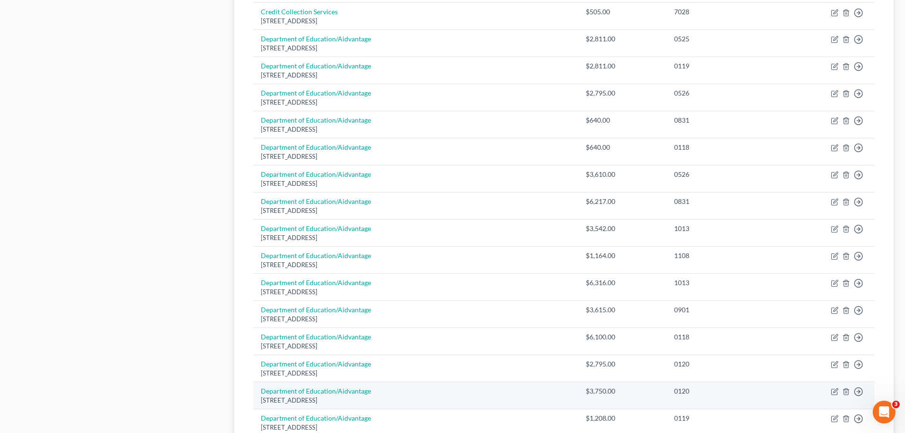
scroll to position [664, 0]
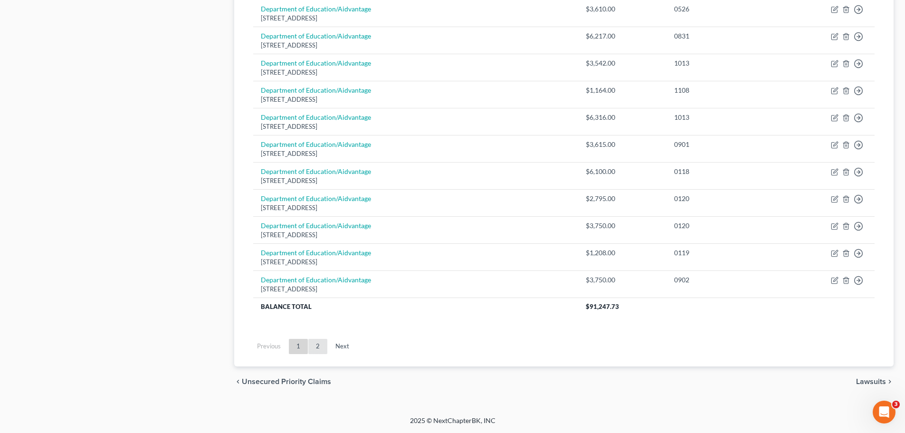
click at [321, 344] on link "2" at bounding box center [317, 346] width 19 height 15
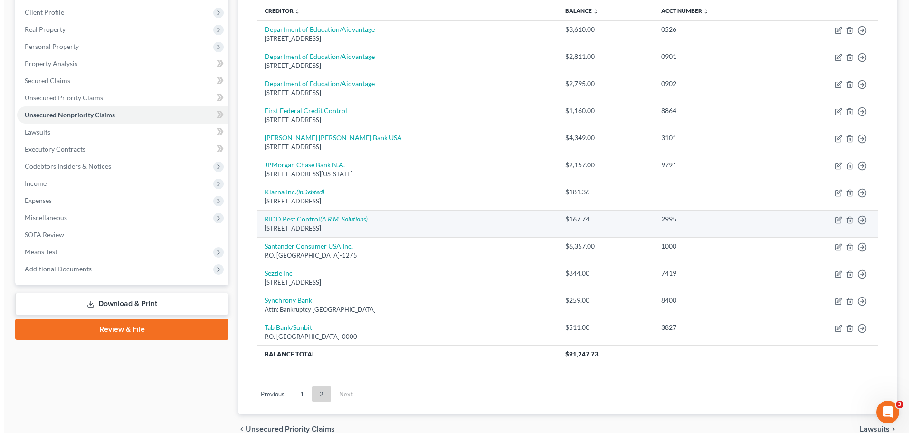
scroll to position [0, 0]
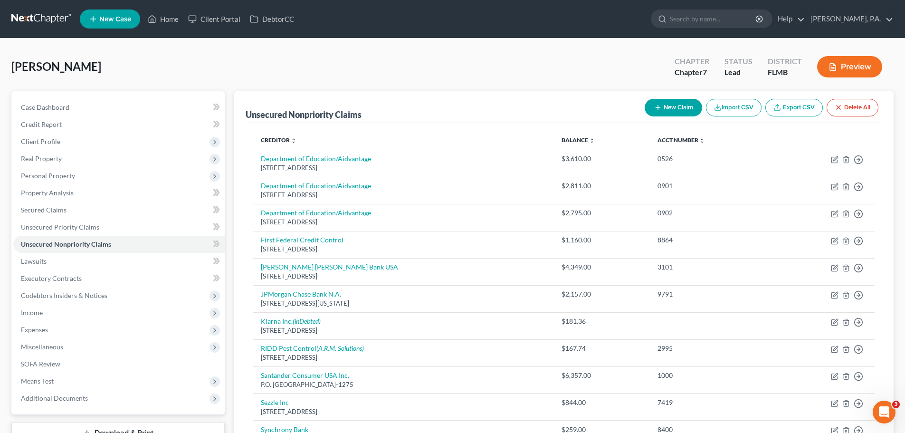
click at [683, 112] on button "New Claim" at bounding box center [673, 108] width 57 height 18
select select "0"
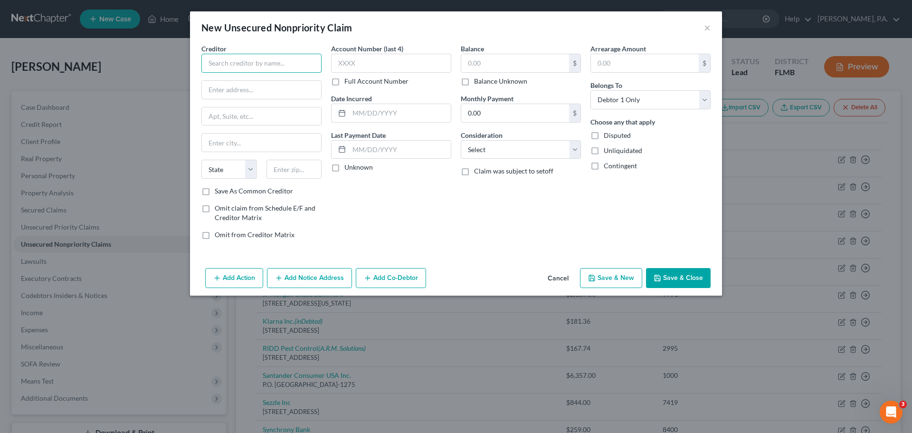
click at [257, 64] on input "text" at bounding box center [261, 63] width 120 height 19
click at [260, 87] on div "[STREET_ADDRESS]" at bounding box center [258, 89] width 99 height 8
type input "Klarna Inc."
type input "[STREET_ADDRESS]"
type input "Suite 300"
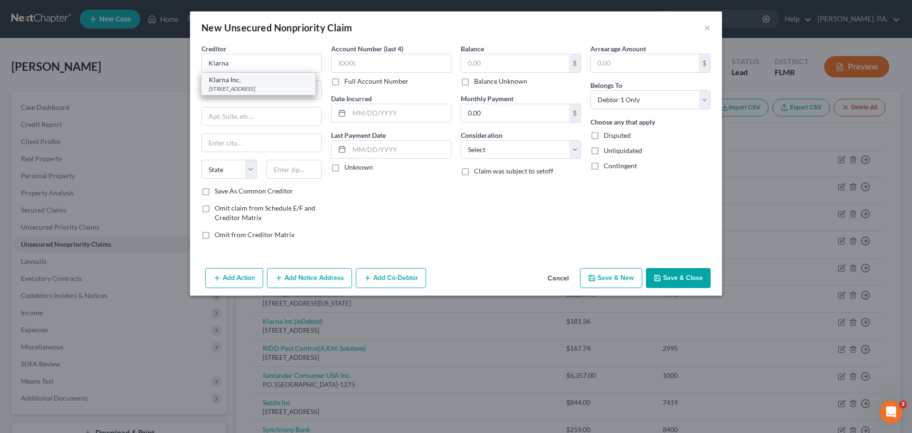
type input "Columbus"
select select "36"
type input "43215-0000"
click at [481, 64] on input "text" at bounding box center [515, 63] width 108 height 18
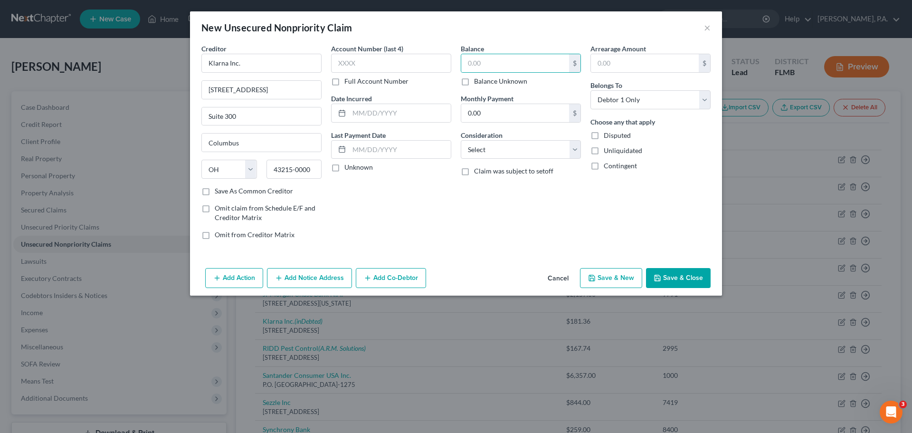
click at [485, 79] on label "Balance Unknown" at bounding box center [500, 81] width 53 height 10
click at [484, 79] on input "Balance Unknown" at bounding box center [481, 79] width 6 height 6
checkbox input "true"
type input "0.00"
click at [512, 146] on select "Select Cable / Satellite Services Collection Agency Credit Card Debt Debt Couns…" at bounding box center [521, 149] width 120 height 19
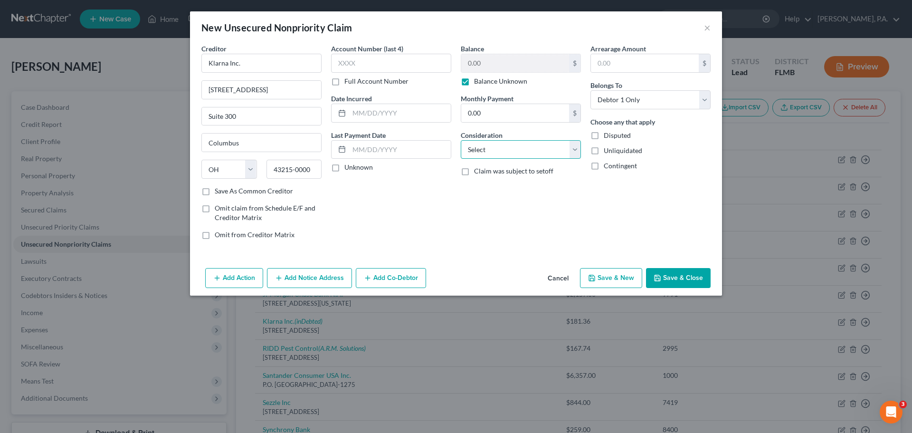
select select "10"
click at [461, 140] on select "Select Cable / Satellite Services Collection Agency Credit Card Debt Debt Couns…" at bounding box center [521, 149] width 120 height 19
click at [305, 280] on button "Add Notice Address" at bounding box center [309, 278] width 85 height 20
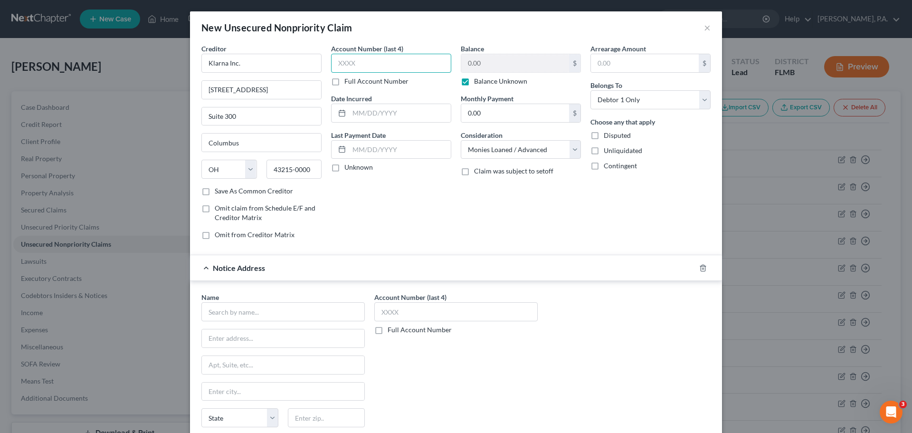
click at [421, 61] on input "text" at bounding box center [391, 63] width 120 height 19
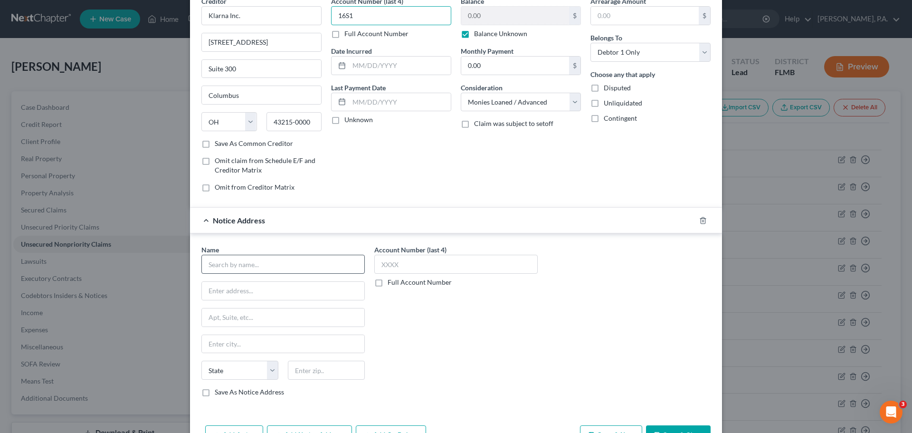
type input "16S1"
click at [311, 266] on input "text" at bounding box center [282, 264] width 163 height 19
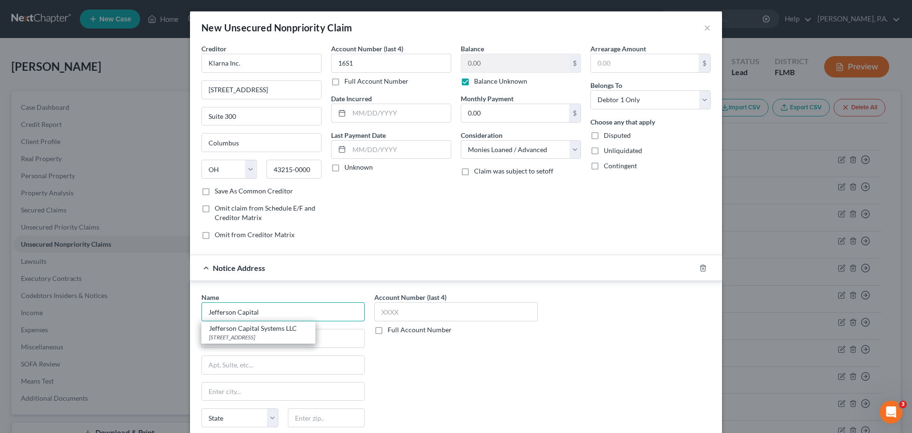
type input "Jefferson Capital"
click at [474, 83] on label "Balance Unknown" at bounding box center [500, 81] width 53 height 10
click at [478, 83] on input "Balance Unknown" at bounding box center [481, 79] width 6 height 6
checkbox input "false"
drag, startPoint x: 293, startPoint y: 321, endPoint x: 201, endPoint y: 308, distance: 92.5
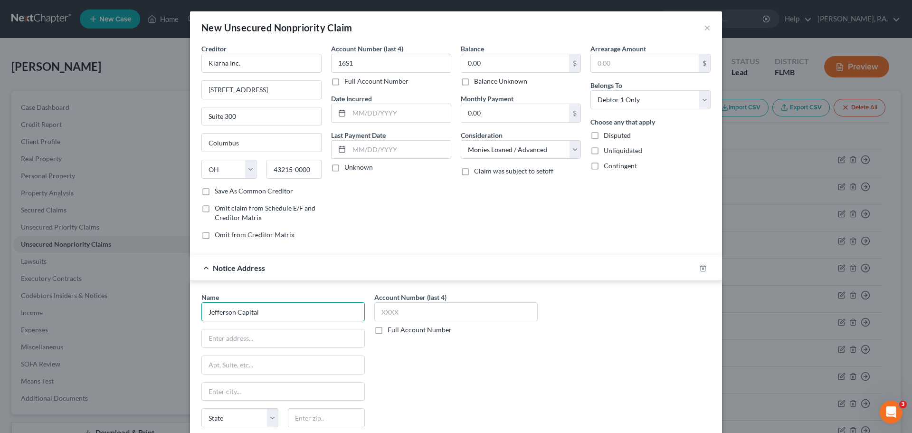
click at [201, 308] on input "Jefferson Capital" at bounding box center [282, 311] width 163 height 19
click at [691, 266] on div "Notice Address" at bounding box center [442, 267] width 505 height 25
click at [700, 269] on icon "button" at bounding box center [703, 268] width 8 height 8
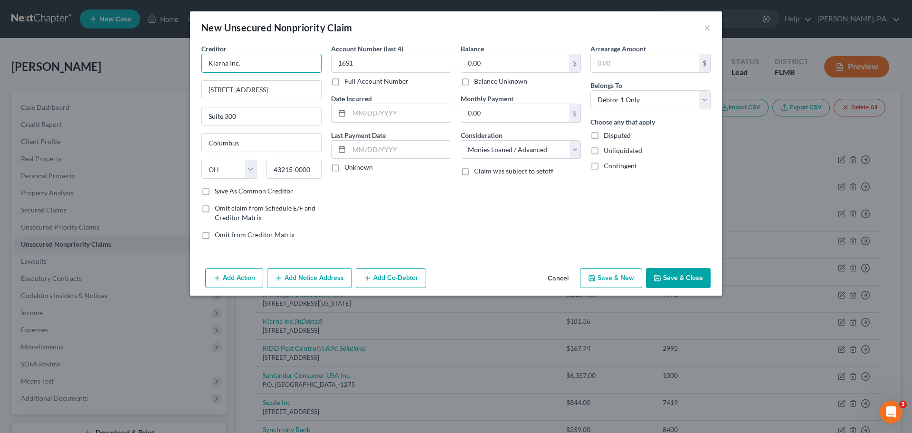
drag, startPoint x: 269, startPoint y: 65, endPoint x: 184, endPoint y: 63, distance: 84.6
click at [184, 63] on div "New Unsecured Nonpriority Claim × Creditor * Klarna Inc. [STREET_ADDRESS][GEOGR…" at bounding box center [456, 216] width 912 height 433
click at [294, 89] on div "[STREET_ADDRESS]" at bounding box center [258, 89] width 99 height 8
type input "Jefferson Capital Systems LLC"
type input "PO Box 7999"
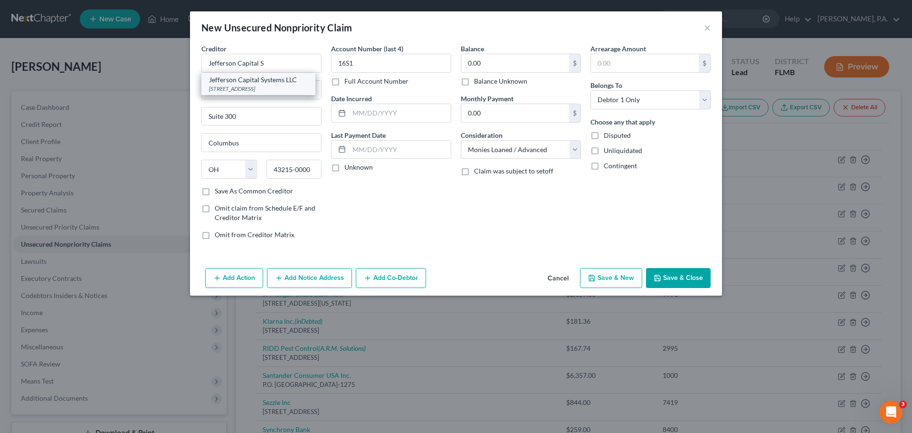
type input "Saint Cloud"
select select "24"
type input "56302-7999"
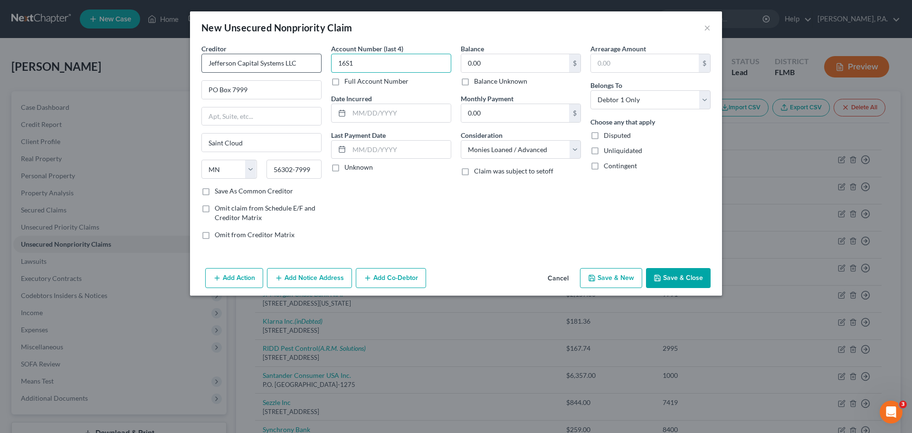
drag, startPoint x: 396, startPoint y: 67, endPoint x: 303, endPoint y: 69, distance: 93.1
click at [303, 69] on div "Creditor * Jefferson Capital Systems LLC [GEOGRAPHIC_DATA] 7999 [GEOGRAPHIC_DAT…" at bounding box center [456, 145] width 519 height 203
type input "6981"
click at [507, 85] on label "Balance Unknown" at bounding box center [500, 81] width 53 height 10
click at [484, 83] on input "Balance Unknown" at bounding box center [481, 79] width 6 height 6
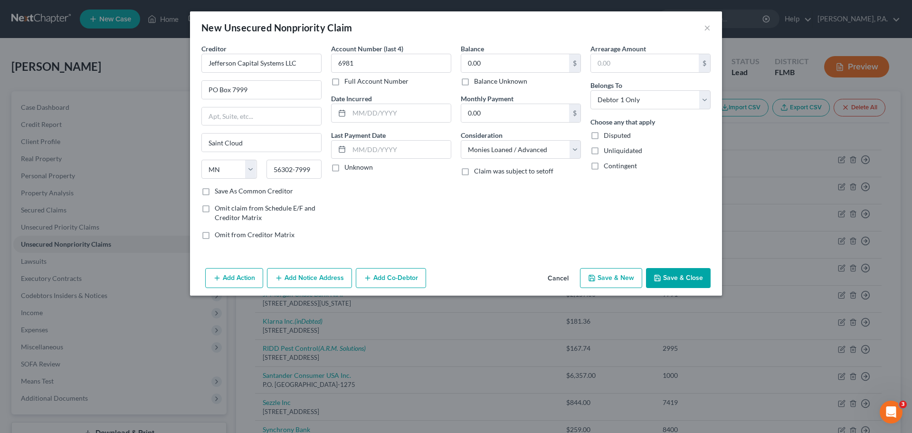
checkbox input "true"
click at [686, 274] on button "Save & Close" at bounding box center [678, 278] width 65 height 20
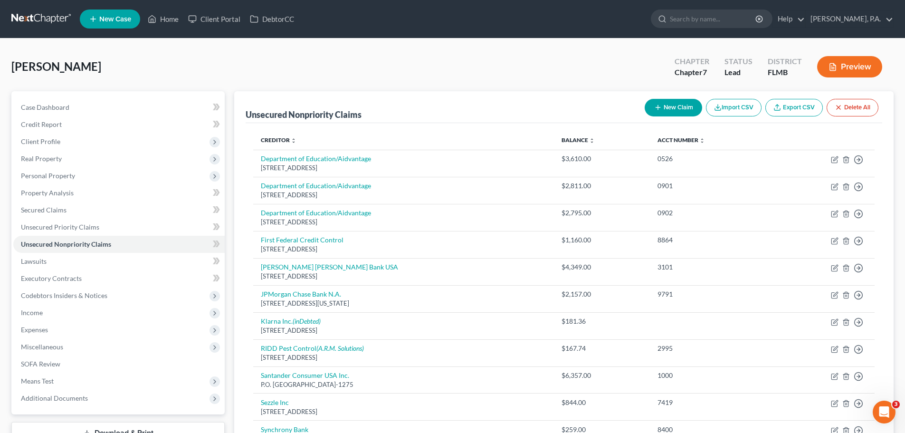
click at [685, 102] on button "New Claim" at bounding box center [673, 108] width 57 height 18
select select "0"
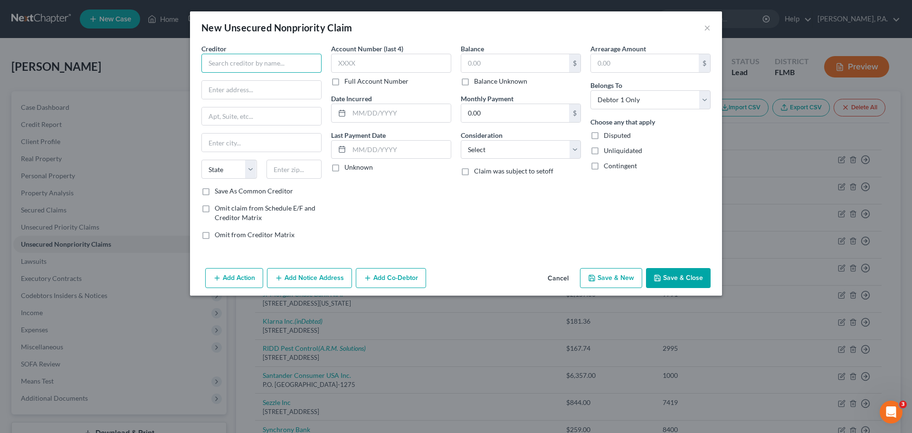
click at [272, 70] on input "text" at bounding box center [261, 63] width 120 height 19
type input "Neon Financial, Inc."
type input "[STREET_ADDRESS][US_STATE]"
type input "Ste 3909"
click at [276, 147] on input "text" at bounding box center [261, 142] width 119 height 18
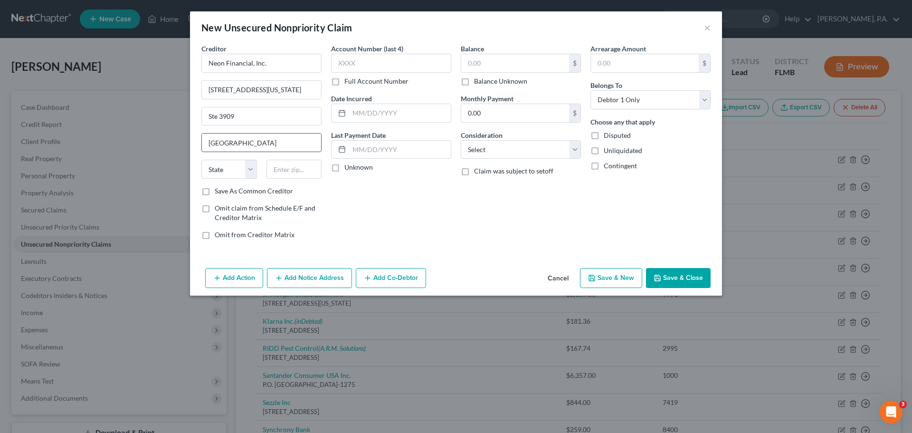
type input "[GEOGRAPHIC_DATA]"
select select "14"
type input "60601"
click at [371, 67] on input "text" at bounding box center [391, 63] width 120 height 19
click at [479, 68] on input "text" at bounding box center [515, 63] width 108 height 18
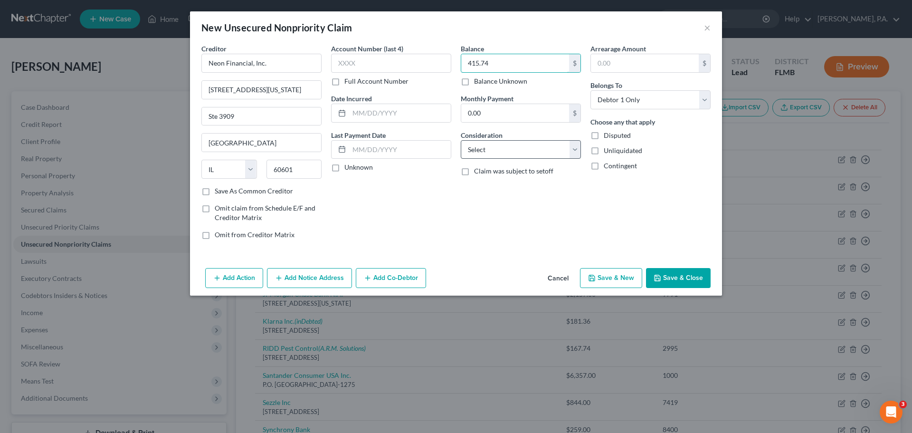
type input "415.74"
click at [510, 150] on select "Select Cable / Satellite Services Collection Agency Credit Card Debt Debt Couns…" at bounding box center [521, 149] width 120 height 19
select select "10"
click at [461, 140] on select "Select Cable / Satellite Services Collection Agency Credit Card Debt Debt Couns…" at bounding box center [521, 149] width 120 height 19
click at [681, 270] on button "Save & Close" at bounding box center [678, 278] width 65 height 20
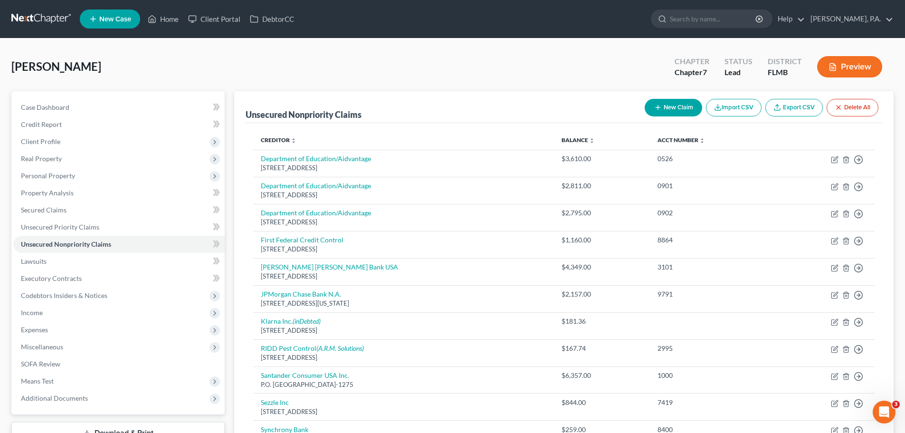
click at [653, 113] on button "New Claim" at bounding box center [673, 108] width 57 height 18
select select "0"
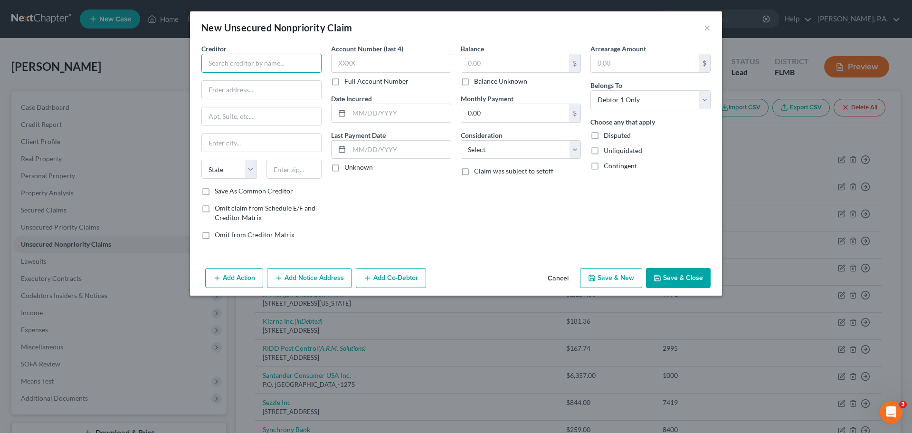
click at [235, 57] on input "text" at bounding box center [261, 63] width 120 height 19
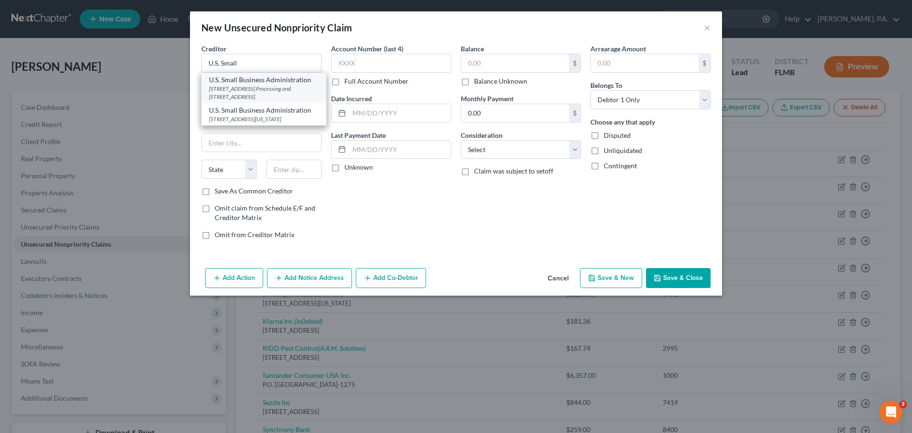
click at [255, 98] on div "[STREET_ADDRESS] Processing and [STREET_ADDRESS]" at bounding box center [264, 93] width 110 height 16
type input "U.S. Small Business Administration"
type input "[STREET_ADDRESS]"
type input "Processing and Disbursement Center"
type input "[GEOGRAPHIC_DATA]"
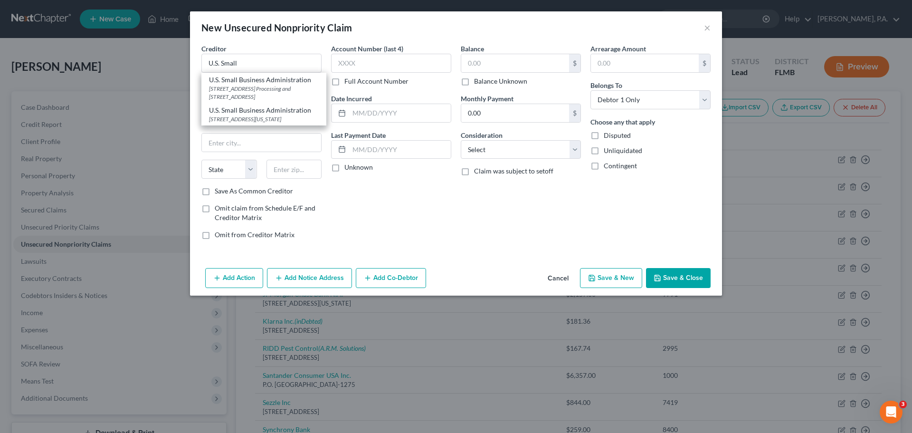
select select "45"
type input "76155-2243"
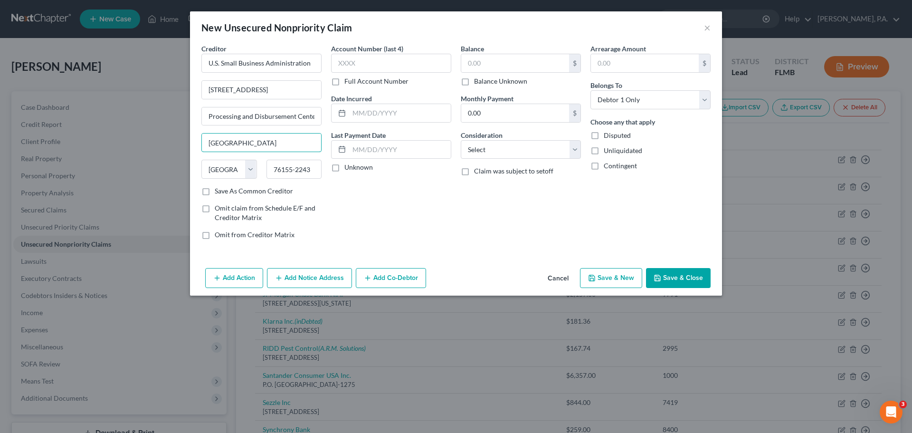
drag, startPoint x: 275, startPoint y: 138, endPoint x: 169, endPoint y: 147, distance: 106.8
click at [169, 147] on div "New Unsecured Nonpriority Claim × Creditor * U.S. Small Business Administration…" at bounding box center [456, 216] width 912 height 433
drag, startPoint x: 314, startPoint y: 119, endPoint x: 129, endPoint y: 128, distance: 185.0
click at [128, 128] on div "New Unsecured Nonpriority Claim × Creditor * U.S. Small Business Administration…" at bounding box center [456, 216] width 912 height 433
type input "r"
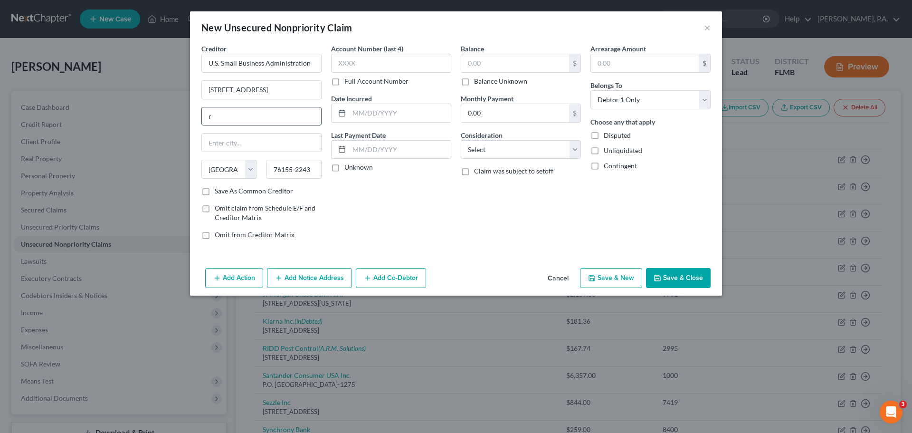
drag, startPoint x: 272, startPoint y: 112, endPoint x: 219, endPoint y: 114, distance: 52.7
click at [184, 112] on div "New Unsecured Nonpriority Claim × Creditor * U.S. Small Business Administration…" at bounding box center [456, 216] width 912 height 433
drag, startPoint x: 291, startPoint y: 91, endPoint x: 186, endPoint y: 91, distance: 104.5
click at [186, 91] on div "New Unsecured Nonpriority Claim × Creditor * U.S. Small Business Administration…" at bounding box center [456, 216] width 912 height 433
type input "[STREET_ADDRESS]"
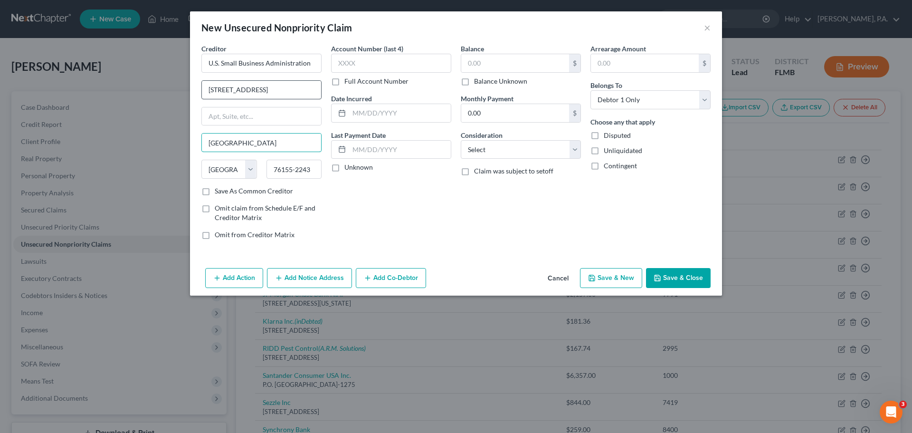
type input "[GEOGRAPHIC_DATA]"
click at [269, 92] on input "[STREET_ADDRESS]" at bounding box center [261, 90] width 119 height 18
click at [296, 88] on input "[STREET_ADDRESS]" at bounding box center [261, 90] width 119 height 18
click at [301, 93] on input "[STREET_ADDRESS]," at bounding box center [261, 90] width 119 height 18
type input "[STREET_ADDRESS]"
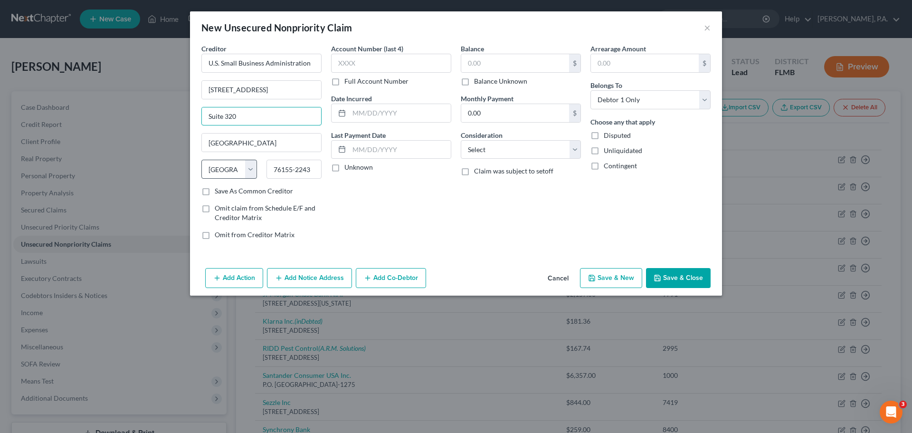
type input "Suite 320"
click at [236, 175] on select "State [US_STATE] AK AR AZ CA CO CT DE DC [GEOGRAPHIC_DATA] [GEOGRAPHIC_DATA] GU…" at bounding box center [229, 169] width 56 height 19
select select "0"
click at [201, 160] on select "State [US_STATE] AK AR AZ CA CO CT DE DC [GEOGRAPHIC_DATA] [GEOGRAPHIC_DATA] GU…" at bounding box center [229, 169] width 56 height 19
drag, startPoint x: 310, startPoint y: 171, endPoint x: 222, endPoint y: 175, distance: 88.0
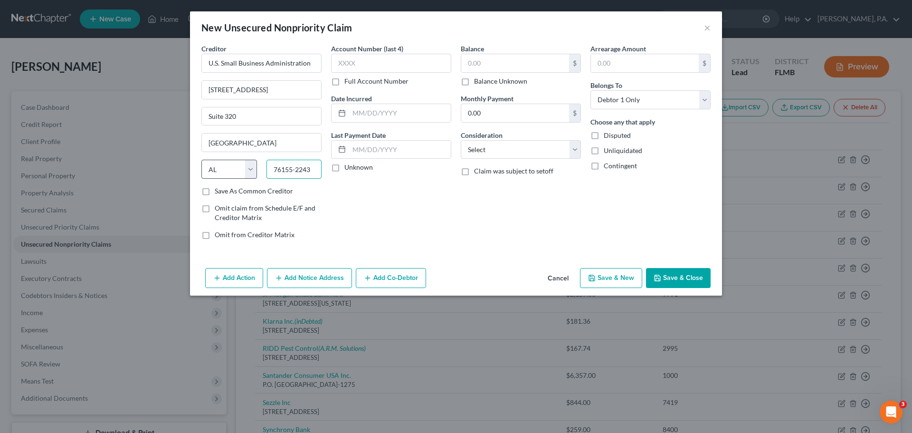
click at [222, 175] on div "State [US_STATE] AK AR AZ CA CO CT DE DC [GEOGRAPHIC_DATA] [GEOGRAPHIC_DATA] GU…" at bounding box center [262, 173] width 130 height 27
type input "35203"
click at [486, 61] on input "text" at bounding box center [515, 63] width 108 height 18
type input "3,000.00"
click at [516, 146] on select "Select Cable / Satellite Services Collection Agency Credit Card Debt Debt Couns…" at bounding box center [521, 149] width 120 height 19
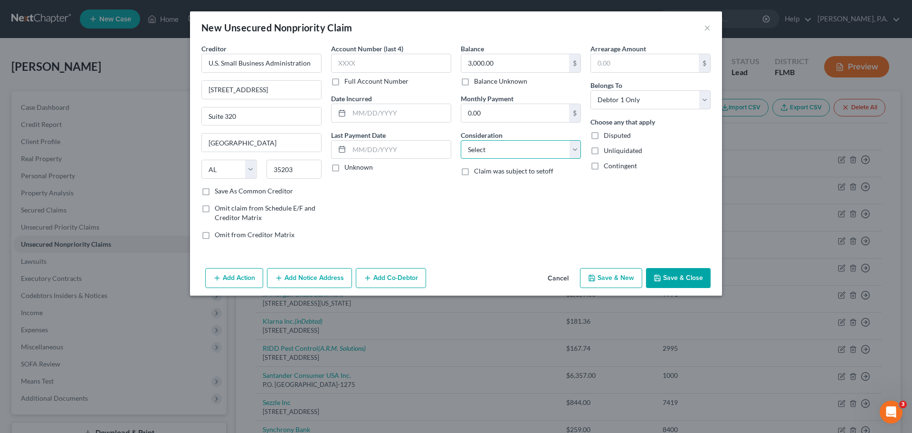
select select "10"
click at [461, 140] on select "Select Cable / Satellite Services Collection Agency Credit Card Debt Debt Couns…" at bounding box center [521, 149] width 120 height 19
click at [419, 67] on input "text" at bounding box center [391, 63] width 120 height 19
type input "8005"
click at [672, 280] on button "Save & Close" at bounding box center [678, 278] width 65 height 20
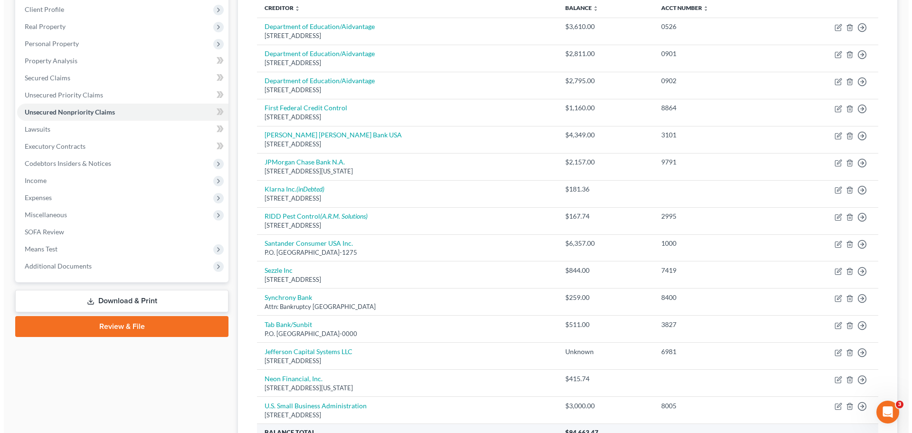
scroll to position [115, 0]
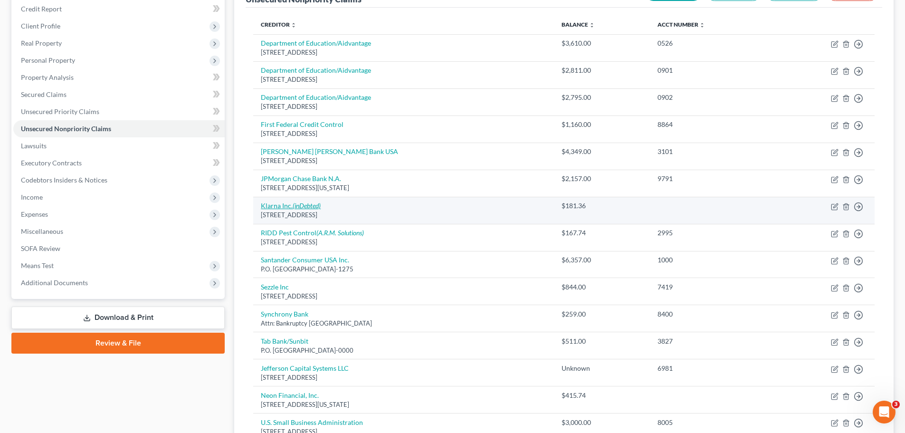
click at [297, 207] on icon "(inDebted)" at bounding box center [307, 205] width 28 height 8
select select "36"
select select "10"
select select "0"
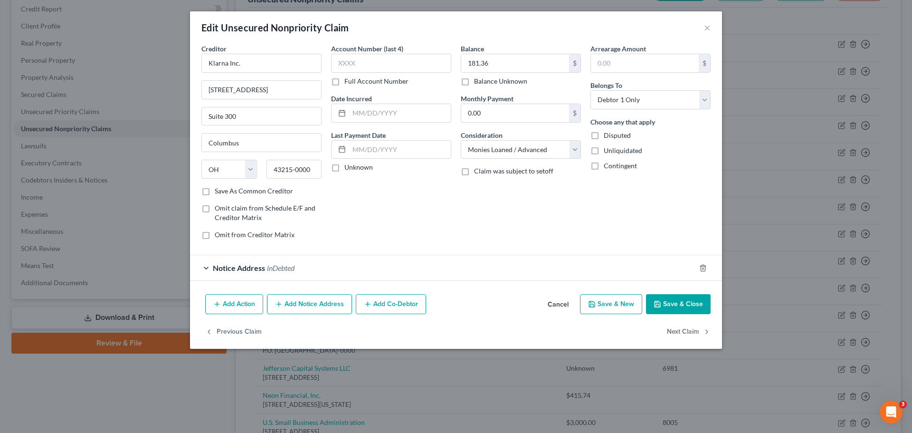
click at [314, 300] on button "Add Notice Address" at bounding box center [309, 304] width 85 height 20
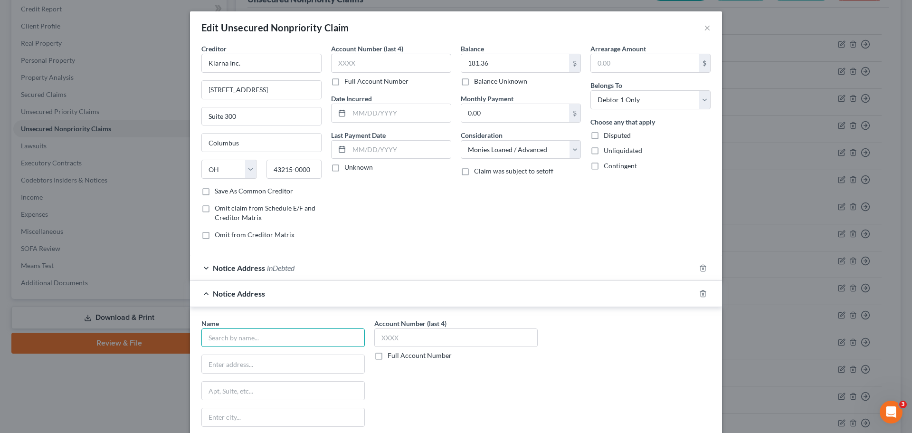
click at [265, 334] on input "text" at bounding box center [282, 337] width 163 height 19
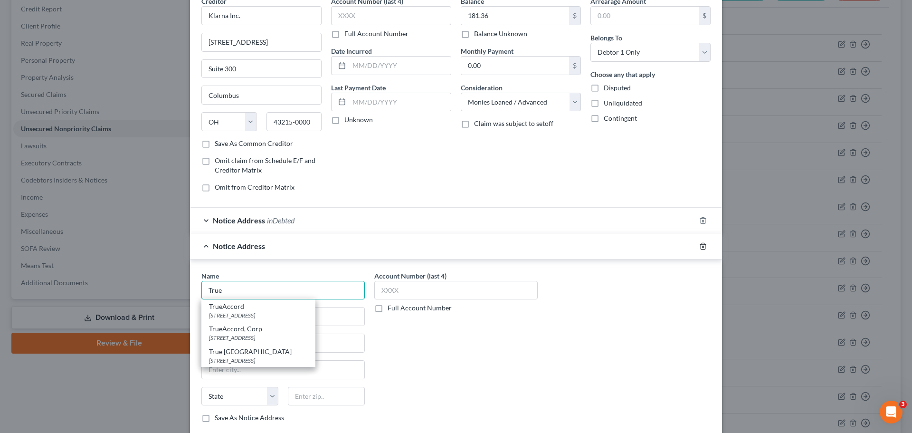
type input "True"
click at [699, 248] on icon "button" at bounding box center [703, 246] width 8 height 8
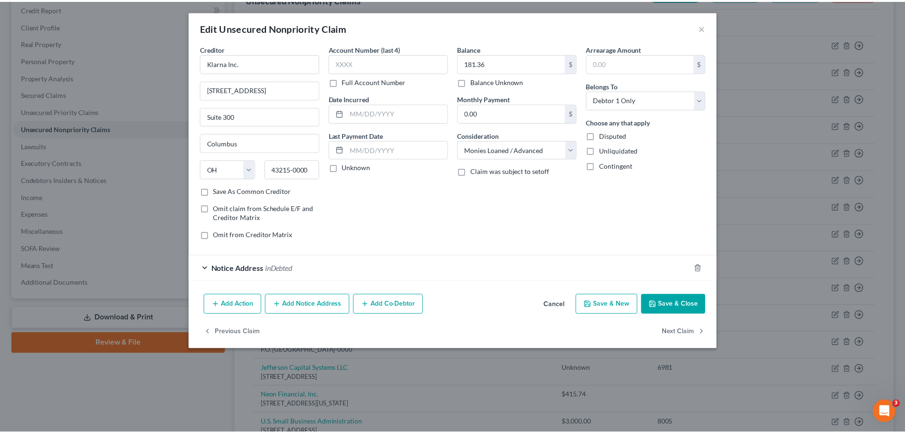
scroll to position [0, 0]
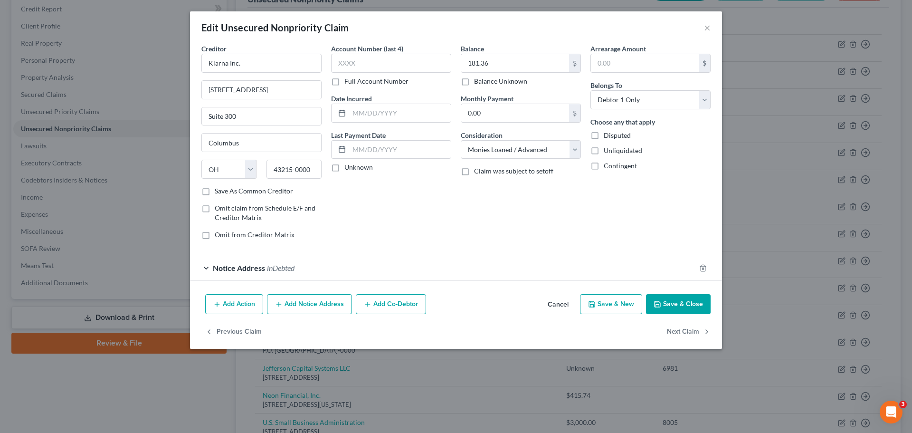
click at [674, 305] on button "Save & Close" at bounding box center [678, 304] width 65 height 20
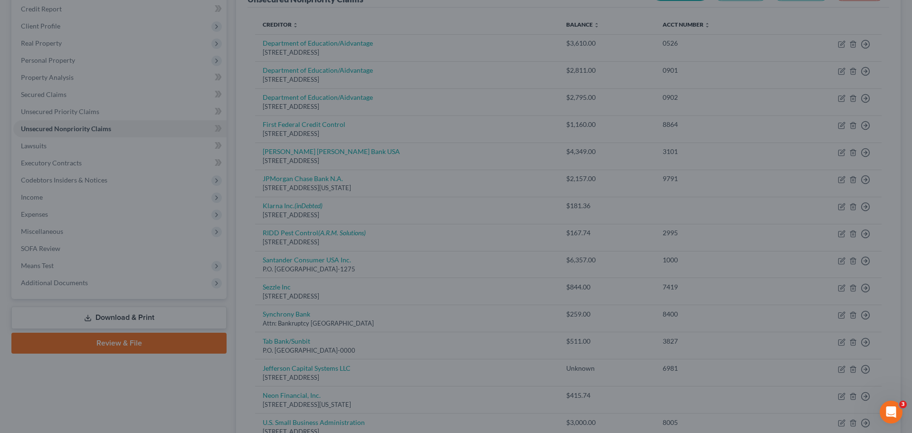
type input "0"
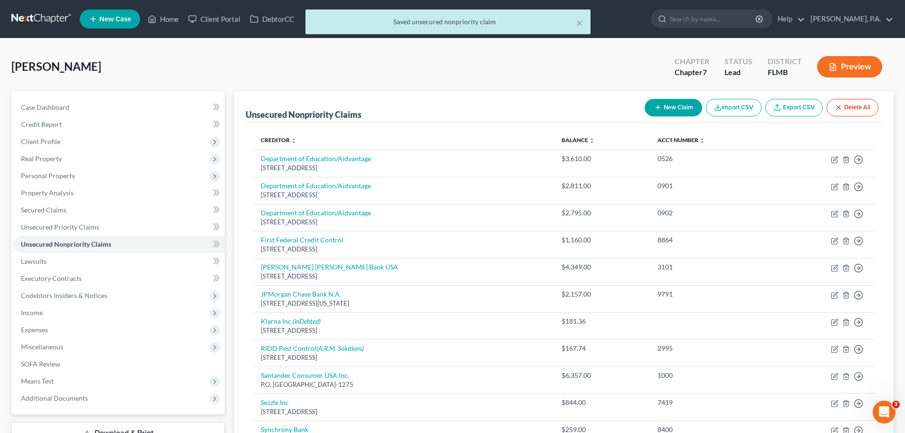
click at [675, 105] on button "New Claim" at bounding box center [673, 108] width 57 height 18
select select "0"
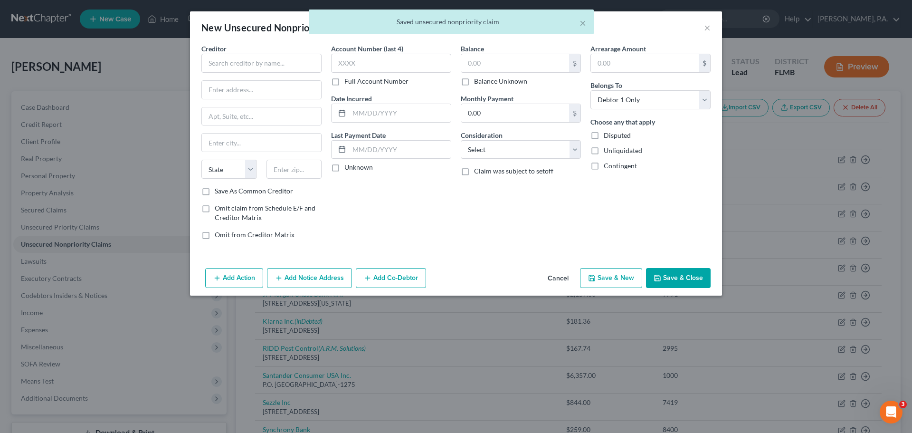
click at [269, 74] on div "Creditor * State [US_STATE] AK AR AZ CA CO [GEOGRAPHIC_DATA] DE DC [GEOGRAPHIC_…" at bounding box center [261, 115] width 120 height 143
click at [268, 67] on input "text" at bounding box center [261, 63] width 120 height 19
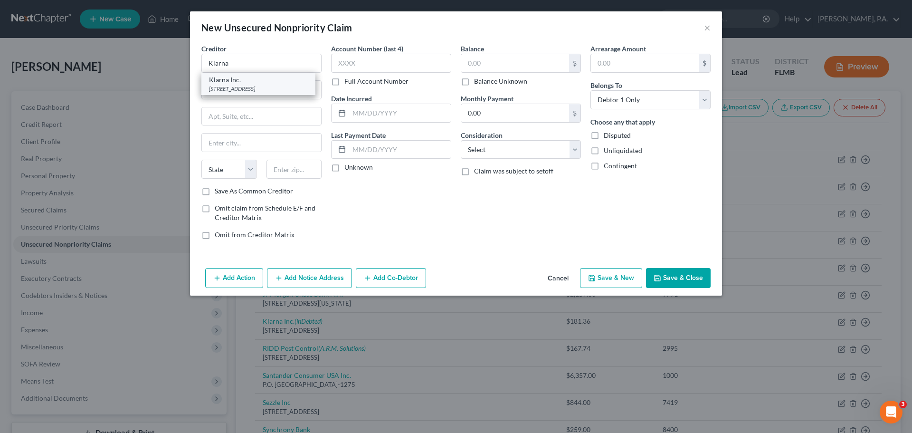
click at [268, 88] on div "[STREET_ADDRESS]" at bounding box center [258, 89] width 99 height 8
type input "Klarna Inc."
type input "[STREET_ADDRESS]"
type input "Suite 300"
type input "Columbus"
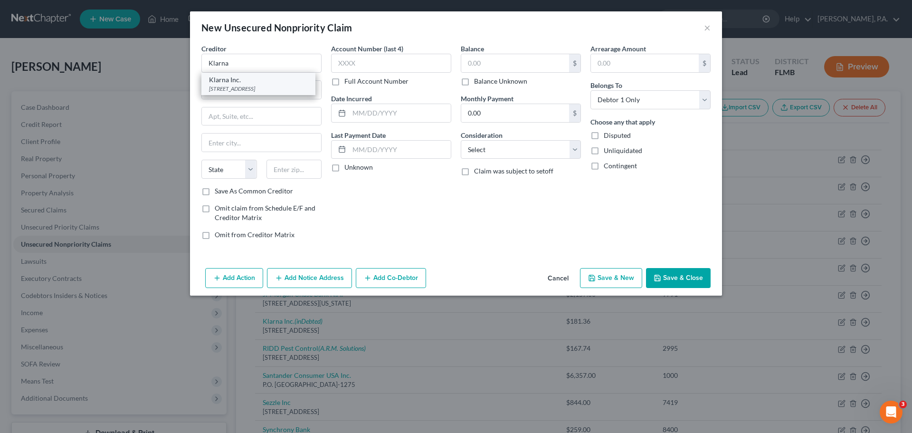
select select "36"
type input "43215-0000"
click at [500, 67] on input "text" at bounding box center [515, 63] width 108 height 18
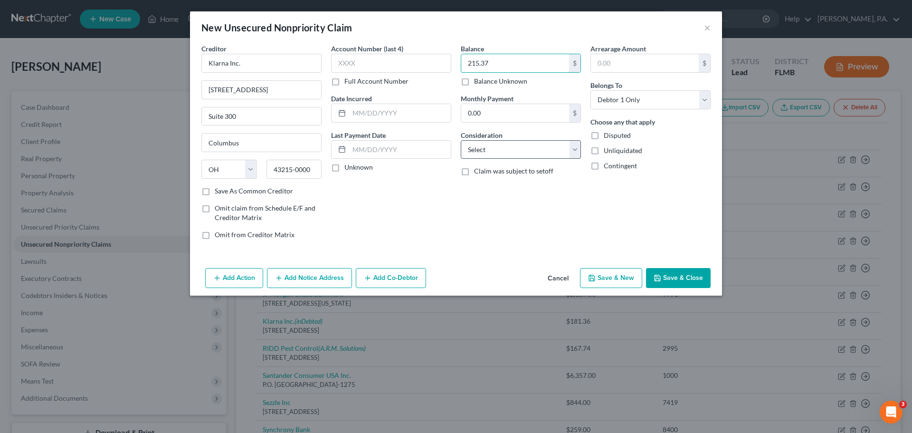
type input "215.37"
click at [489, 157] on select "Select Cable / Satellite Services Collection Agency Credit Card Debt Debt Couns…" at bounding box center [521, 149] width 120 height 19
select select "10"
click at [461, 140] on select "Select Cable / Satellite Services Collection Agency Credit Card Debt Debt Couns…" at bounding box center [521, 149] width 120 height 19
click at [326, 279] on button "Add Notice Address" at bounding box center [309, 278] width 85 height 20
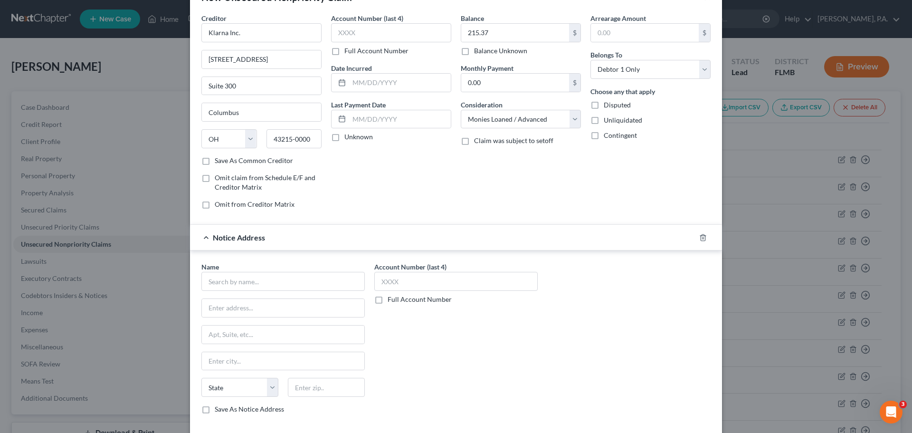
scroll to position [48, 0]
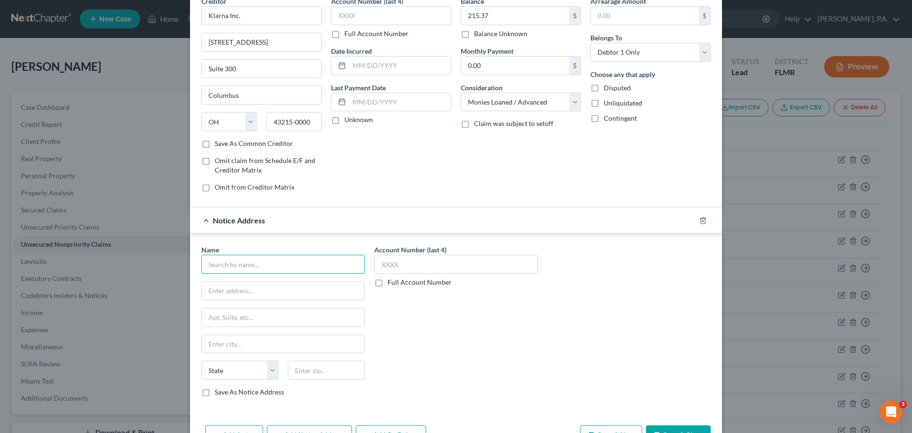
click at [279, 262] on input "text" at bounding box center [282, 264] width 163 height 19
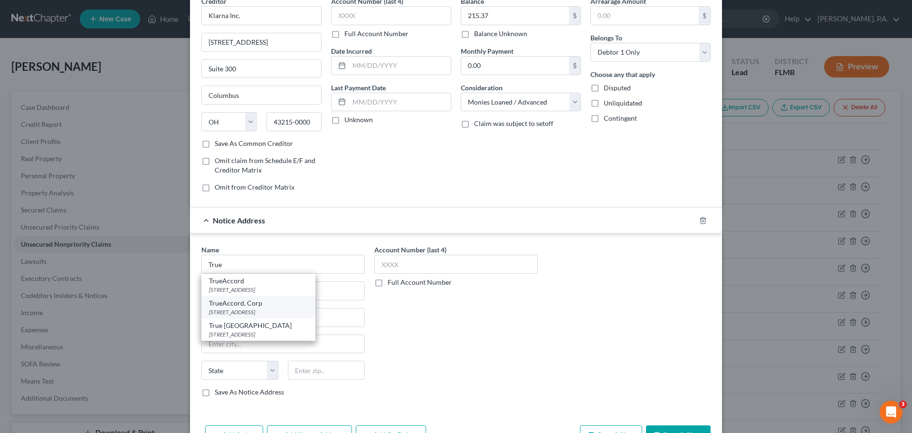
click at [308, 304] on div "TrueAccord, Corp" at bounding box center [258, 303] width 99 height 10
type input "TrueAccord, Corp"
type input "[STREET_ADDRESS]"
type input "Suite 130"
type input "Shawnee Mission"
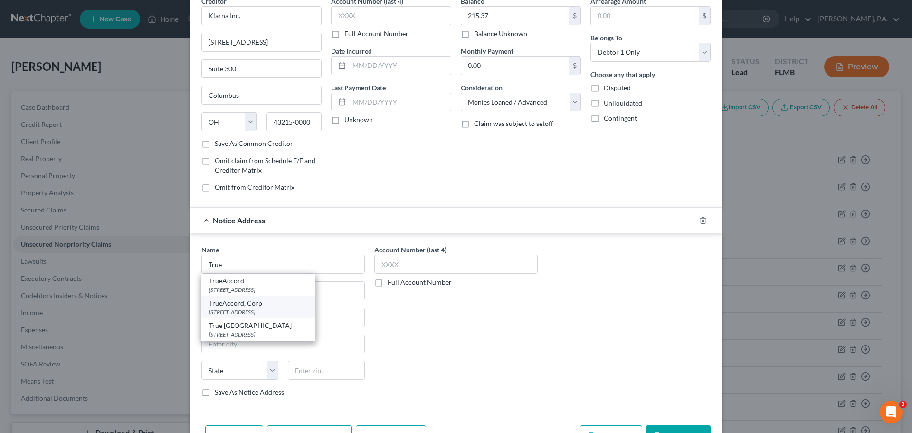
select select "17"
type input "66219"
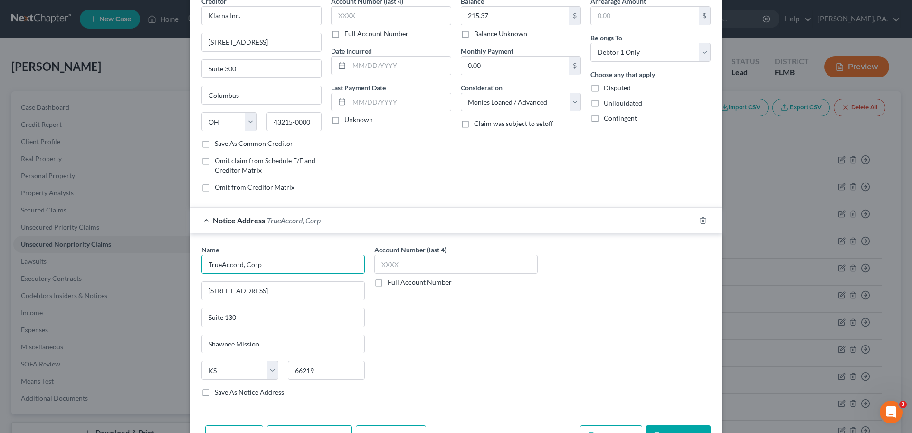
click at [280, 263] on input "TrueAccord, Corp" at bounding box center [282, 264] width 163 height 19
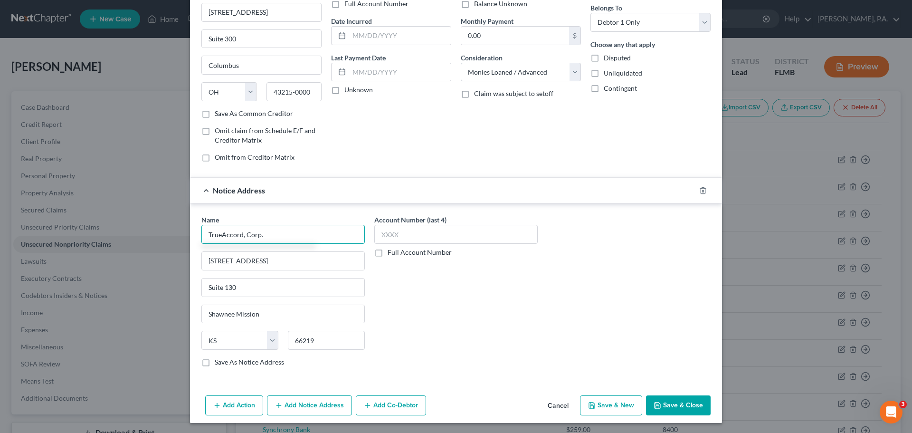
scroll to position [79, 0]
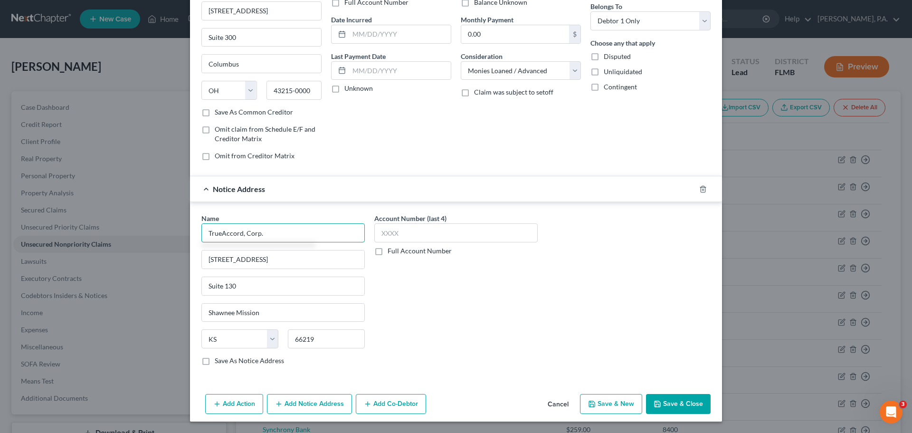
type input "TrueAccord, Corp."
click at [685, 400] on button "Save & Close" at bounding box center [678, 404] width 65 height 20
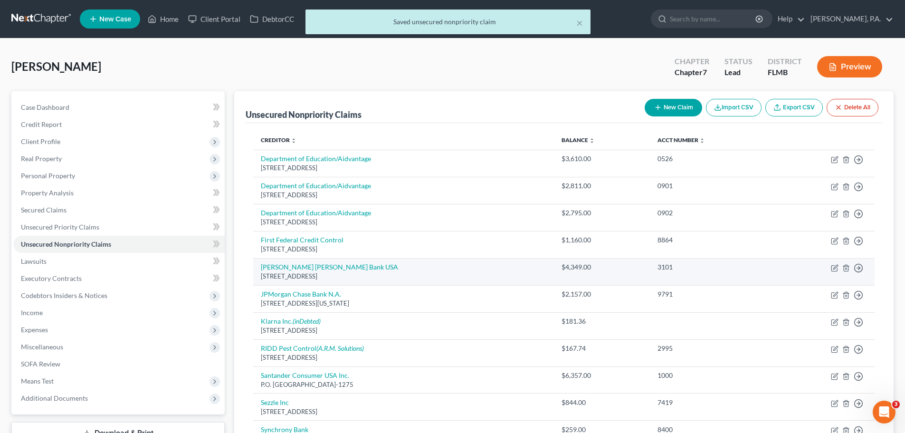
scroll to position [238, 0]
